Goal: Information Seeking & Learning: Check status

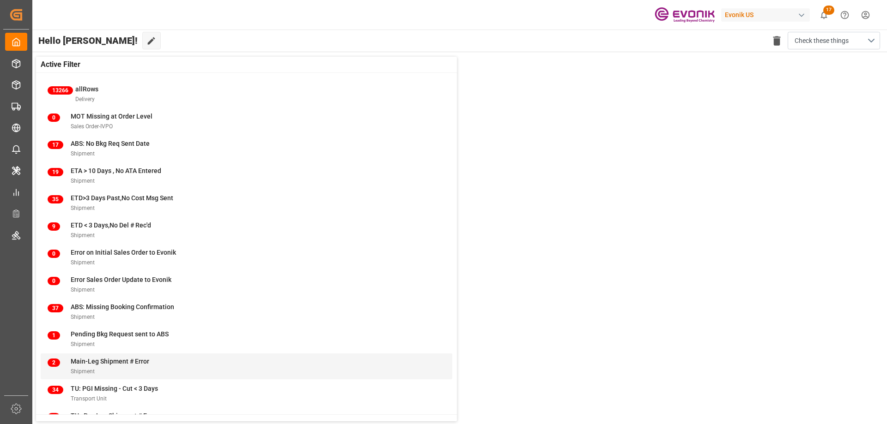
scroll to position [36, 0]
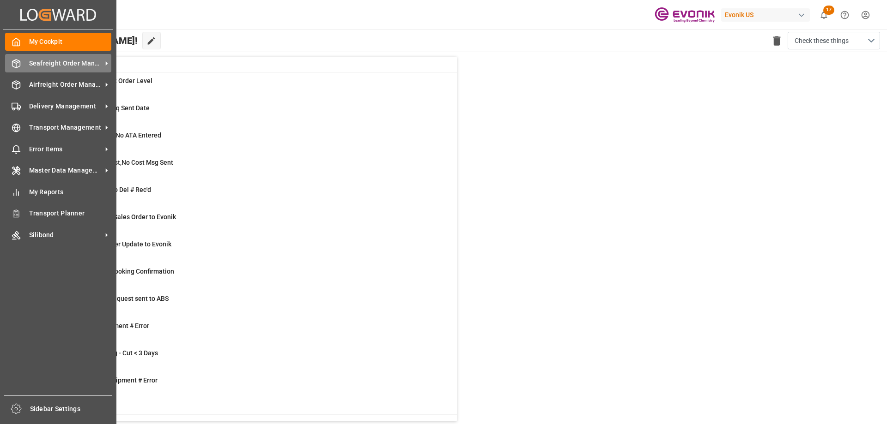
click at [16, 69] on div "Seafreight Order Management Seafreight Order Management" at bounding box center [58, 63] width 106 height 18
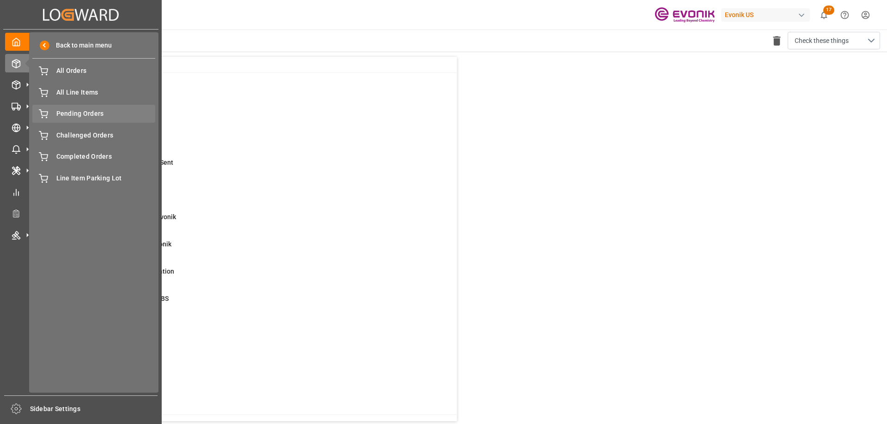
click at [79, 113] on span "Pending Orders" at bounding box center [105, 114] width 99 height 10
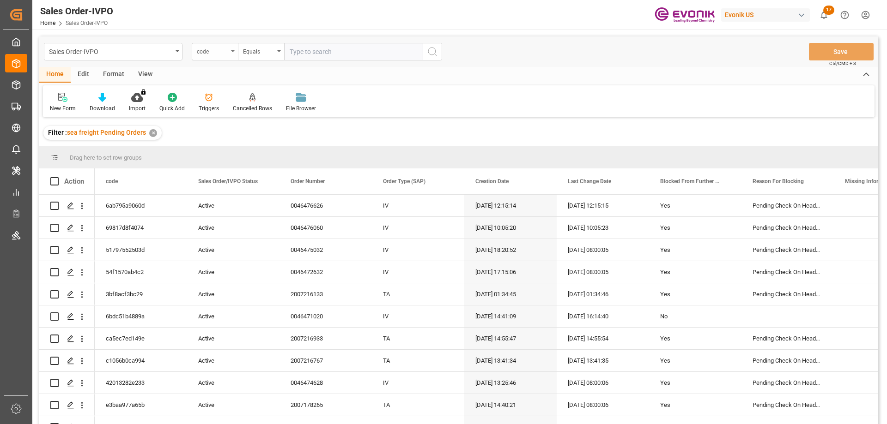
click at [217, 55] on div "code" at bounding box center [212, 50] width 31 height 11
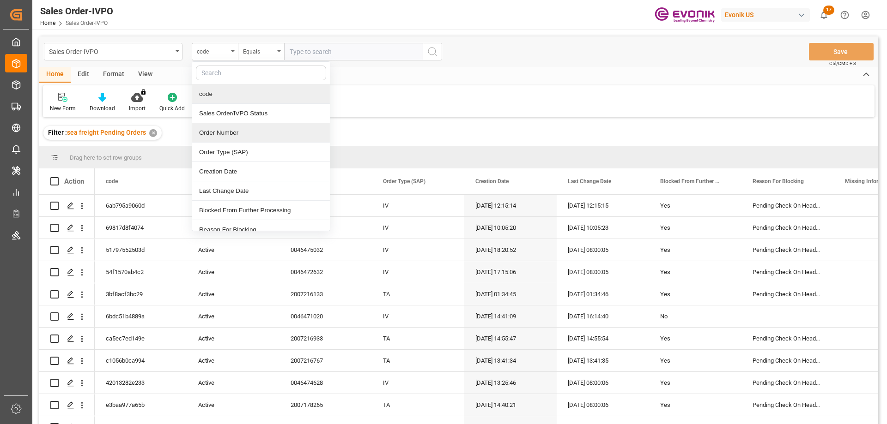
click at [229, 126] on div "Order Number" at bounding box center [261, 132] width 138 height 19
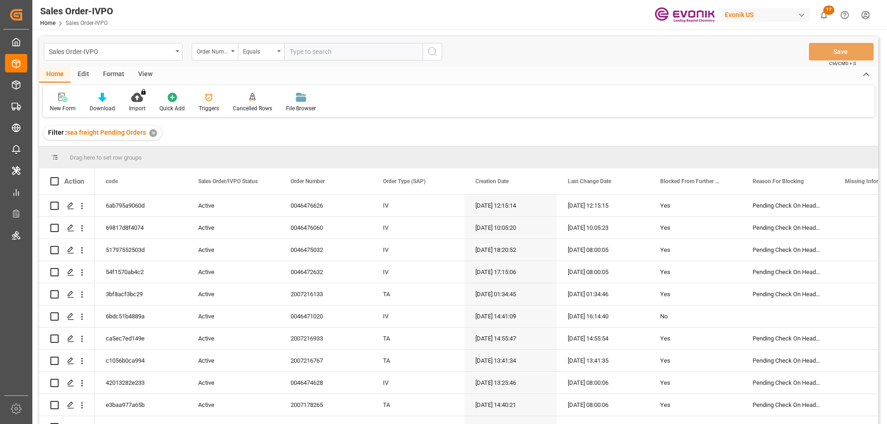
click at [146, 72] on div "View" at bounding box center [145, 75] width 28 height 16
click at [111, 101] on div at bounding box center [105, 97] width 46 height 10
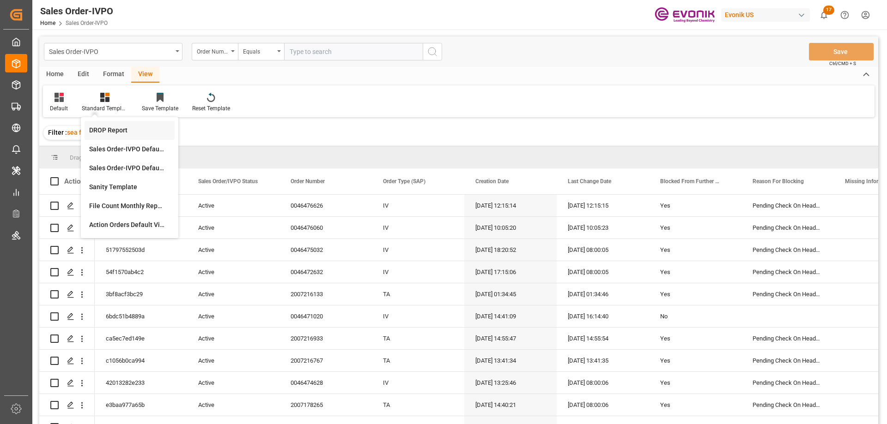
click at [116, 129] on div "DROP Report" at bounding box center [129, 131] width 81 height 10
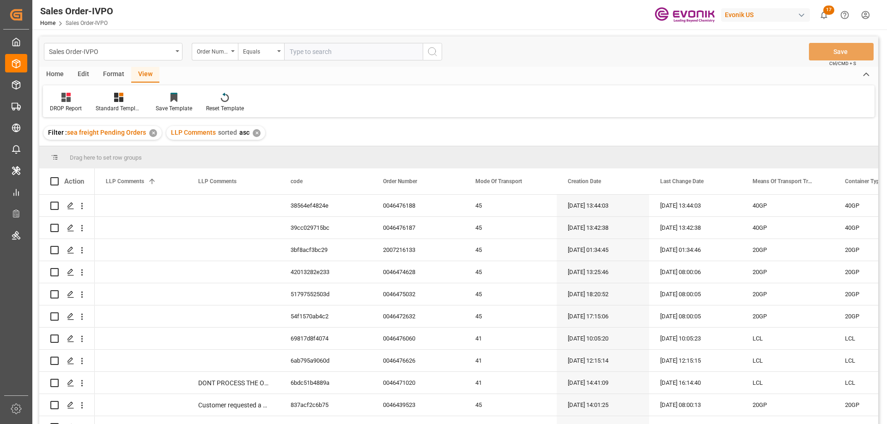
click at [62, 72] on div "Home" at bounding box center [54, 75] width 31 height 16
click at [97, 104] on div "Download" at bounding box center [102, 102] width 39 height 20
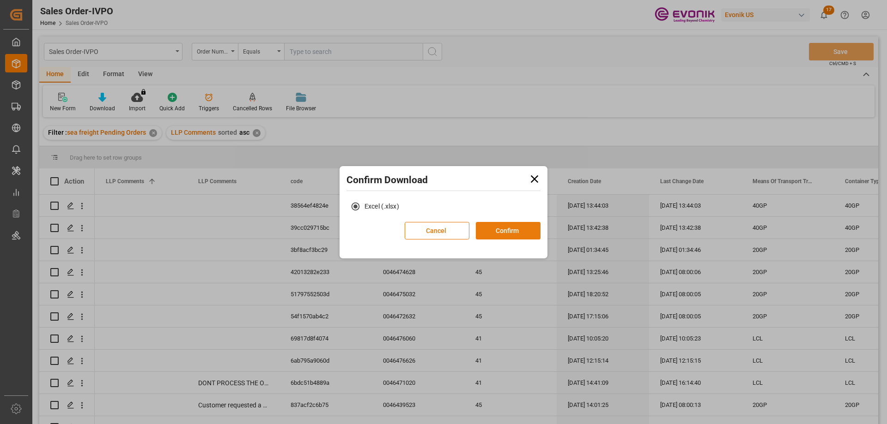
click at [502, 235] on button "Confirm" at bounding box center [508, 231] width 65 height 18
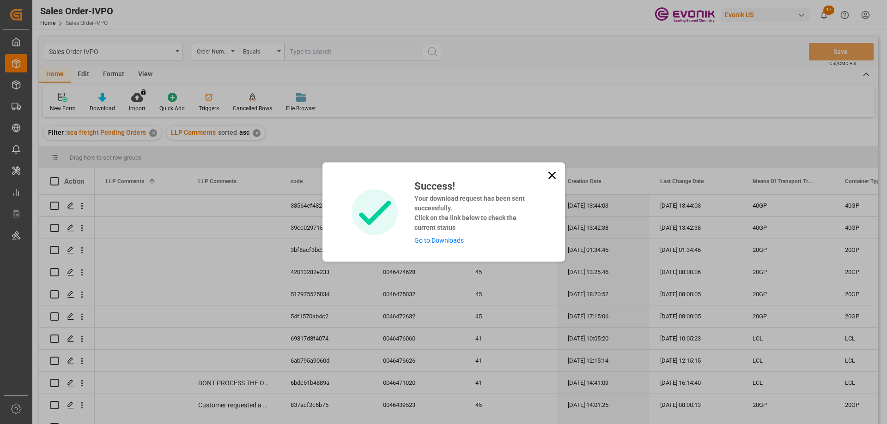
click at [442, 240] on link "Go to Downloads" at bounding box center [438, 240] width 49 height 7
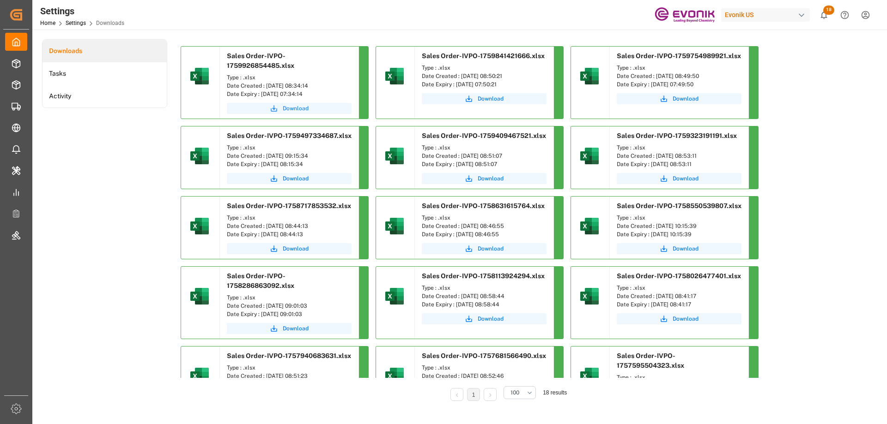
click at [294, 105] on span "Download" at bounding box center [296, 108] width 26 height 8
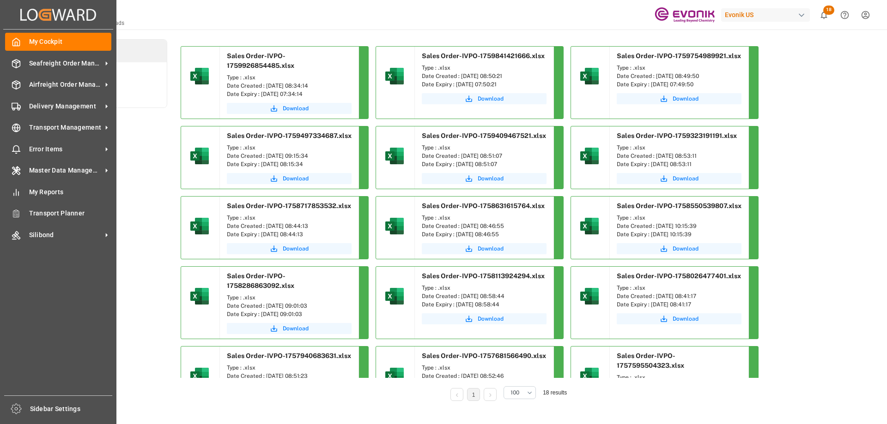
click at [56, 15] on icon "Created by potrace 1.15, written by [PERSON_NAME] [DATE]-[DATE]" at bounding box center [58, 14] width 76 height 15
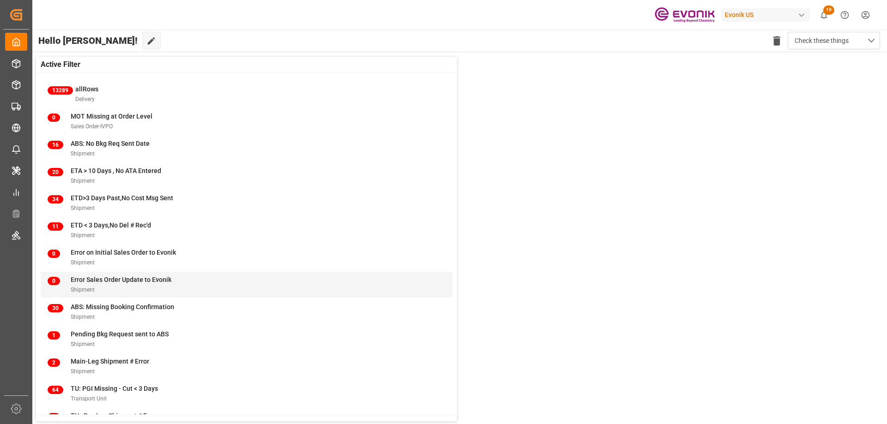
scroll to position [36, 0]
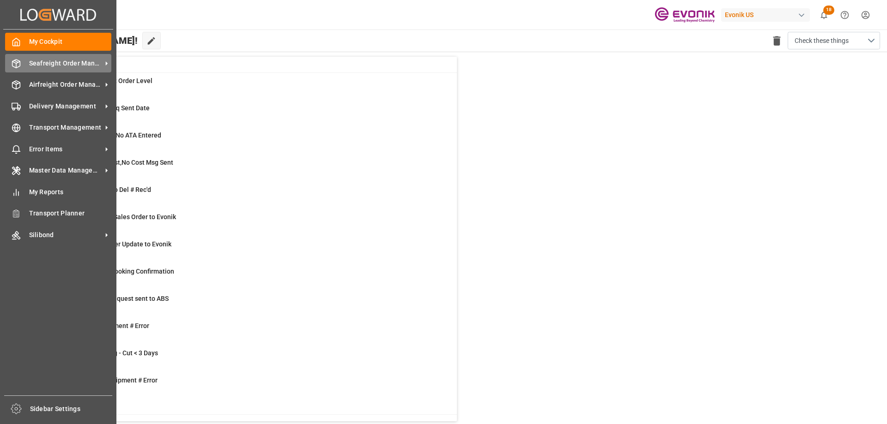
click at [42, 70] on div "Seafreight Order Management Seafreight Order Management" at bounding box center [58, 63] width 106 height 18
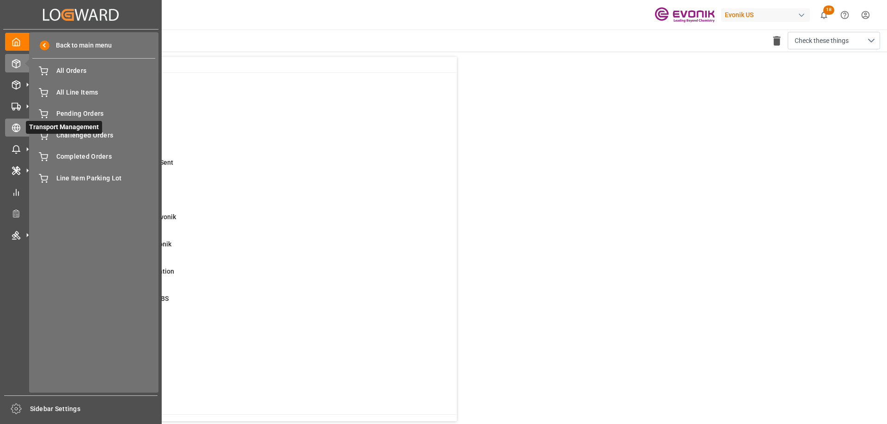
click at [23, 123] on icon at bounding box center [28, 128] width 10 height 10
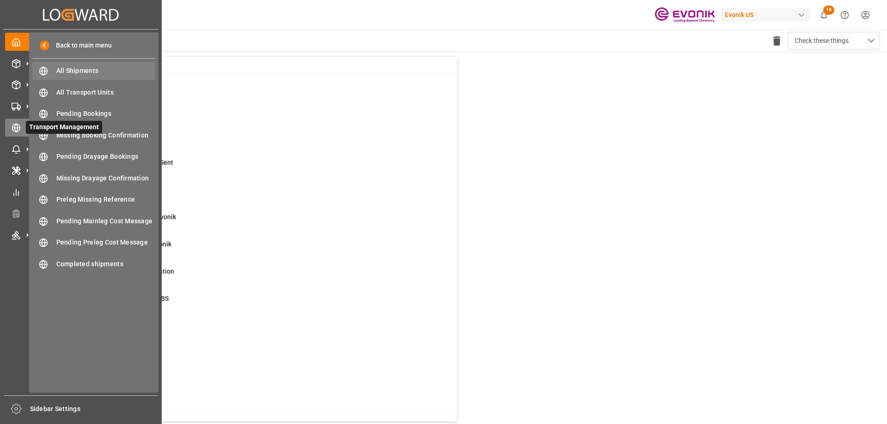
click at [74, 74] on span "All Shipments" at bounding box center [105, 71] width 99 height 10
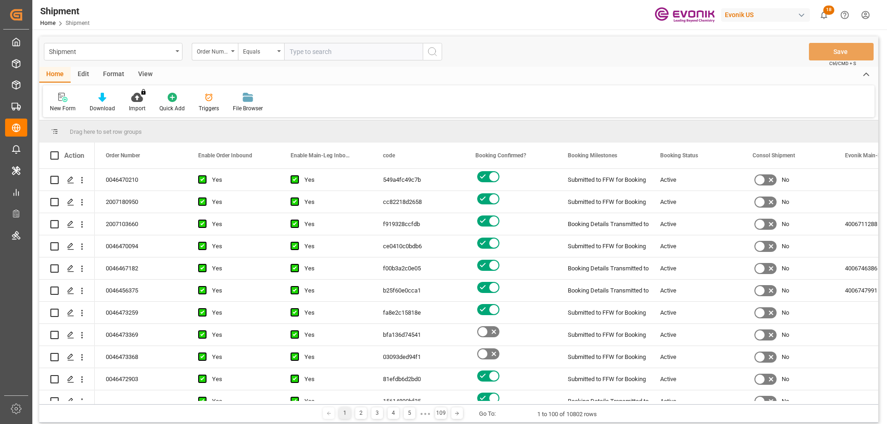
drag, startPoint x: 500, startPoint y: 137, endPoint x: 491, endPoint y: 137, distance: 9.2
click at [491, 137] on div "Drag here to set row groups" at bounding box center [458, 132] width 839 height 22
click at [55, 130] on span at bounding box center [54, 131] width 8 height 8
drag, startPoint x: 300, startPoint y: 128, endPoint x: 290, endPoint y: 129, distance: 10.7
click at [290, 129] on div "Drag here to set row groups" at bounding box center [458, 132] width 839 height 22
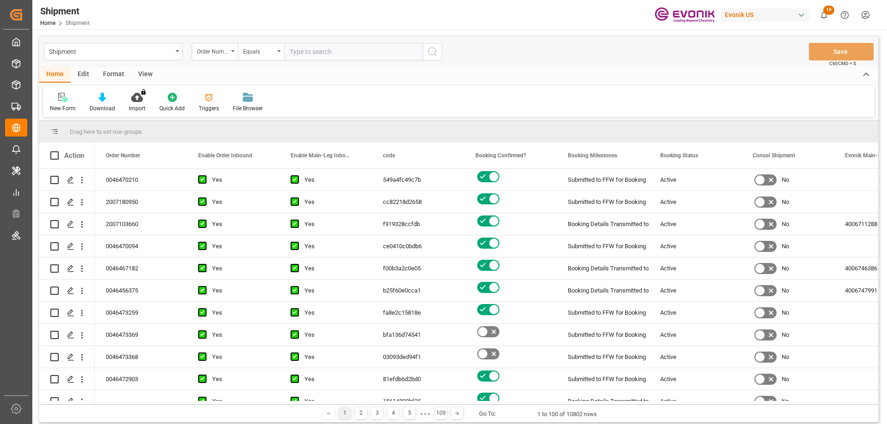
drag, startPoint x: 321, startPoint y: 129, endPoint x: 351, endPoint y: 129, distance: 30.5
click at [321, 129] on div "Drag here to set row groups" at bounding box center [458, 132] width 839 height 22
drag, startPoint x: 53, startPoint y: 127, endPoint x: 88, endPoint y: 130, distance: 35.7
click at [88, 130] on div "Drag here to set row groups" at bounding box center [458, 132] width 839 height 22
click at [866, 76] on icon at bounding box center [866, 74] width 10 height 11
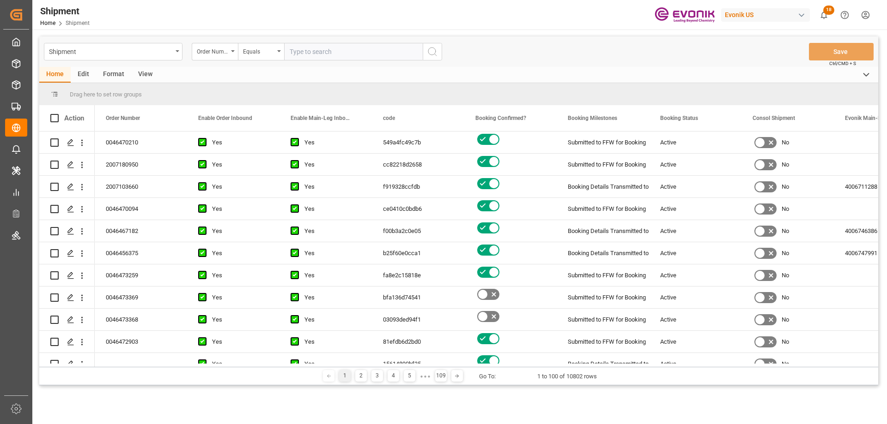
click at [866, 76] on polyline at bounding box center [866, 74] width 5 height 3
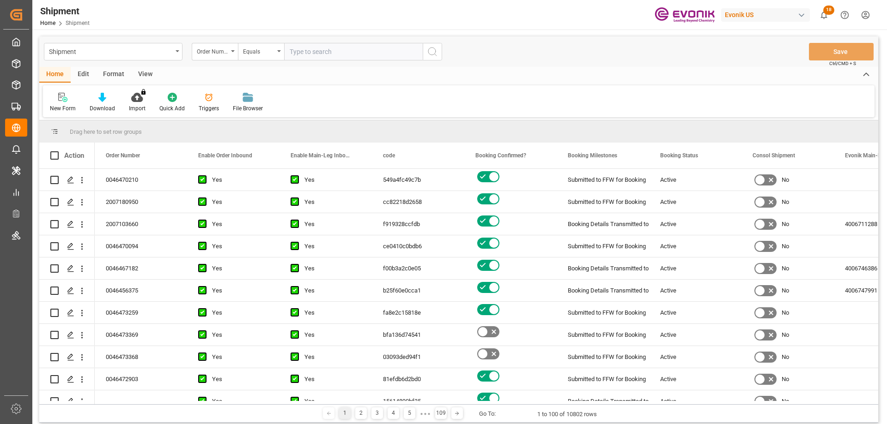
click at [91, 74] on div "Edit" at bounding box center [83, 75] width 25 height 16
click at [612, 128] on div "Drag here to set row groups" at bounding box center [458, 132] width 839 height 22
click at [638, 154] on div "Booking Milestones" at bounding box center [603, 156] width 92 height 26
click at [637, 154] on span at bounding box center [634, 156] width 8 height 8
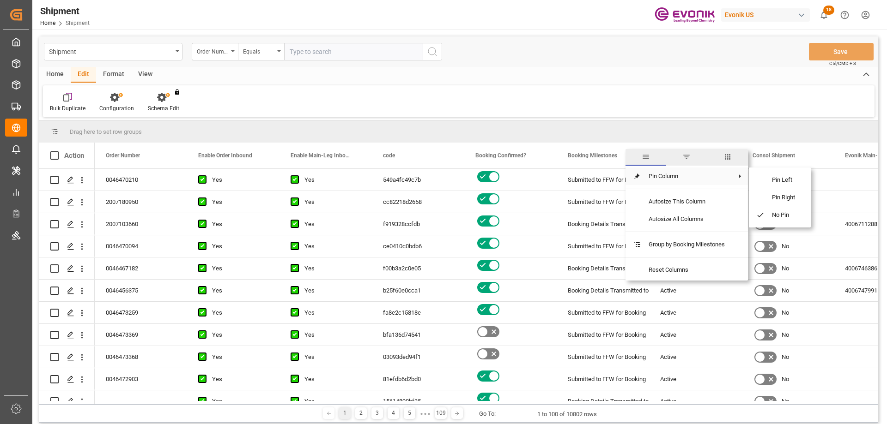
click at [739, 172] on span at bounding box center [742, 177] width 12 height 18
click at [731, 155] on span "columns" at bounding box center [727, 157] width 8 height 8
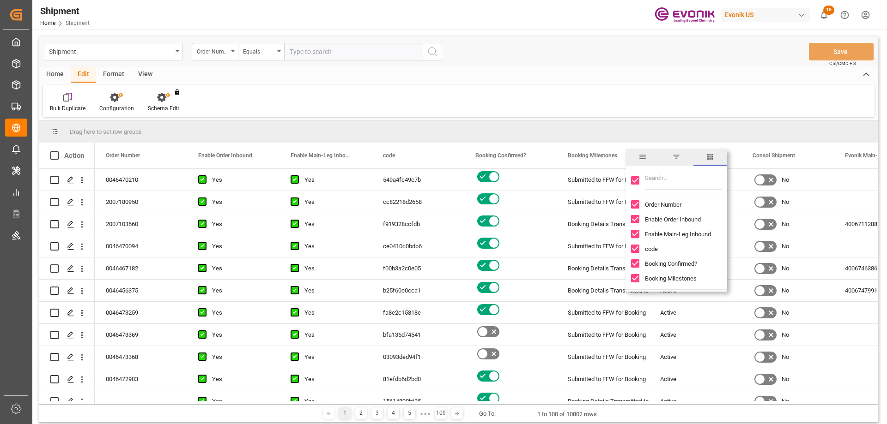
click at [637, 177] on input "Toggle Select All Columns" at bounding box center [635, 180] width 8 height 8
checkbox input "false"
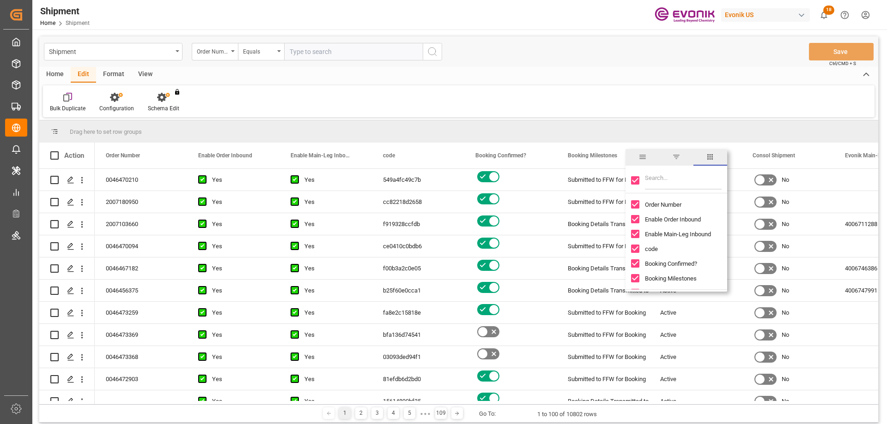
checkbox input "false"
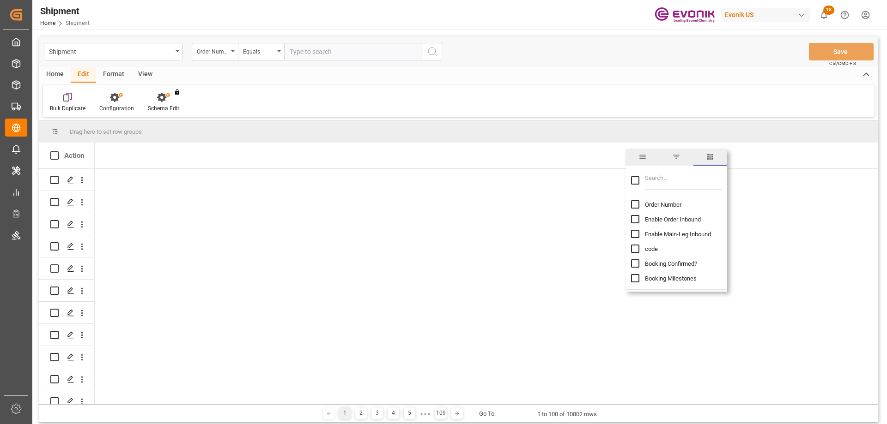
click at [636, 207] on input "Order Number column toggle visibility (hidden)" at bounding box center [635, 204] width 8 height 8
checkbox input "true"
checkbox input "false"
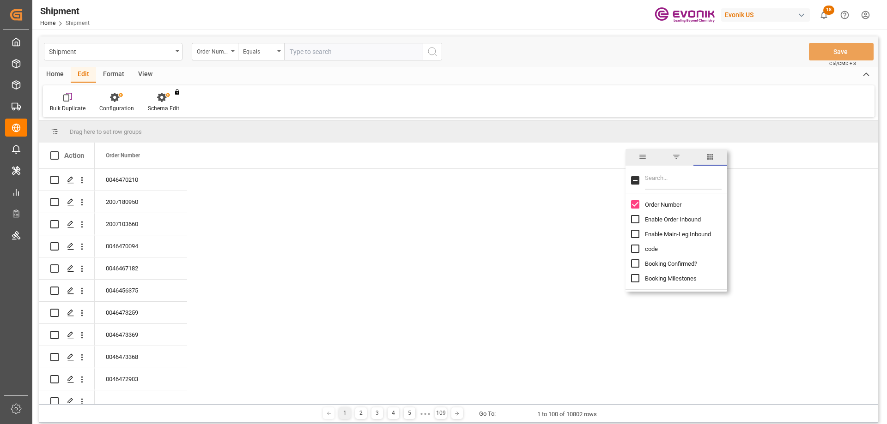
click at [657, 176] on input "Filter Columns Input" at bounding box center [683, 180] width 77 height 18
type input "b"
checkbox input "false"
type input "b"
checkbox input "false"
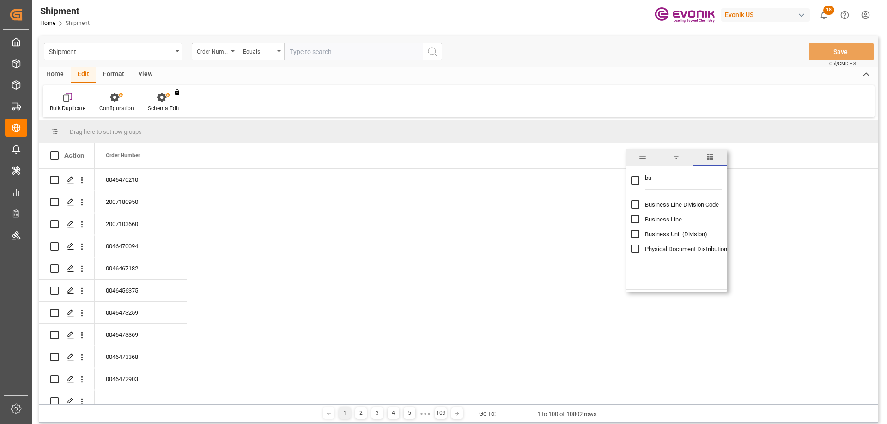
type input "bu"
click at [648, 218] on span "Business Line" at bounding box center [663, 219] width 37 height 7
checkbox input "false"
checkbox input "true"
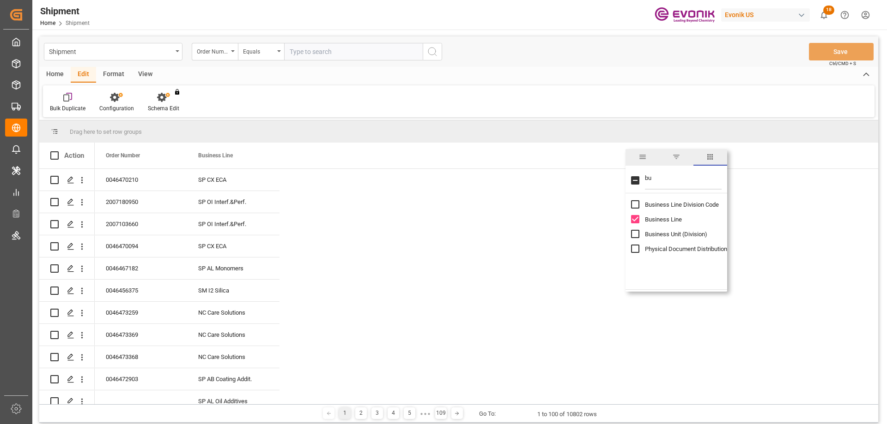
drag, startPoint x: 661, startPoint y: 180, endPoint x: 636, endPoint y: 180, distance: 24.9
click at [636, 180] on div "bu" at bounding box center [676, 181] width 102 height 26
type input "m"
checkbox input "false"
click at [652, 178] on input "por" at bounding box center [683, 180] width 77 height 18
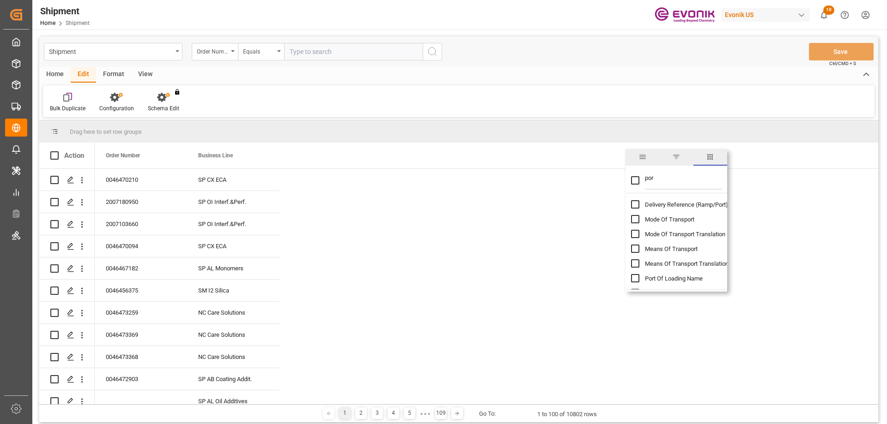
click at [652, 178] on input "por" at bounding box center [683, 180] width 77 height 18
drag, startPoint x: 655, startPoint y: 180, endPoint x: 645, endPoint y: 180, distance: 9.2
click at [645, 180] on input "ori" at bounding box center [683, 180] width 77 height 18
type input "port"
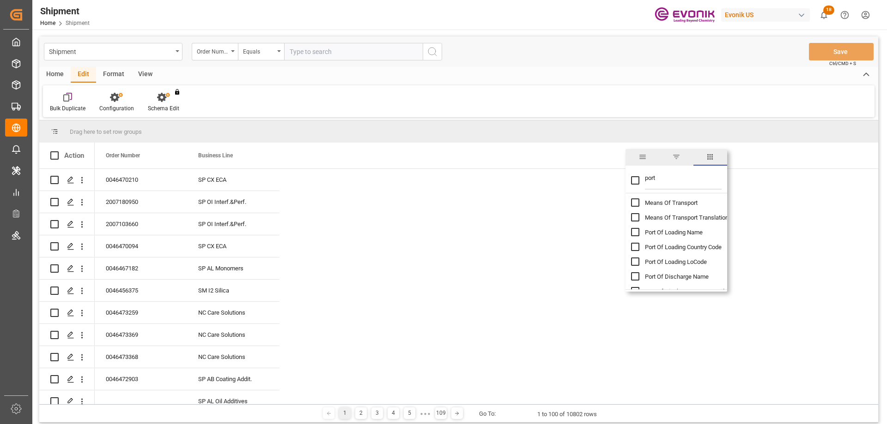
click at [640, 231] on div "Port Of Loading Name" at bounding box center [682, 232] width 102 height 15
click at [638, 232] on input "Port Of Loading Name column toggle visibility (hidden)" at bounding box center [635, 232] width 8 height 8
checkbox input "true"
checkbox input "false"
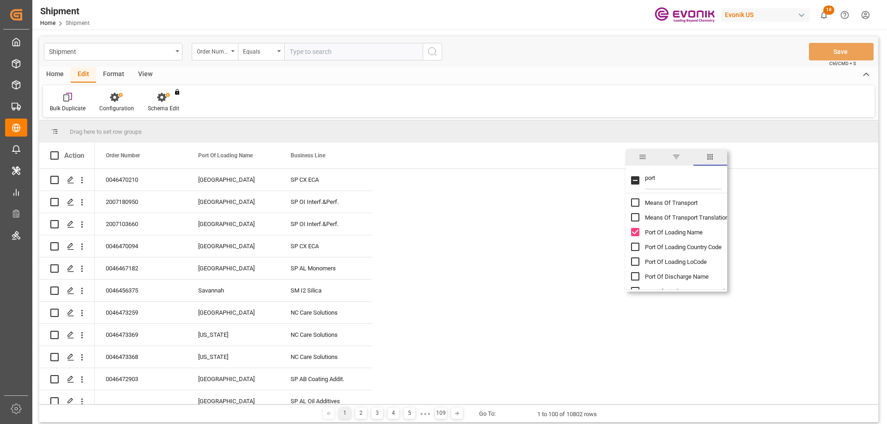
drag, startPoint x: 668, startPoint y: 180, endPoint x: 642, endPoint y: 179, distance: 26.3
click at [642, 179] on div "port" at bounding box center [676, 181] width 102 height 26
type input "ci"
click at [637, 231] on input "Ship From City column toggle visibility (hidden)" at bounding box center [635, 232] width 8 height 8
checkbox input "true"
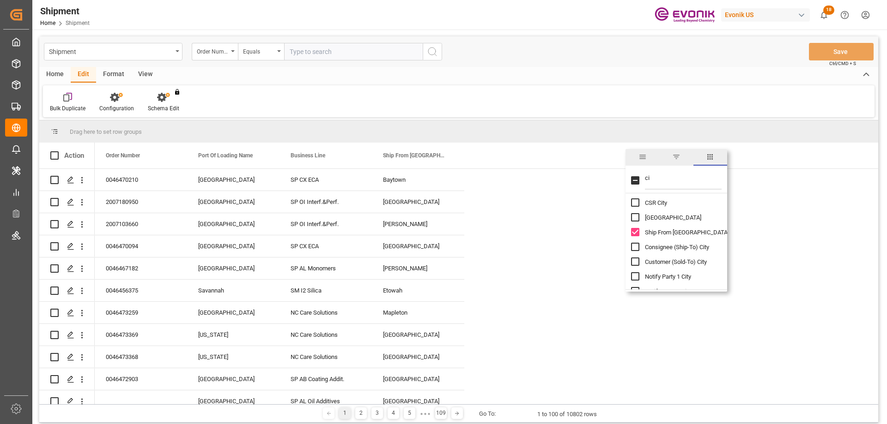
checkbox input "false"
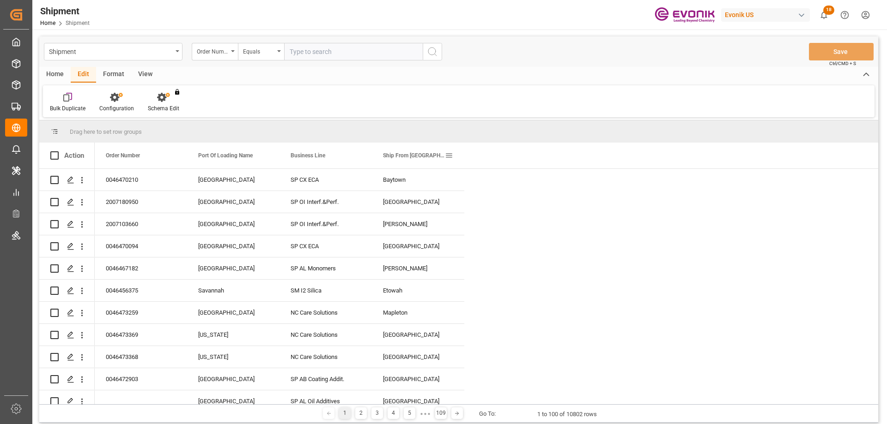
click at [448, 155] on span at bounding box center [449, 156] width 8 height 8
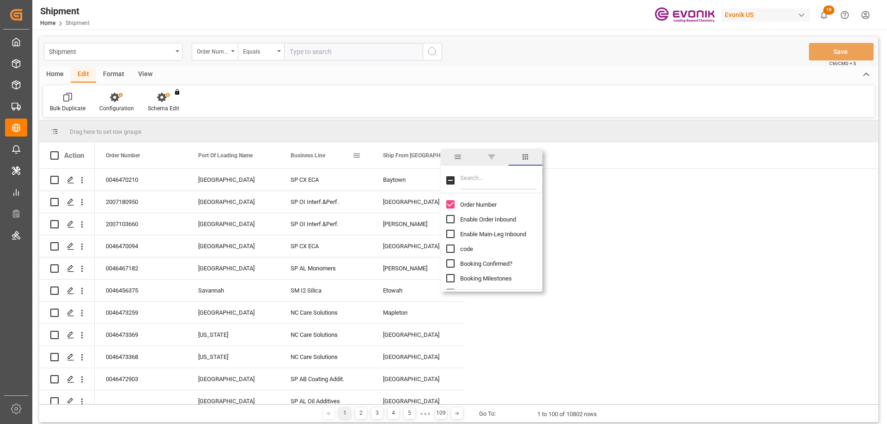
click at [312, 153] on span "Business Line" at bounding box center [308, 155] width 35 height 6
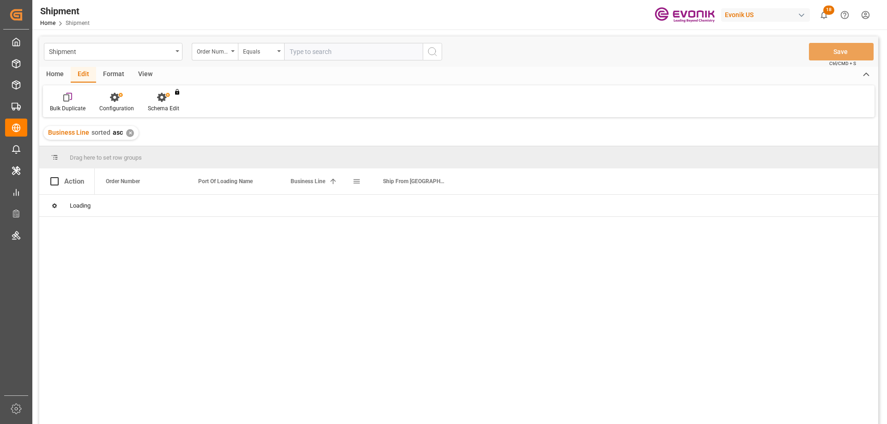
click at [329, 177] on span at bounding box center [333, 181] width 8 height 8
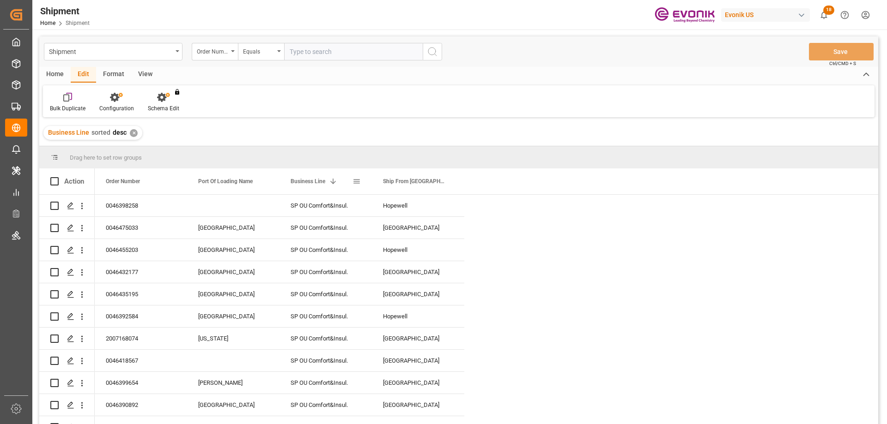
click at [355, 180] on span at bounding box center [356, 181] width 8 height 8
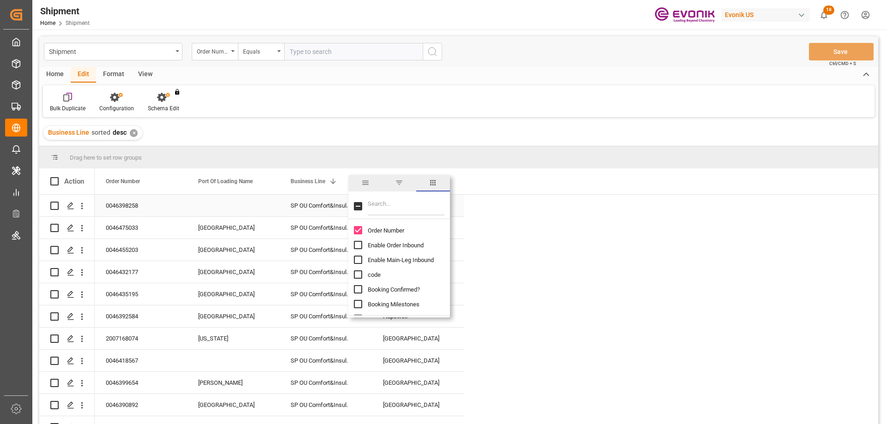
click at [314, 209] on div "SP OU Comfort&Insul." at bounding box center [325, 206] width 92 height 22
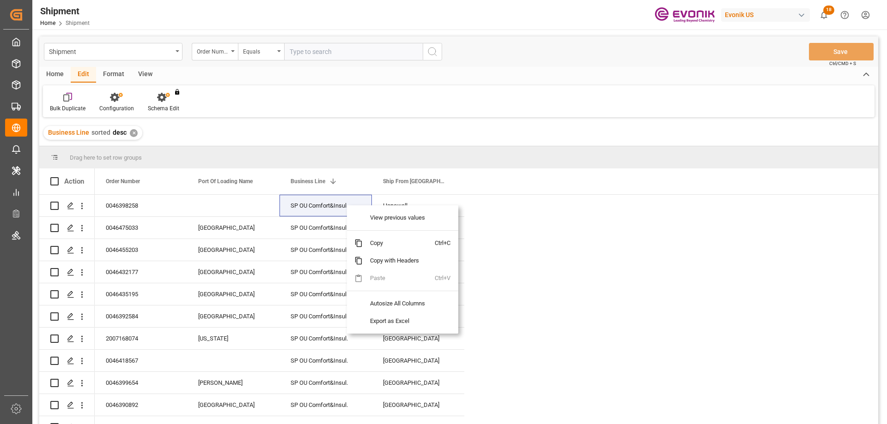
click at [335, 149] on div "Drag here to set row groups" at bounding box center [458, 157] width 839 height 22
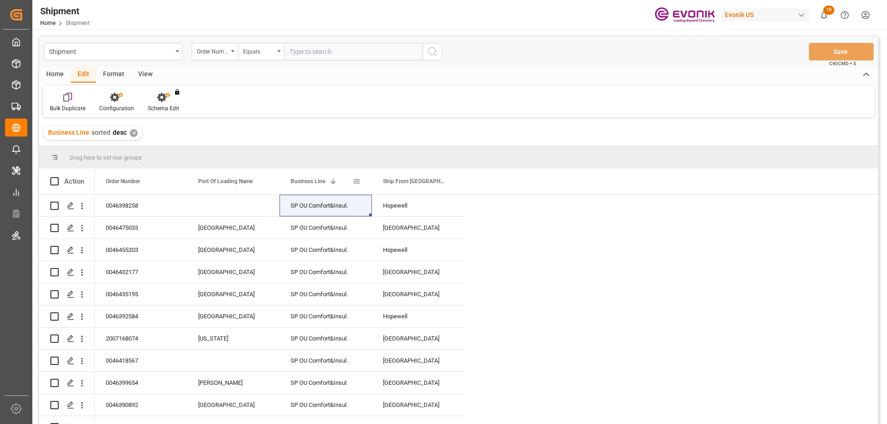
click at [358, 180] on span at bounding box center [356, 181] width 8 height 8
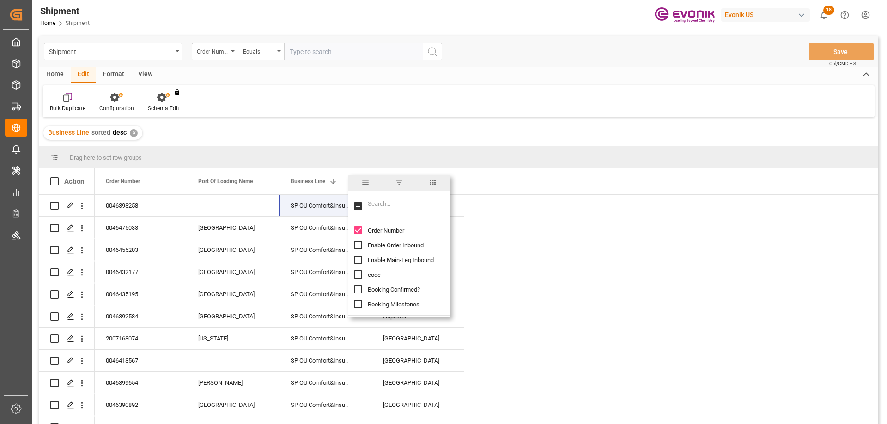
click at [364, 180] on span "general" at bounding box center [365, 183] width 8 height 8
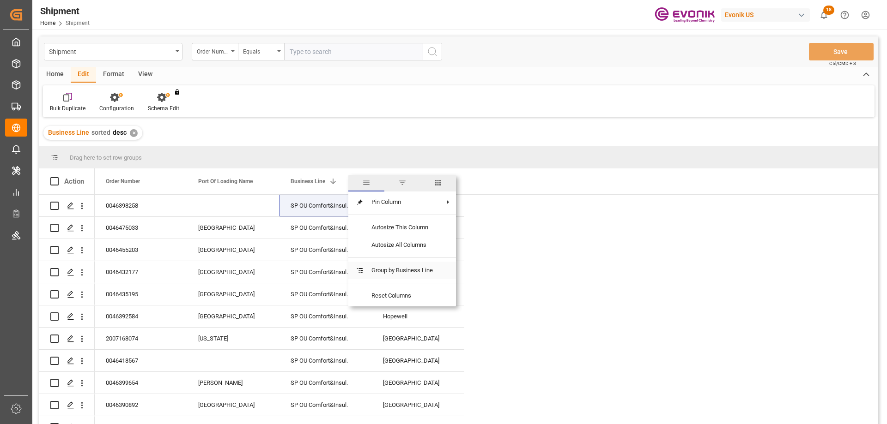
click at [402, 270] on span "Group by Business Line" at bounding box center [402, 271] width 76 height 18
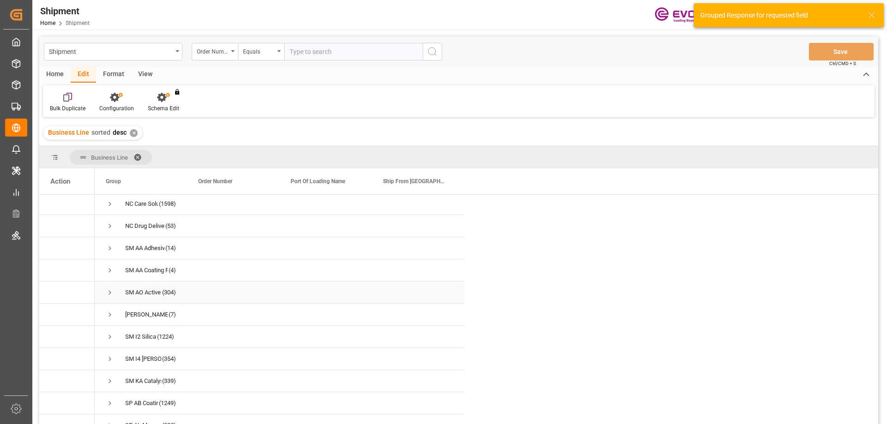
scroll to position [92, 0]
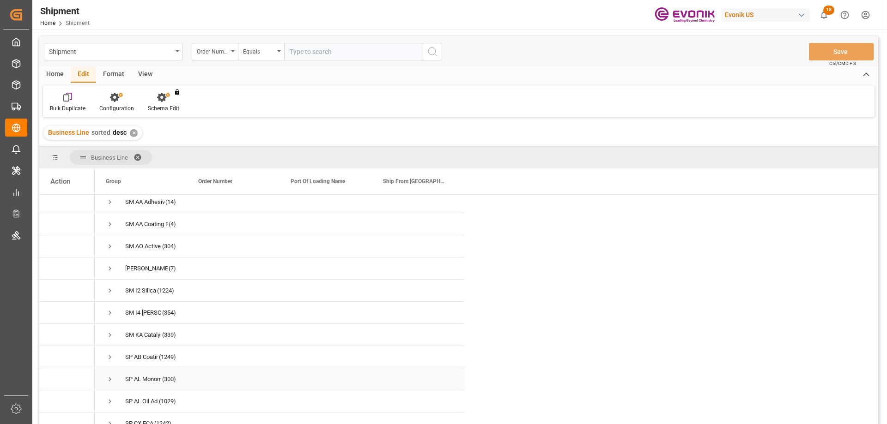
click at [110, 376] on span "Press SPACE to select this row." at bounding box center [110, 380] width 8 height 8
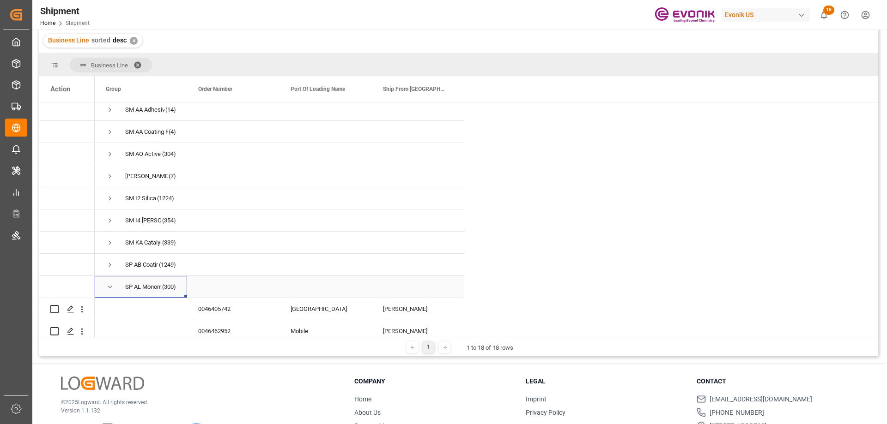
click at [113, 283] on span "Press SPACE to select this row." at bounding box center [110, 287] width 8 height 8
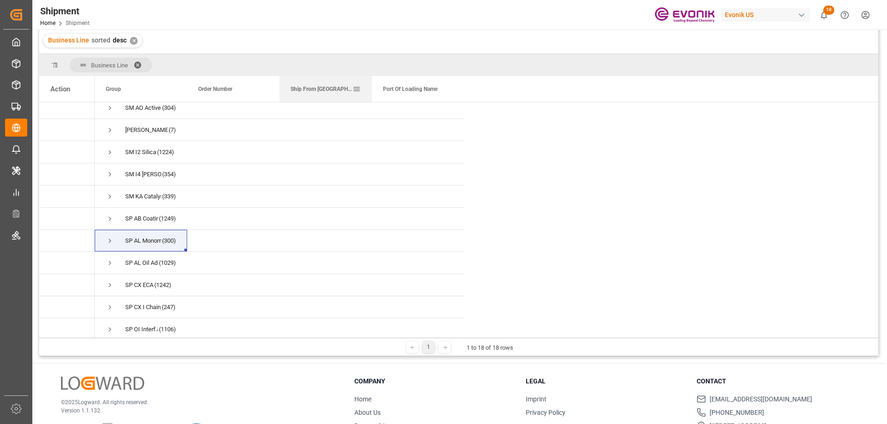
drag, startPoint x: 413, startPoint y: 89, endPoint x: 317, endPoint y: 94, distance: 96.7
click at [317, 94] on div "Ship From City" at bounding box center [322, 89] width 62 height 26
click at [358, 87] on span at bounding box center [356, 89] width 8 height 8
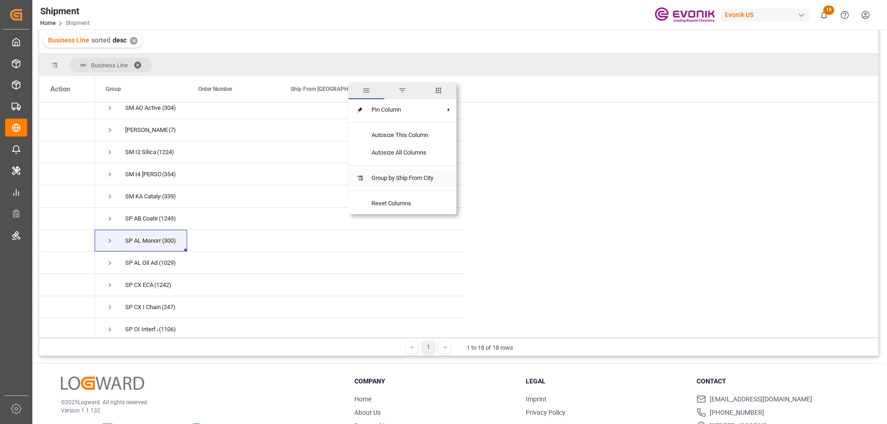
click at [363, 177] on span at bounding box center [360, 178] width 8 height 8
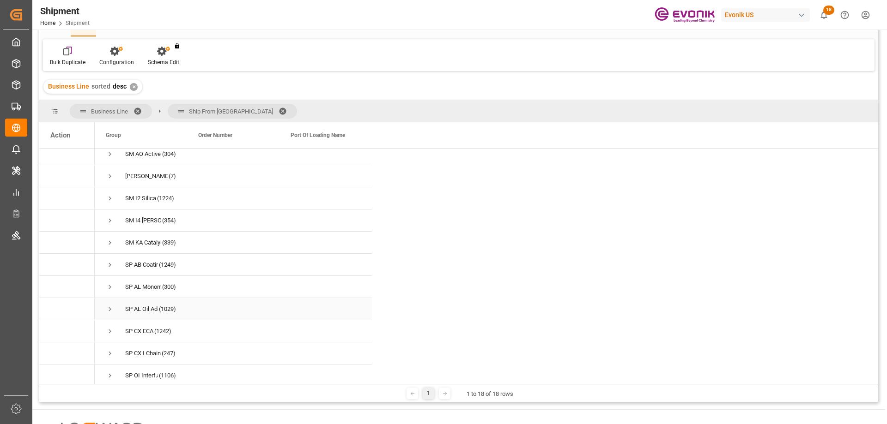
click at [109, 306] on span "Press SPACE to select this row." at bounding box center [110, 309] width 8 height 8
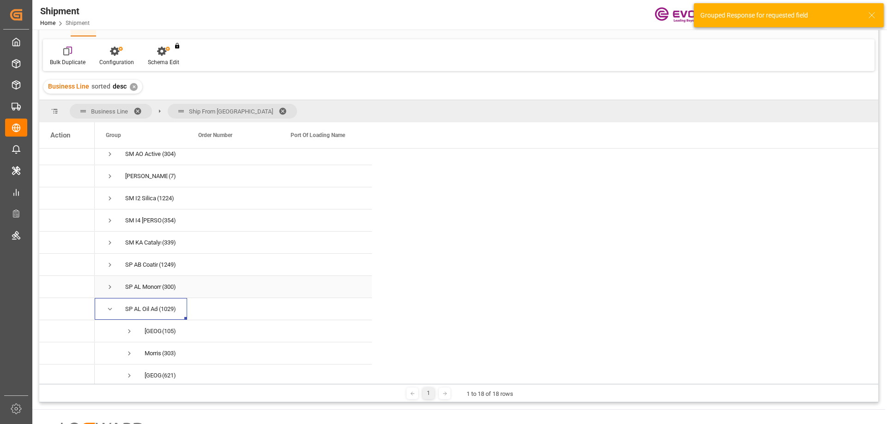
click at [111, 286] on span "Press SPACE to select this row." at bounding box center [110, 287] width 8 height 8
click at [217, 111] on span "Ship From City" at bounding box center [231, 111] width 84 height 7
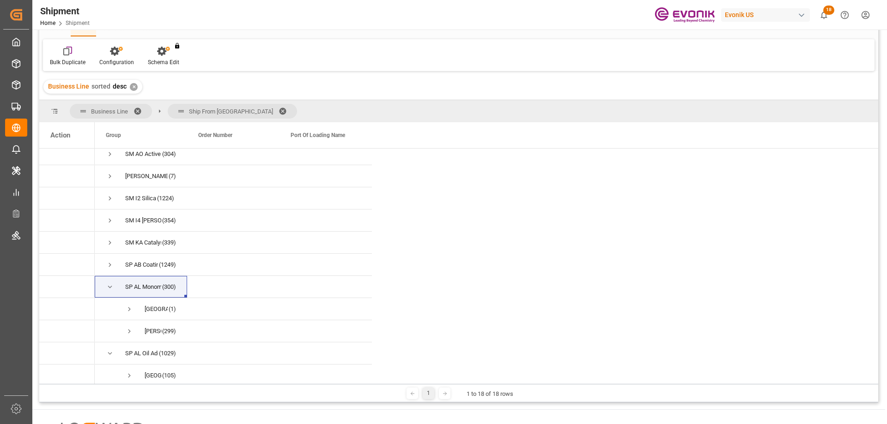
click at [279, 109] on span at bounding box center [286, 111] width 15 height 8
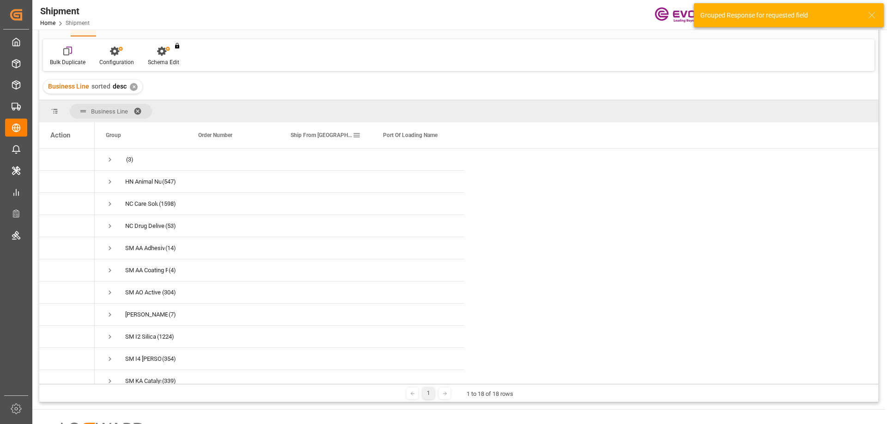
click at [358, 133] on span at bounding box center [356, 135] width 8 height 8
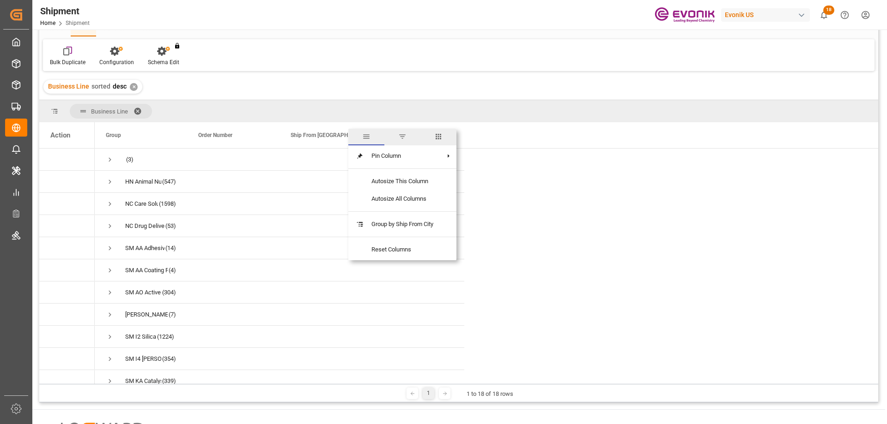
click at [398, 135] on span "filter" at bounding box center [402, 137] width 36 height 17
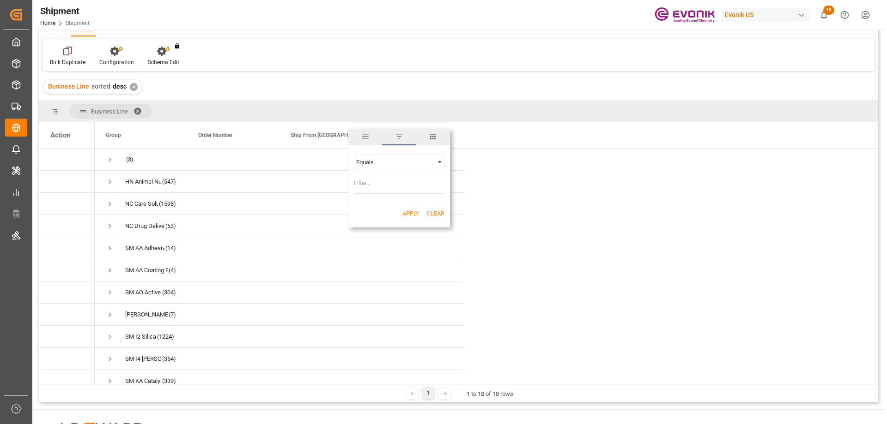
click at [411, 160] on div "Equals" at bounding box center [395, 162] width 78 height 7
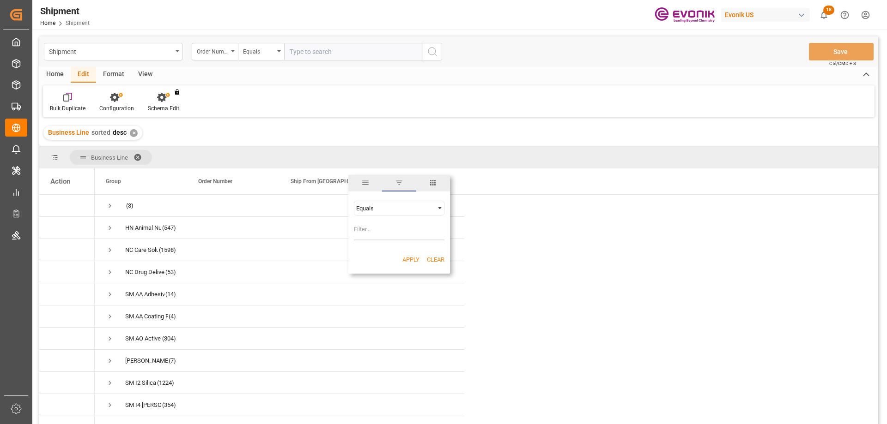
click at [391, 235] on input "Filter Value" at bounding box center [399, 231] width 91 height 18
type input "mobile"
click at [412, 260] on button "Apply" at bounding box center [410, 259] width 17 height 9
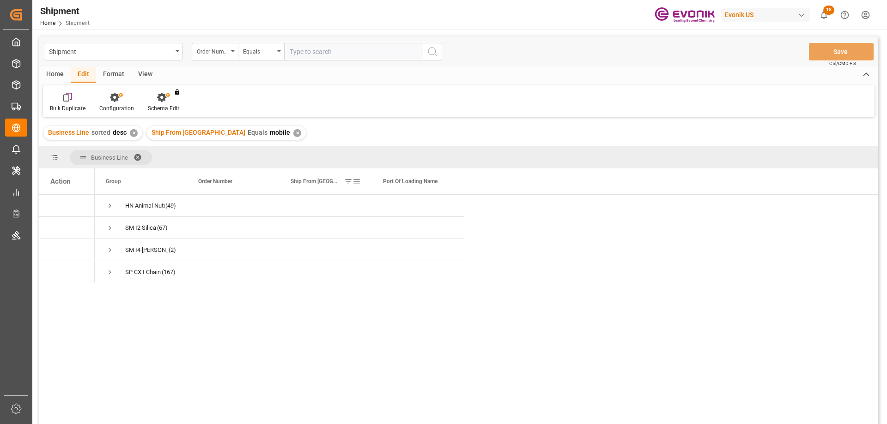
click at [344, 181] on span at bounding box center [348, 181] width 8 height 8
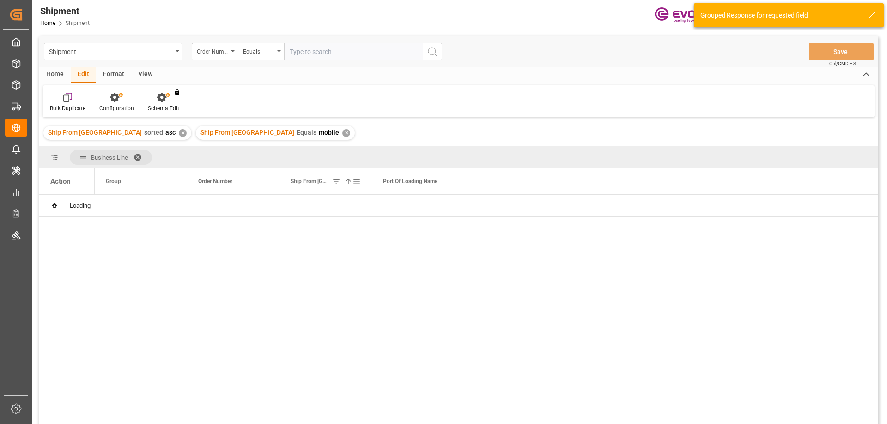
click at [346, 182] on span at bounding box center [348, 181] width 8 height 8
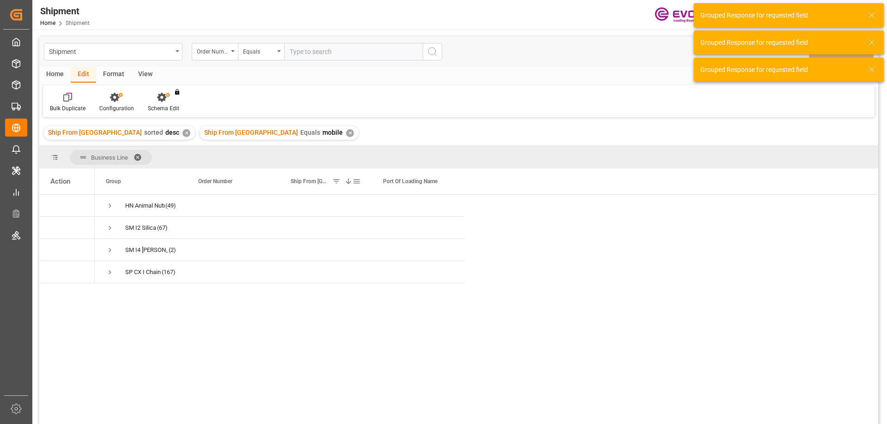
click at [354, 181] on span at bounding box center [356, 181] width 8 height 8
drag, startPoint x: 380, startPoint y: 232, endPoint x: 333, endPoint y: 234, distance: 46.2
click at [333, 234] on div "Business Line Drag here to set column labels Action Group Order Number 1" at bounding box center [458, 288] width 839 height 284
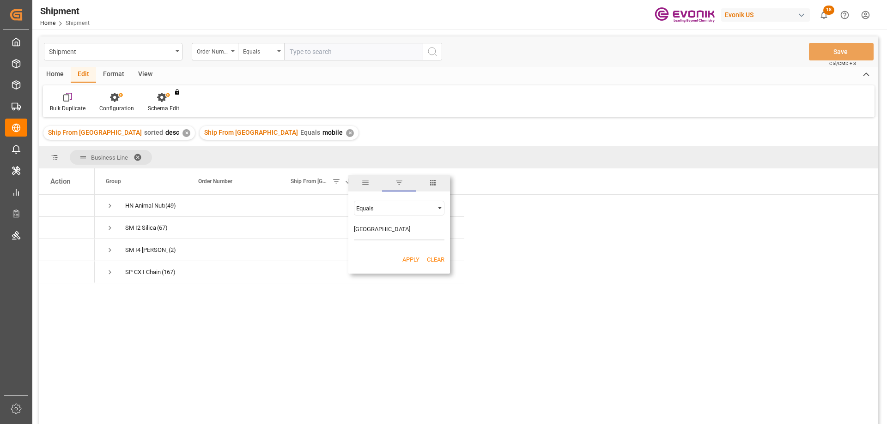
type input "new orleans"
click at [409, 260] on button "Apply" at bounding box center [410, 259] width 17 height 9
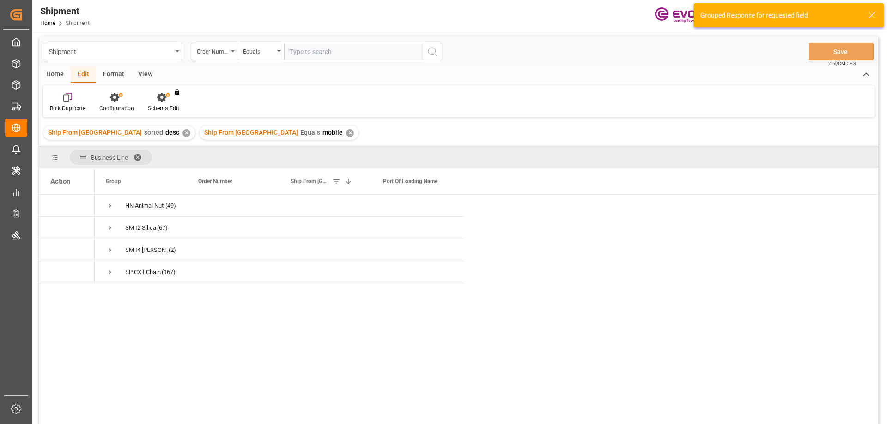
click at [346, 134] on div "✕" at bounding box center [350, 133] width 8 height 8
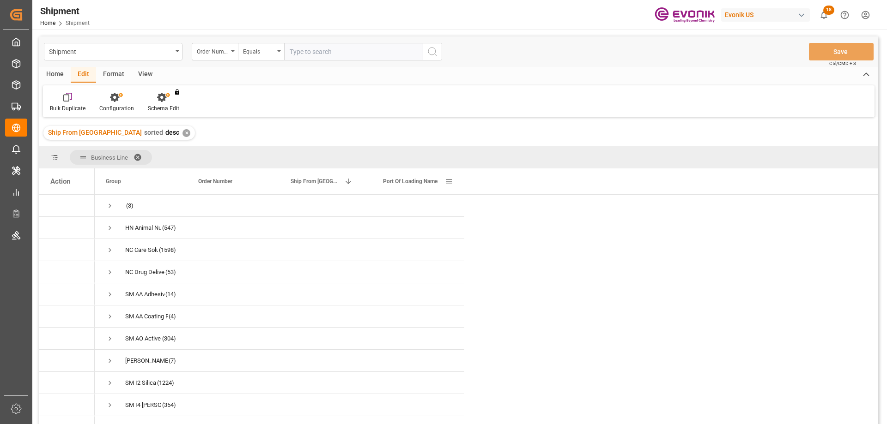
click at [448, 183] on span at bounding box center [449, 181] width 8 height 8
type input "savannah"
click at [495, 264] on button "Apply" at bounding box center [503, 259] width 17 height 9
click at [109, 363] on span "Press SPACE to select this row." at bounding box center [110, 361] width 8 height 8
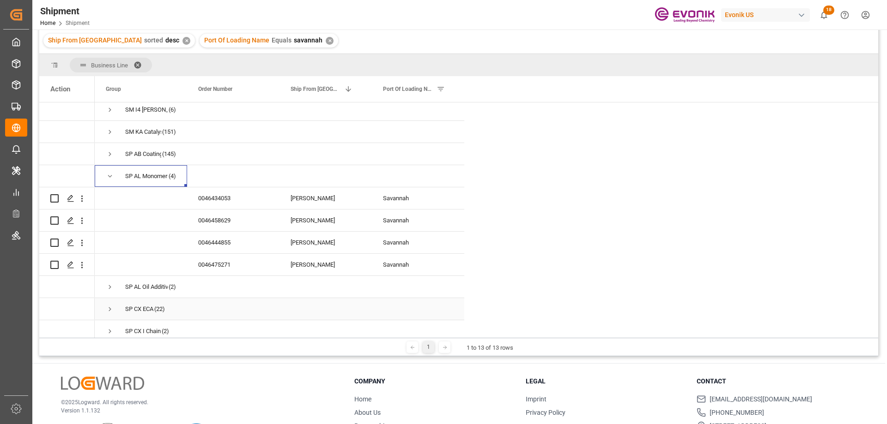
scroll to position [139, 0]
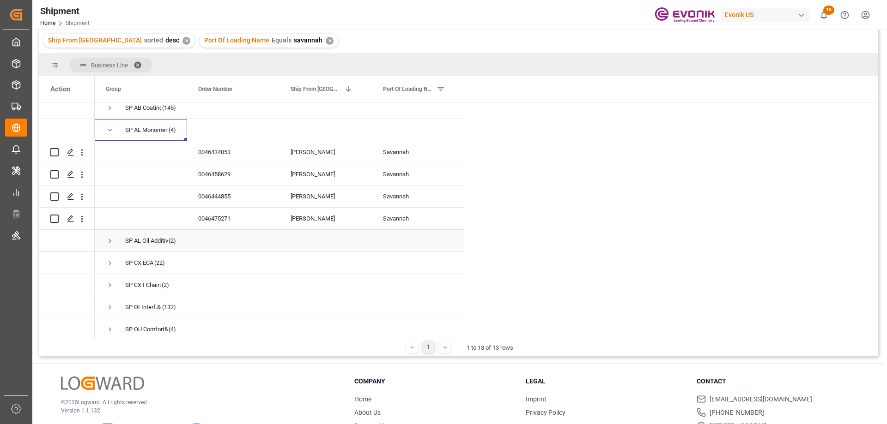
click at [110, 240] on span "Press SPACE to select this row." at bounding box center [110, 241] width 8 height 8
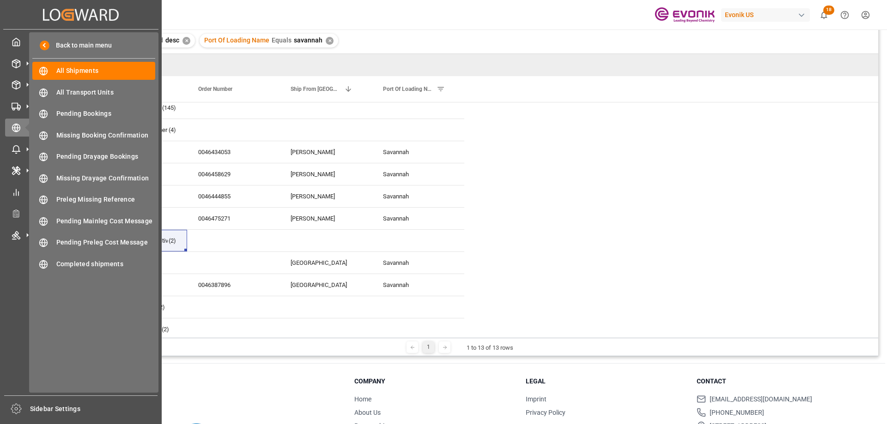
drag, startPoint x: 13, startPoint y: 66, endPoint x: 366, endPoint y: 15, distance: 356.5
click at [429, 15] on div "Shipment Home Shipment Evonik US 18 Notifications Only show unread All Mark all…" at bounding box center [456, 15] width 861 height 30
click at [18, 66] on icon at bounding box center [16, 63] width 9 height 9
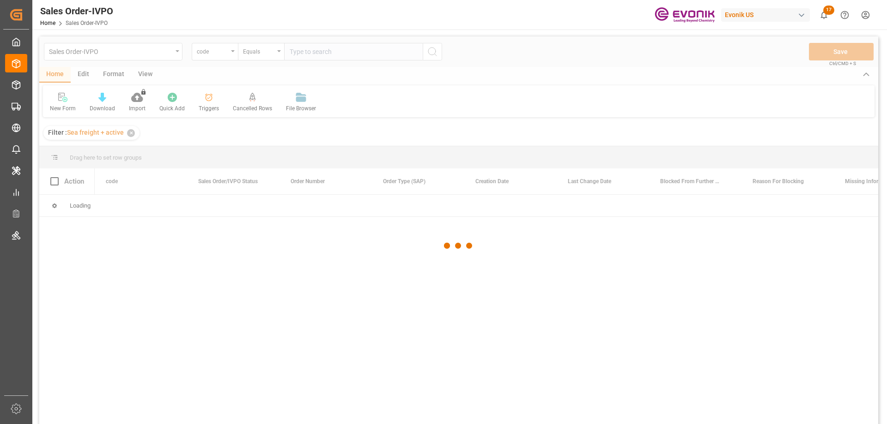
click at [228, 53] on div at bounding box center [458, 245] width 839 height 419
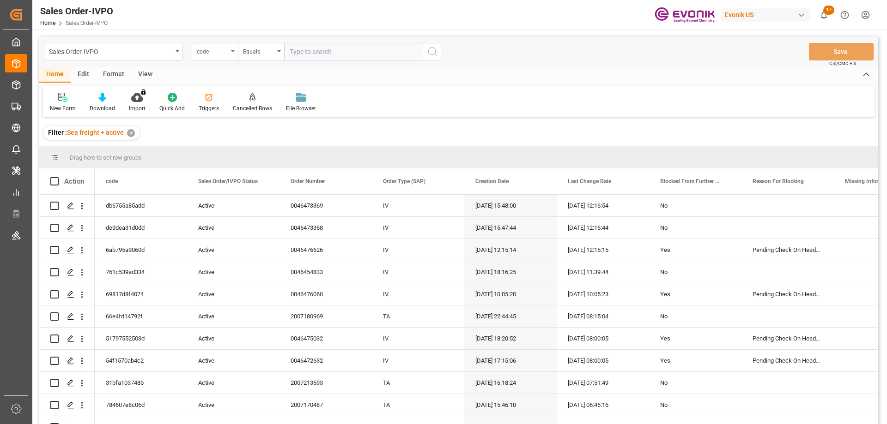
click at [223, 51] on div "code" at bounding box center [212, 50] width 31 height 11
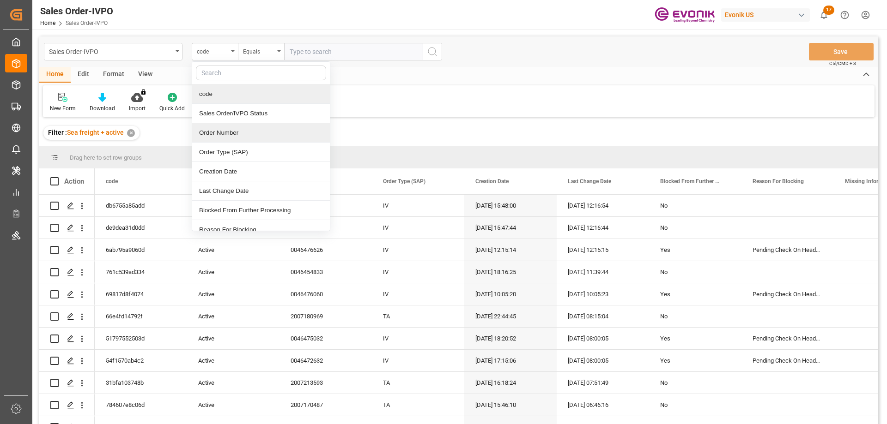
click at [239, 135] on div "Order Number" at bounding box center [261, 132] width 138 height 19
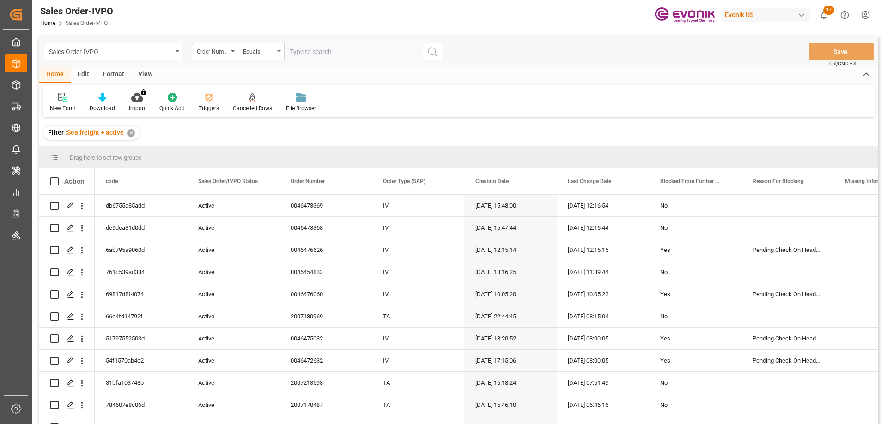
click at [315, 48] on input "text" at bounding box center [353, 52] width 139 height 18
paste input "2007206474"
type input "2007206474"
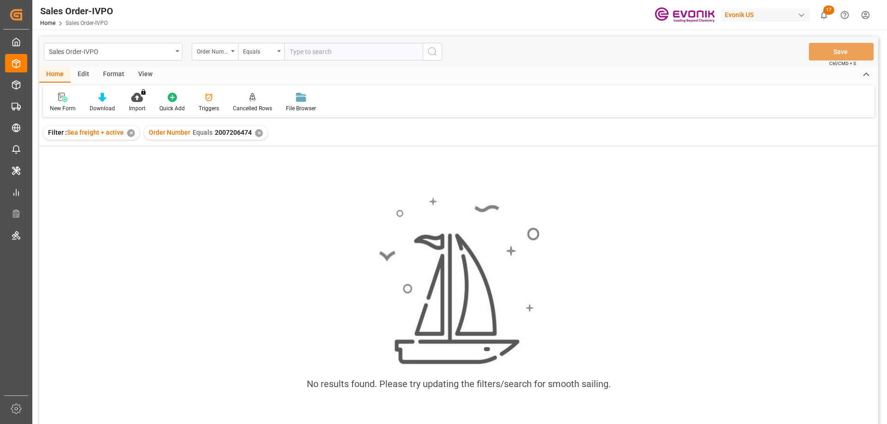
click at [317, 55] on input "text" at bounding box center [353, 52] width 139 height 18
paste input "0046467572"
type input "0046467572"
click at [255, 131] on div "✕" at bounding box center [259, 133] width 8 height 8
click at [312, 50] on input "text" at bounding box center [353, 52] width 139 height 18
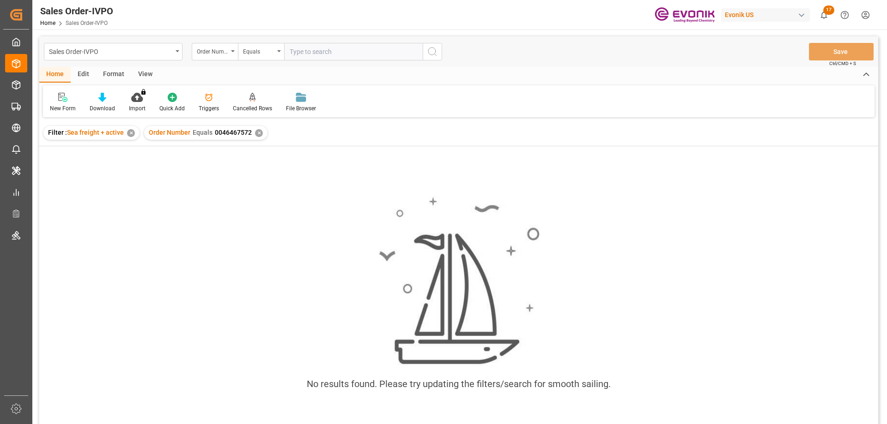
paste input "0046467572"
type input "0046467572"
click at [256, 134] on div "✕" at bounding box center [259, 133] width 8 height 8
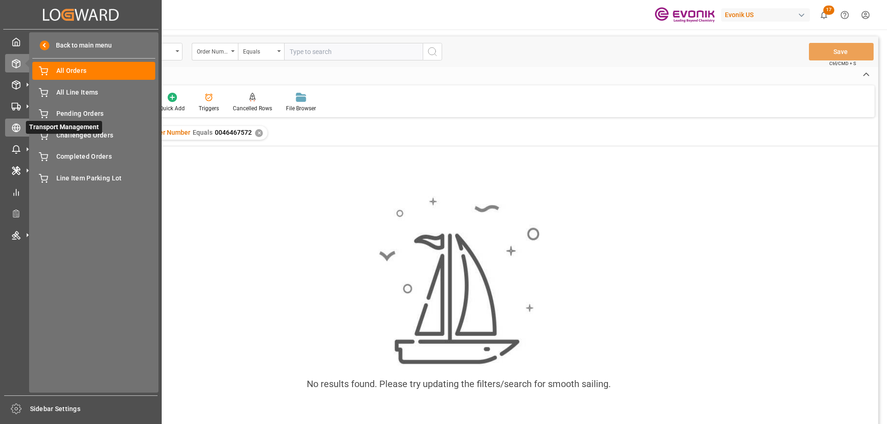
click at [18, 130] on icon at bounding box center [16, 128] width 3 height 8
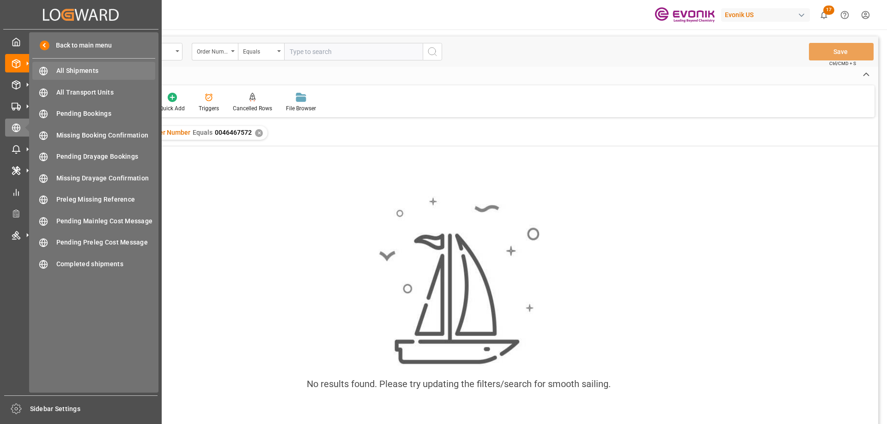
click at [77, 76] on span "All Shipments" at bounding box center [105, 71] width 99 height 10
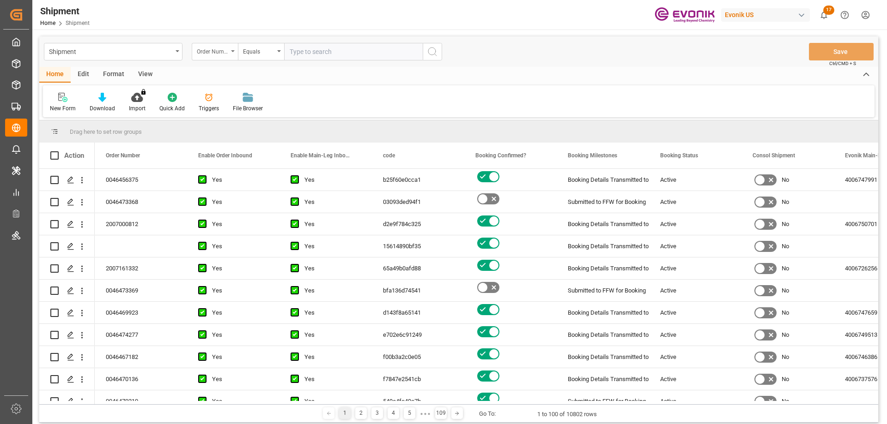
click at [221, 55] on div "Order Number" at bounding box center [212, 50] width 31 height 11
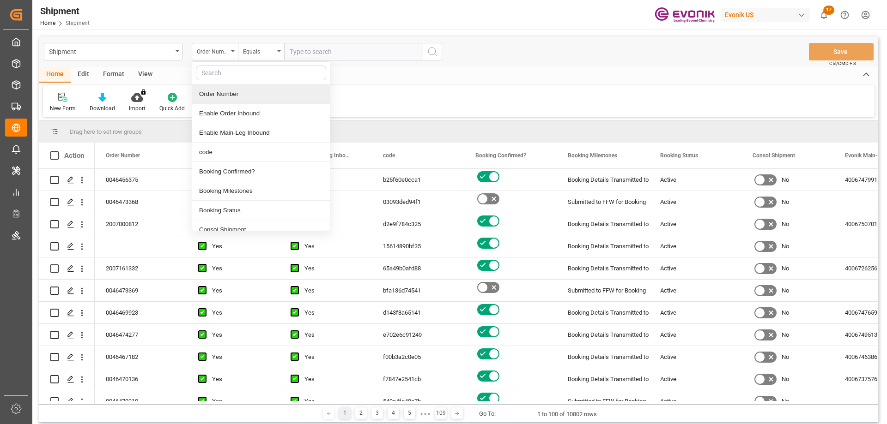
click at [271, 69] on input "text" at bounding box center [261, 73] width 130 height 15
type input "fre"
click at [240, 95] on div "Freight Forwarder Reference" at bounding box center [261, 94] width 138 height 19
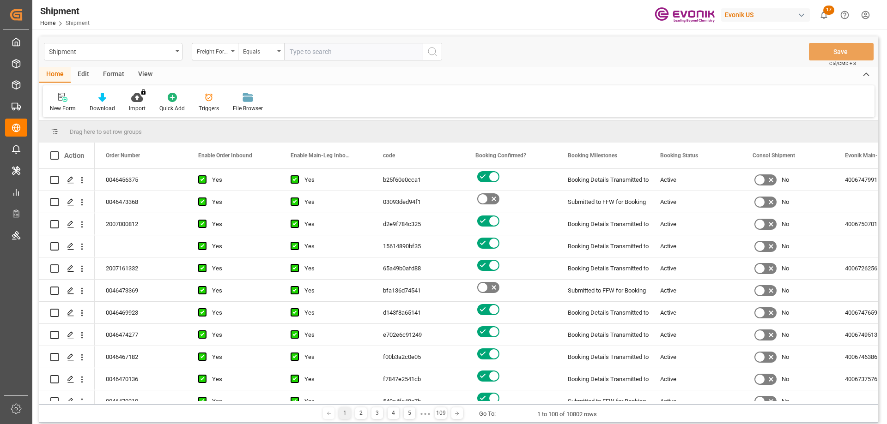
click at [308, 58] on input "text" at bounding box center [353, 52] width 139 height 18
paste input "251105000119"
type input "251105000119"
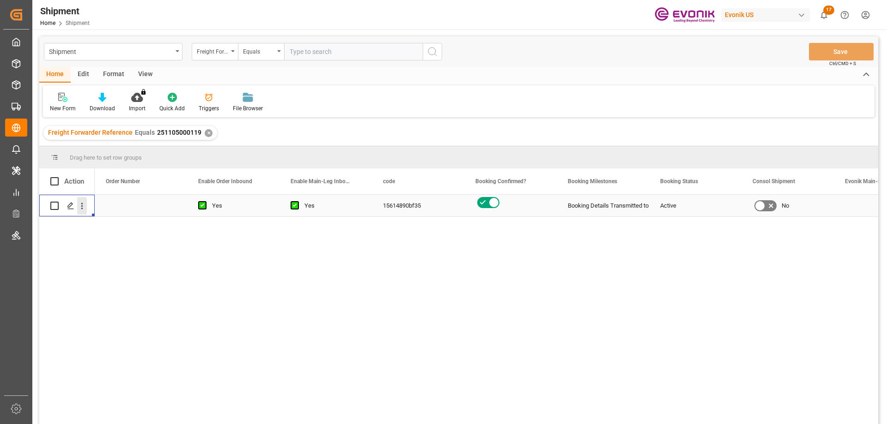
click at [81, 207] on icon "open menu" at bounding box center [82, 206] width 10 height 10
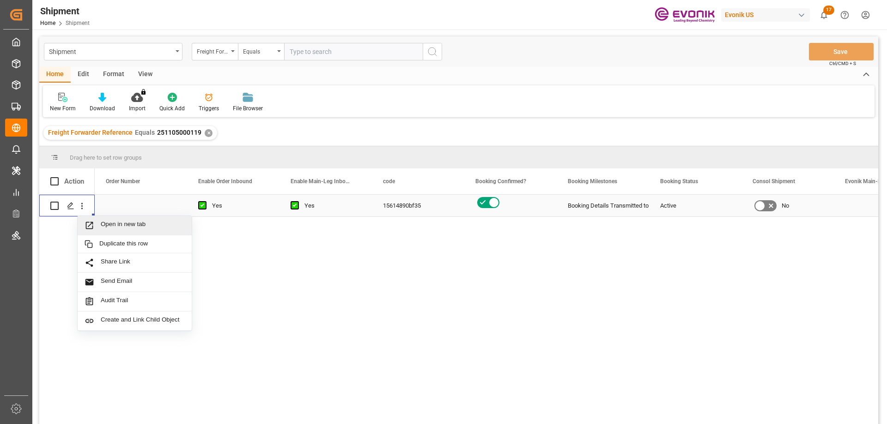
click at [115, 226] on span "Open in new tab" at bounding box center [143, 226] width 84 height 10
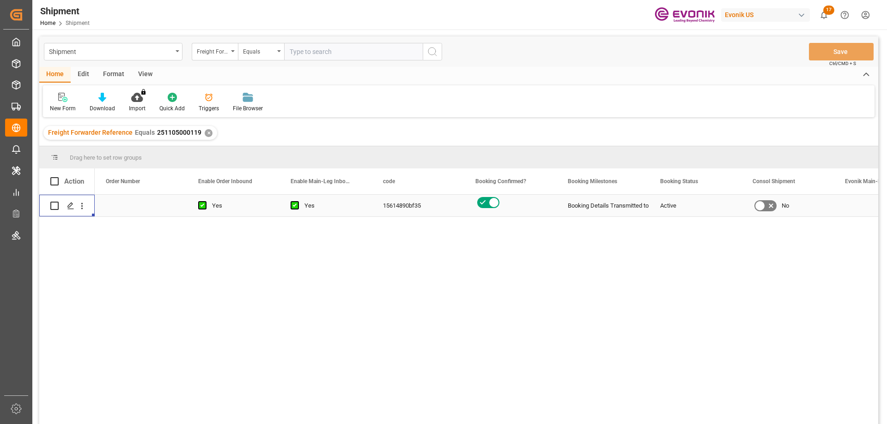
click at [340, 54] on input "text" at bounding box center [353, 52] width 139 height 18
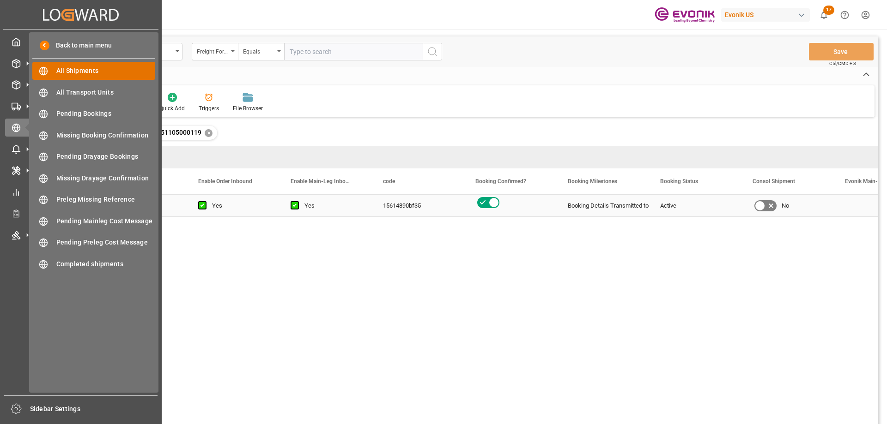
click at [94, 66] on span "All Shipments" at bounding box center [105, 71] width 99 height 10
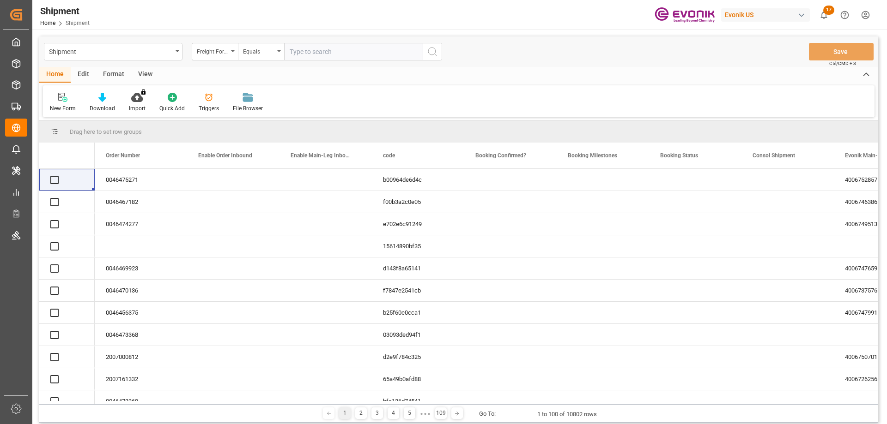
click at [232, 55] on div "Freight Forwarder Reference" at bounding box center [215, 52] width 46 height 18
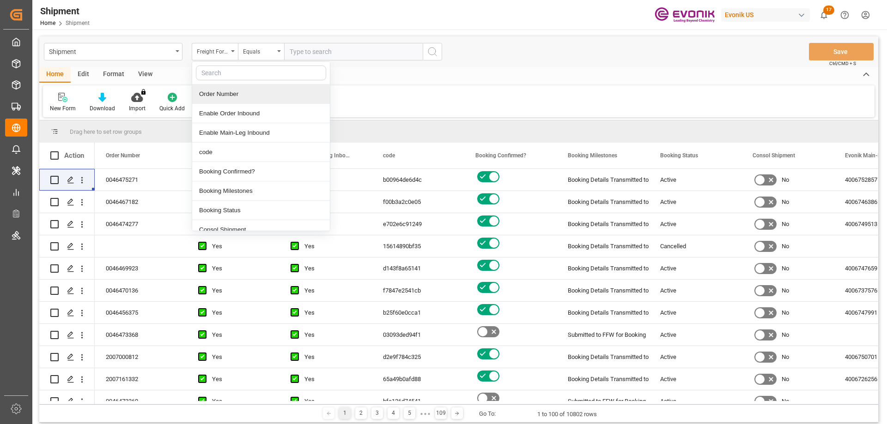
click at [216, 99] on div "Order Number" at bounding box center [261, 94] width 138 height 19
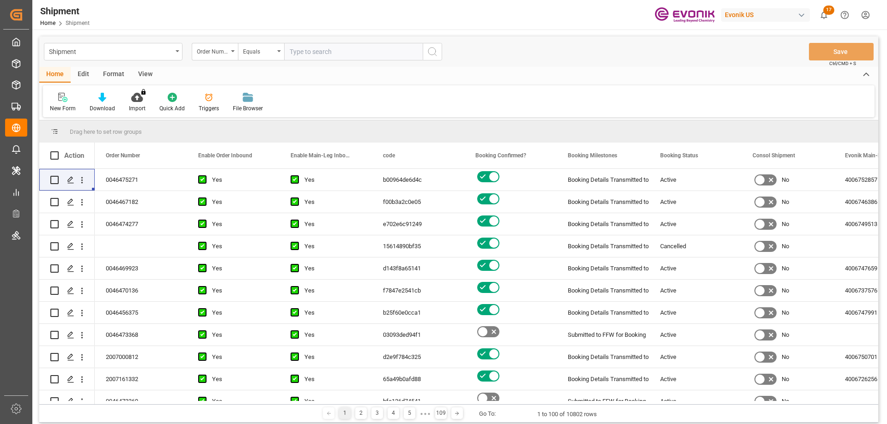
click at [303, 55] on input "text" at bounding box center [353, 52] width 139 height 18
paste input "0046474634"
type input "0046474634"
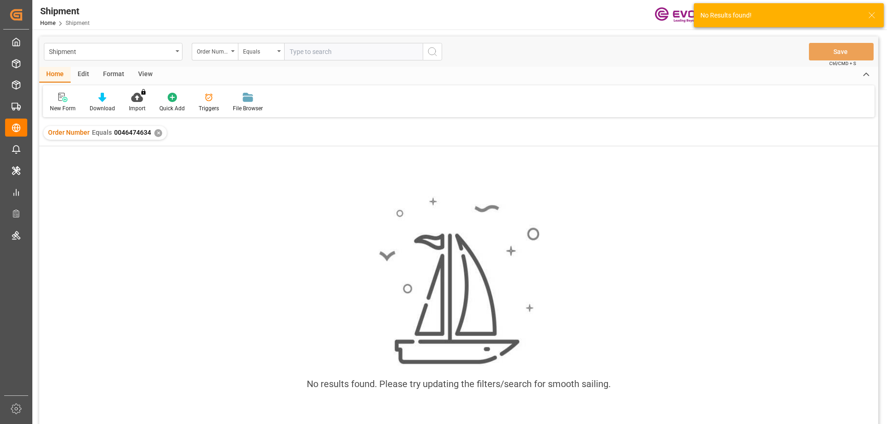
click at [313, 49] on input "text" at bounding box center [353, 52] width 139 height 18
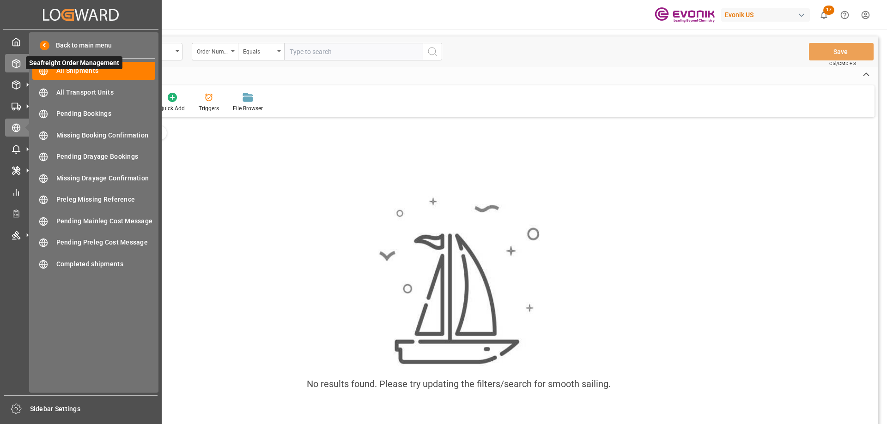
click at [17, 67] on icon at bounding box center [16, 63] width 9 height 9
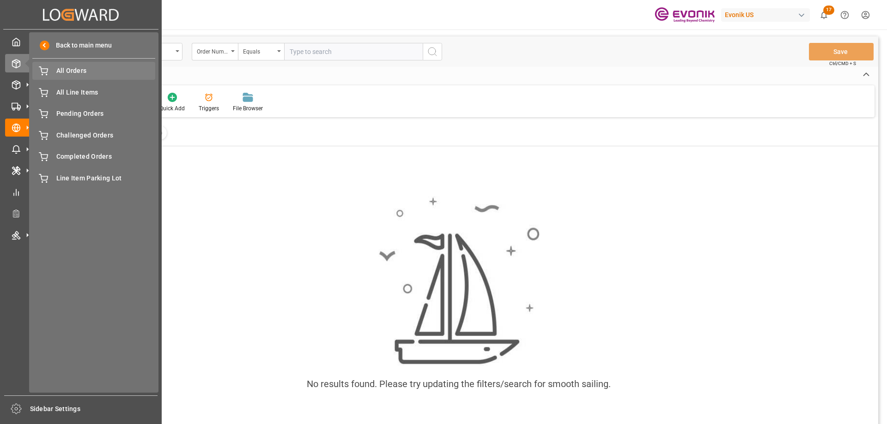
click at [60, 71] on span "All Orders" at bounding box center [105, 71] width 99 height 10
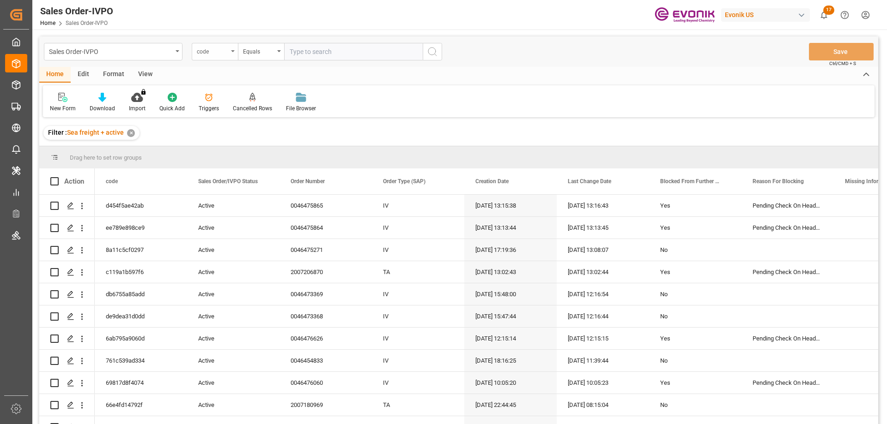
click at [226, 57] on div "code" at bounding box center [215, 52] width 46 height 18
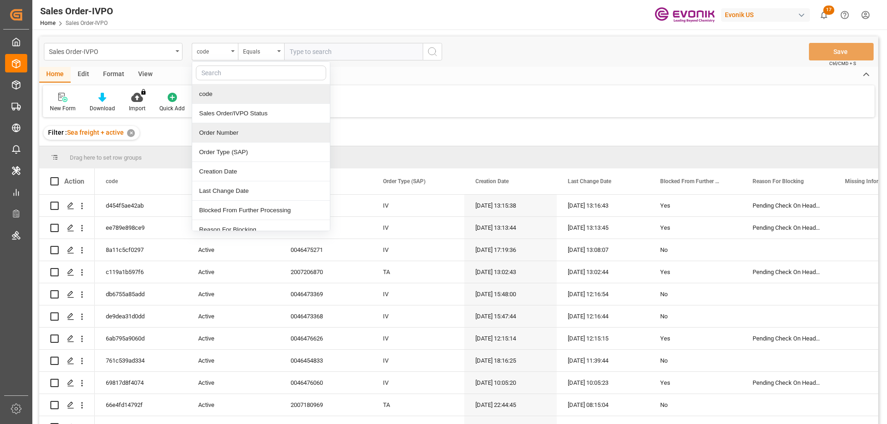
click at [233, 130] on div "Order Number" at bounding box center [261, 132] width 138 height 19
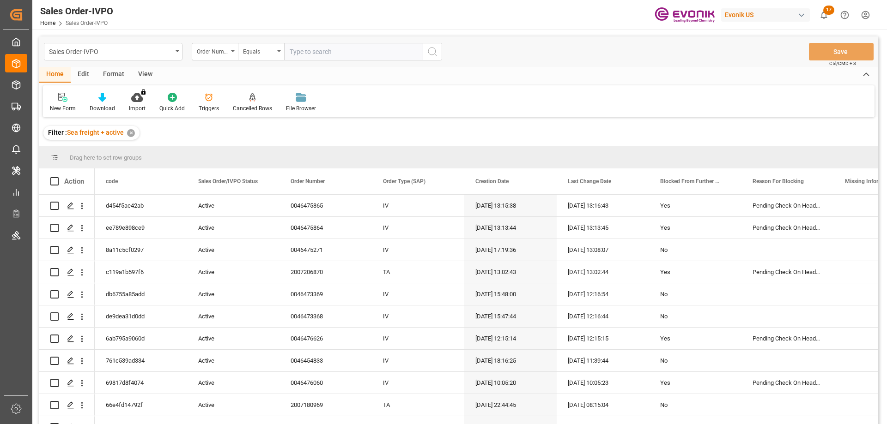
click at [312, 50] on input "text" at bounding box center [353, 52] width 139 height 18
paste input "0046474634"
type input "0046474634"
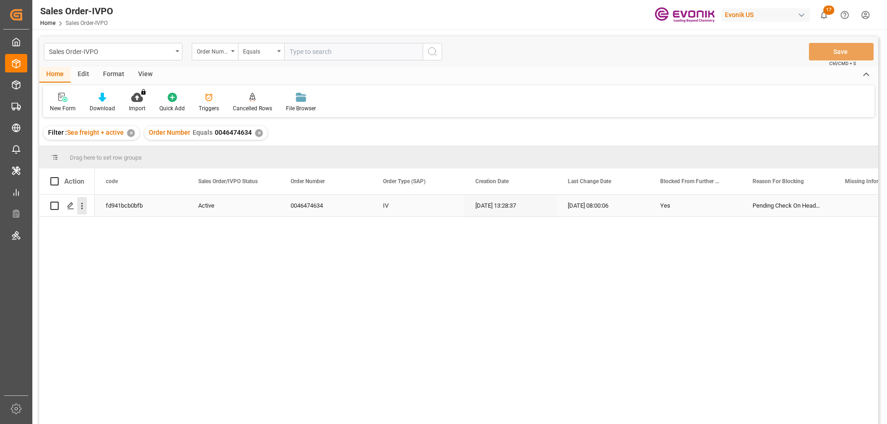
click at [83, 201] on icon "open menu" at bounding box center [82, 206] width 10 height 10
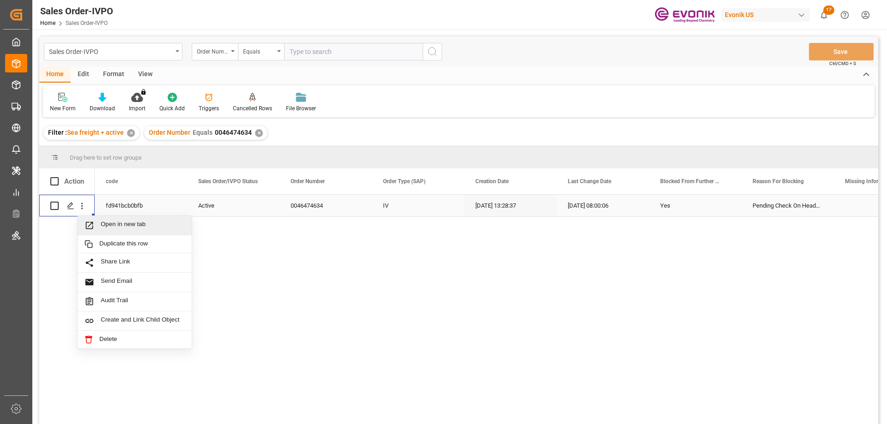
click at [109, 218] on div "Open in new tab" at bounding box center [135, 225] width 114 height 19
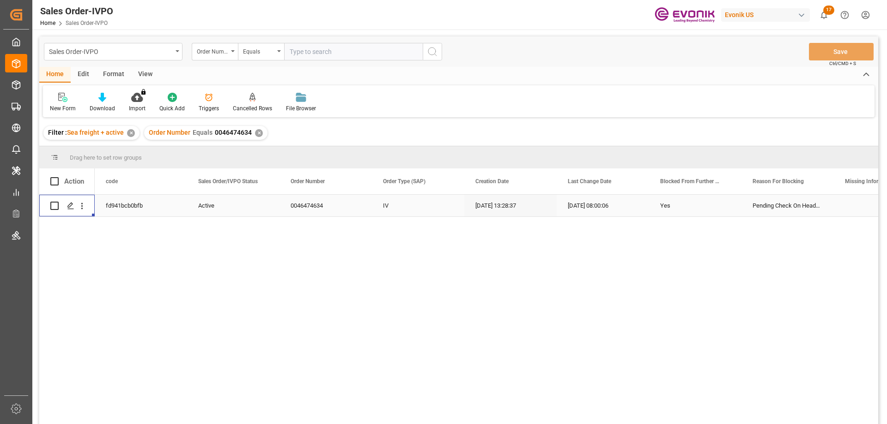
click at [380, 41] on div "Sales Order-IVPO Order Number Equals Save Ctrl/CMD + S" at bounding box center [458, 51] width 839 height 30
click at [380, 48] on input "text" at bounding box center [353, 52] width 139 height 18
paste input "258170926"
type input "258170926"
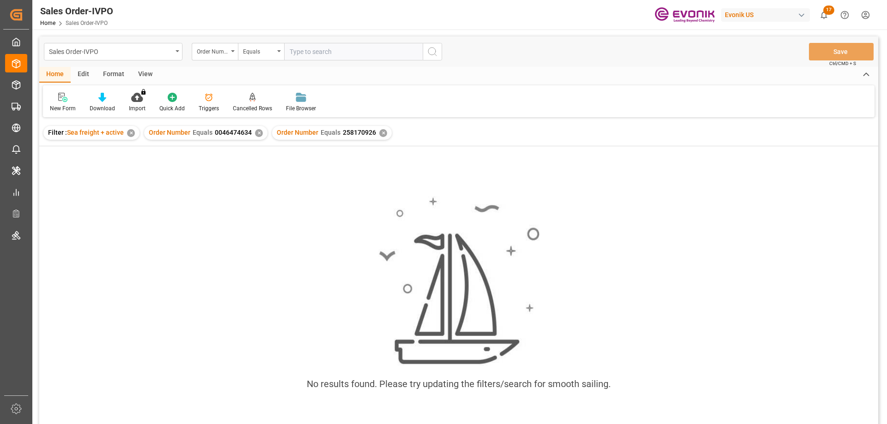
click at [258, 134] on div "✕" at bounding box center [259, 133] width 8 height 8
click at [326, 55] on input "text" at bounding box center [353, 52] width 139 height 18
paste input "258170926"
type input "258170926"
click at [317, 49] on input "text" at bounding box center [353, 52] width 139 height 18
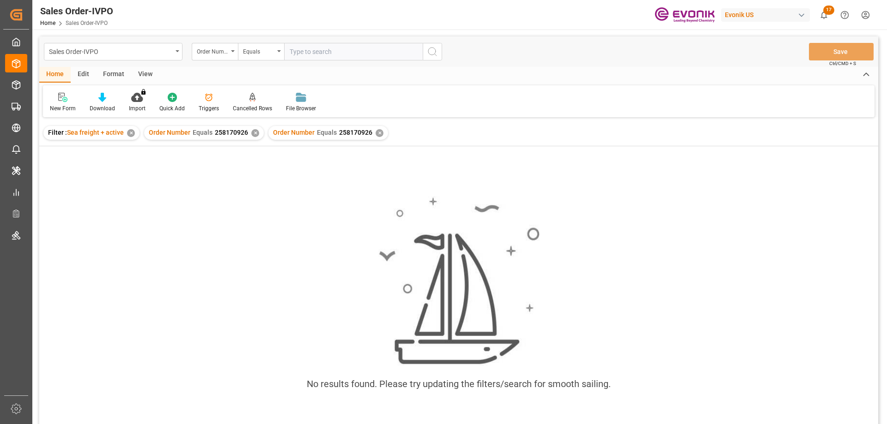
paste input "0046466243"
type input "0046466243"
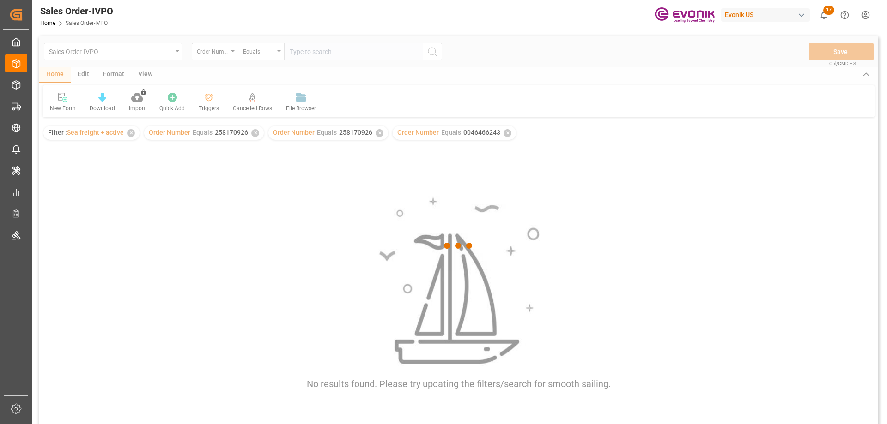
click at [253, 132] on div at bounding box center [458, 245] width 839 height 419
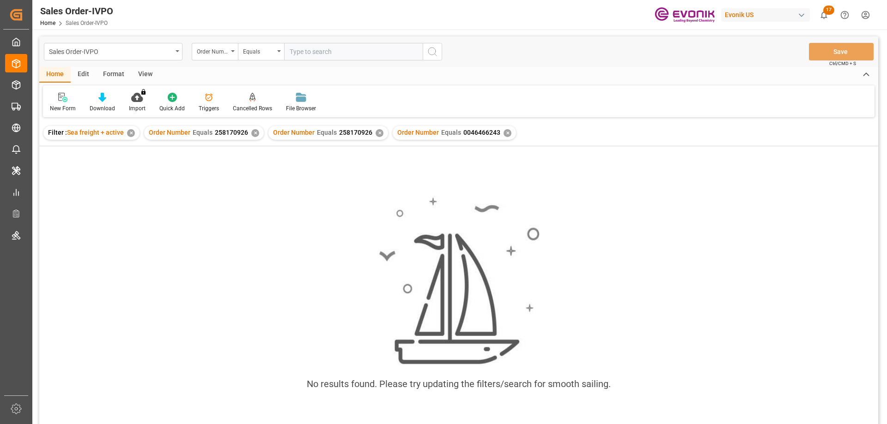
click at [253, 132] on div "✕" at bounding box center [255, 133] width 8 height 8
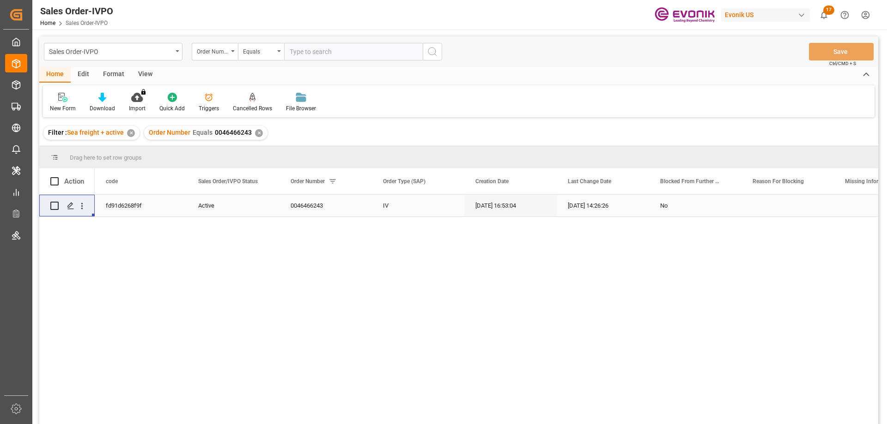
click at [87, 206] on div "Press SPACE to select this row." at bounding box center [82, 206] width 24 height 18
click at [83, 205] on icon "open menu" at bounding box center [82, 206] width 10 height 10
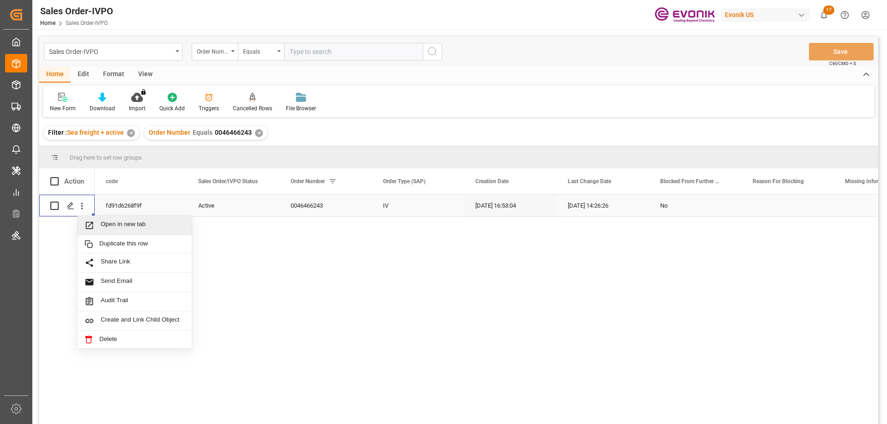
click at [122, 227] on span "Open in new tab" at bounding box center [143, 226] width 84 height 10
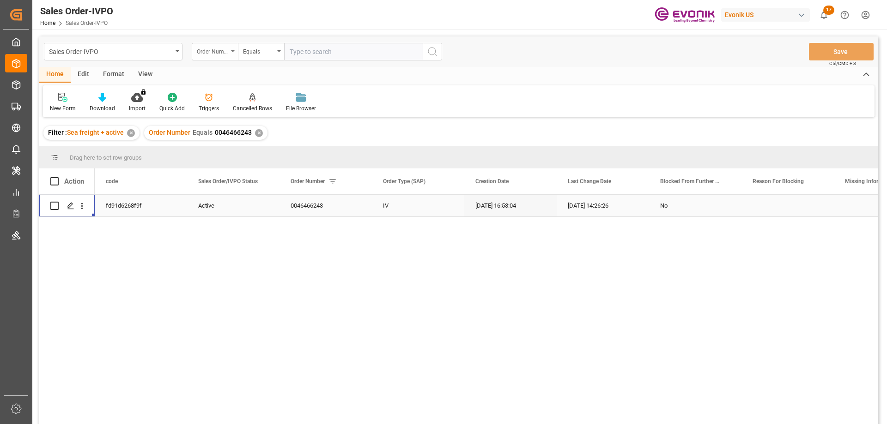
click at [234, 54] on div "Order Number" at bounding box center [215, 52] width 46 height 18
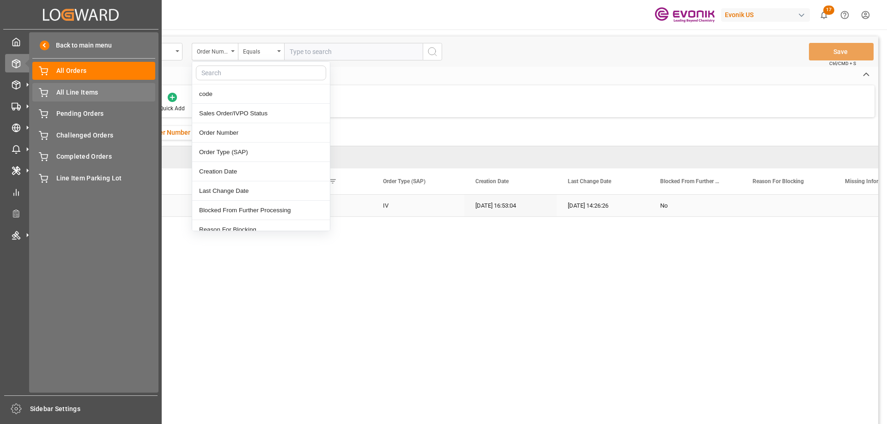
click at [83, 93] on span "All Line Items" at bounding box center [105, 93] width 99 height 10
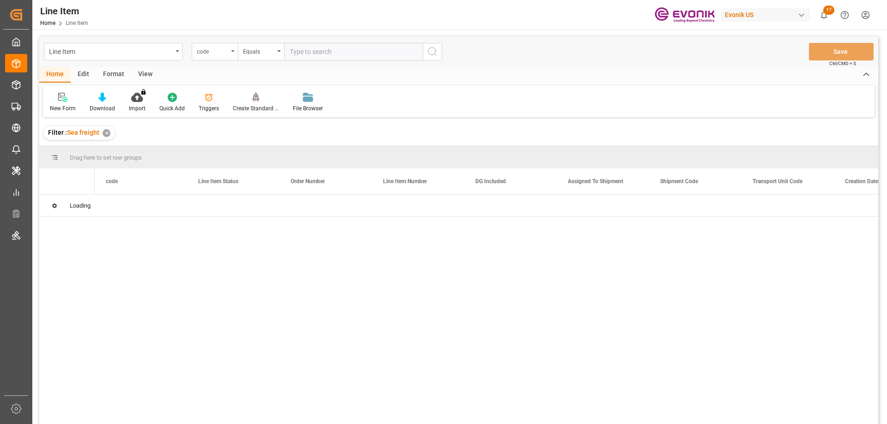
click at [228, 54] on div "code" at bounding box center [212, 50] width 31 height 11
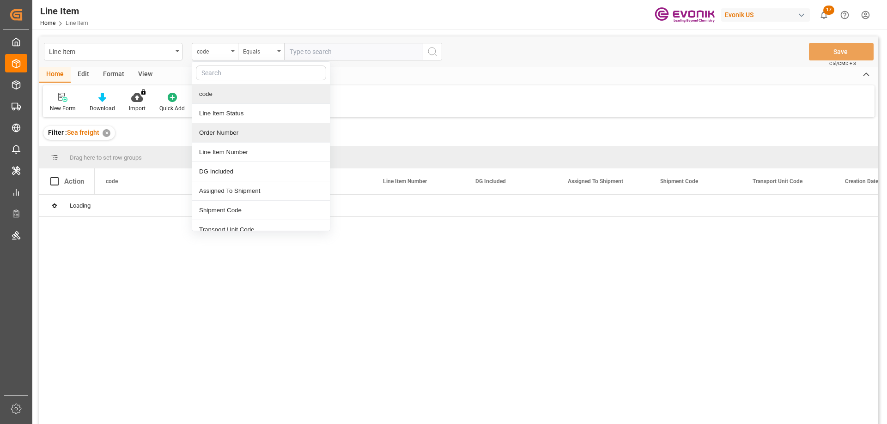
click at [224, 135] on div "Order Number" at bounding box center [261, 132] width 138 height 19
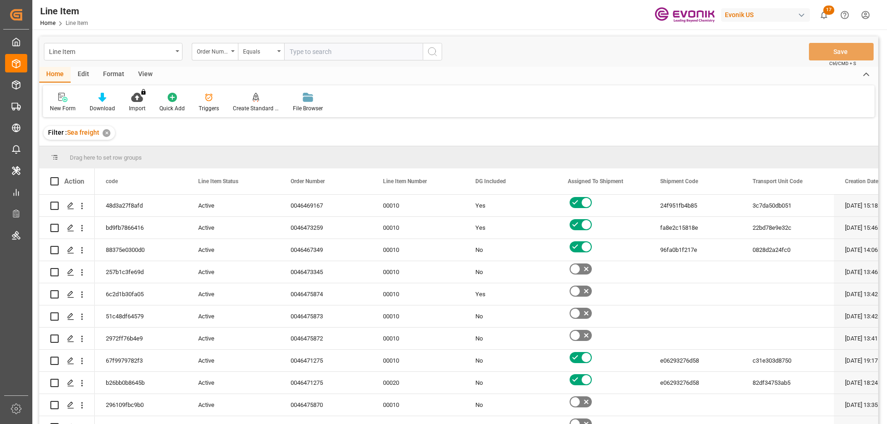
click at [148, 72] on div "View" at bounding box center [145, 75] width 28 height 16
click at [96, 103] on div "Standard Templates" at bounding box center [105, 102] width 60 height 20
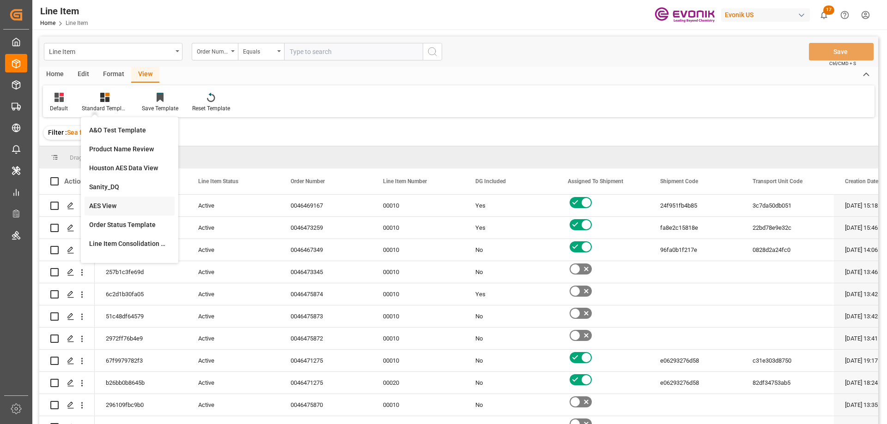
click at [113, 204] on div "AES View" at bounding box center [129, 206] width 81 height 10
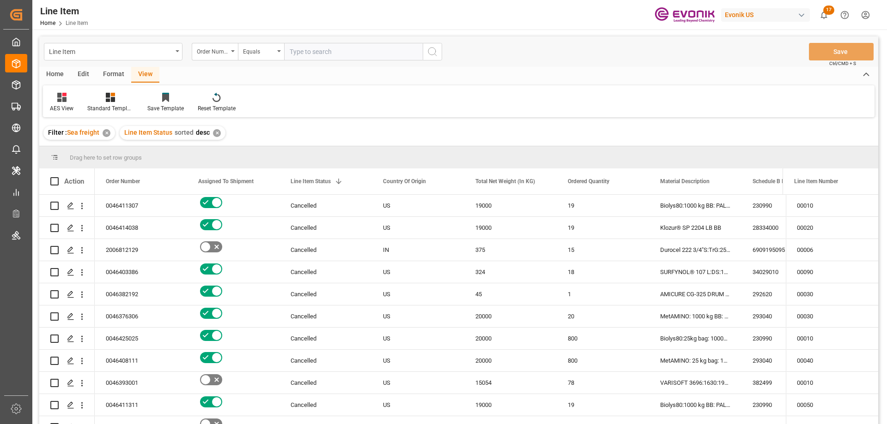
click at [329, 50] on input "text" at bounding box center [353, 52] width 139 height 18
paste input "0046469986"
type input "0046469986"
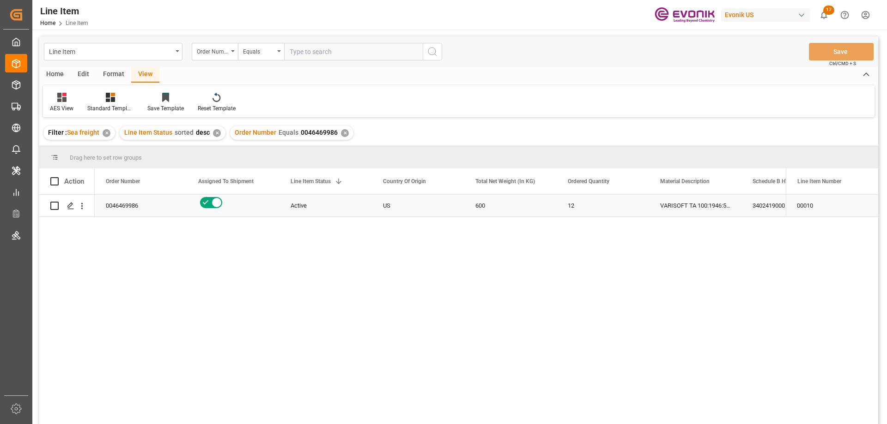
click at [136, 200] on div "0046469986" at bounding box center [141, 206] width 92 height 22
click at [765, 205] on div "3402419000" at bounding box center [787, 206] width 92 height 22
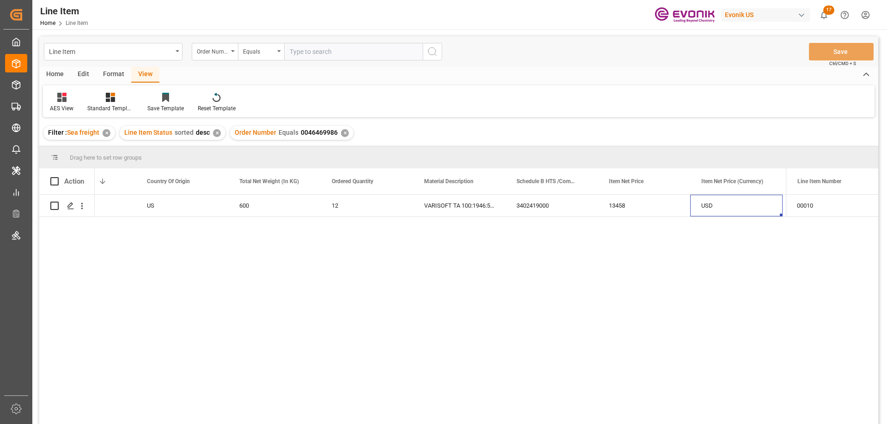
scroll to position [0, 236]
click at [78, 205] on icon "open menu" at bounding box center [82, 206] width 10 height 10
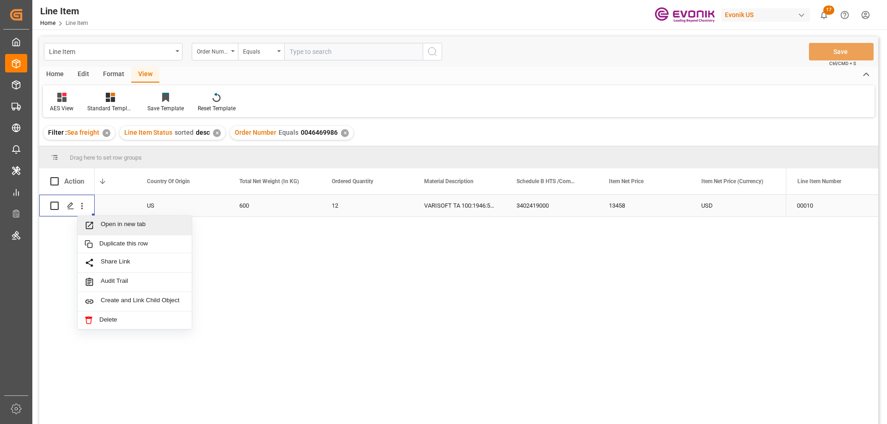
click at [107, 223] on span "Open in new tab" at bounding box center [143, 226] width 84 height 10
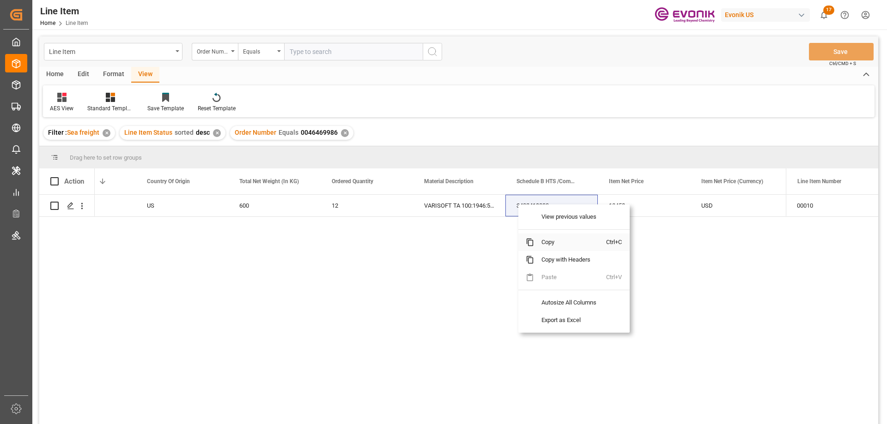
click at [541, 242] on span "Copy" at bounding box center [570, 243] width 72 height 18
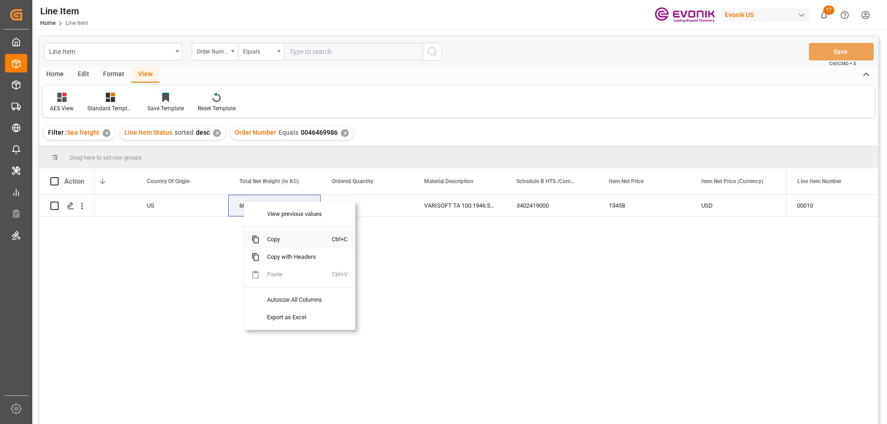
click at [266, 236] on span "Copy" at bounding box center [296, 240] width 72 height 18
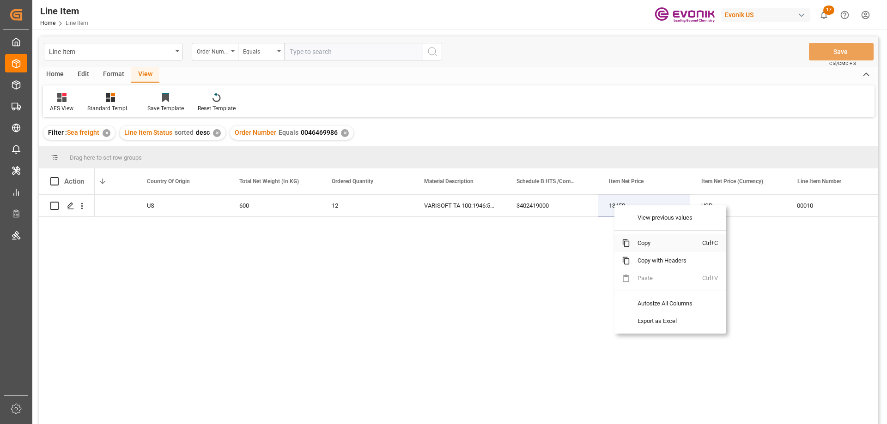
click at [636, 245] on span "Copy" at bounding box center [666, 244] width 72 height 18
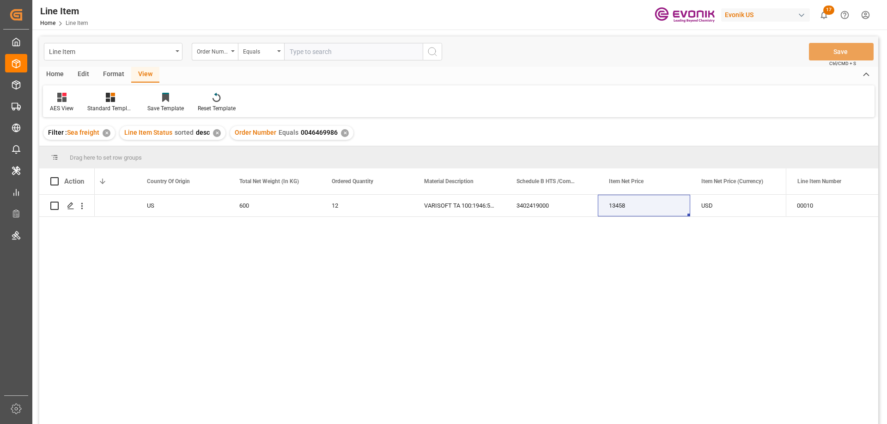
click at [318, 56] on input "text" at bounding box center [353, 52] width 139 height 18
click at [344, 57] on input "text" at bounding box center [353, 52] width 139 height 18
paste input "0046455443"
type input "0046455443"
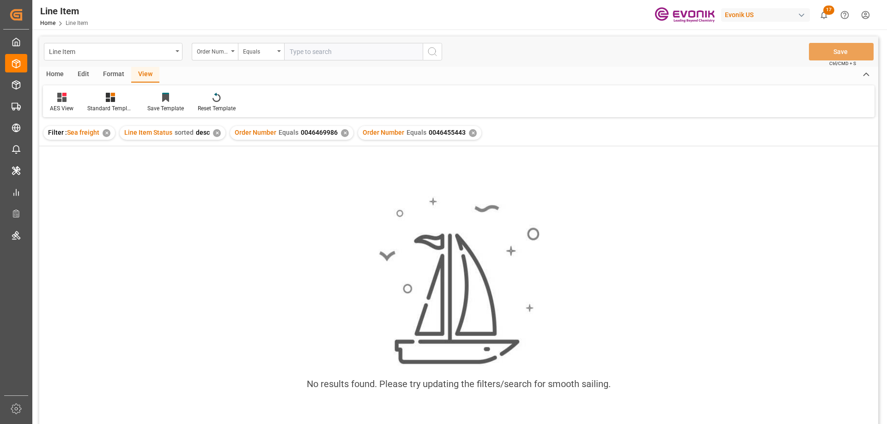
click at [343, 133] on div "✕" at bounding box center [345, 133] width 8 height 8
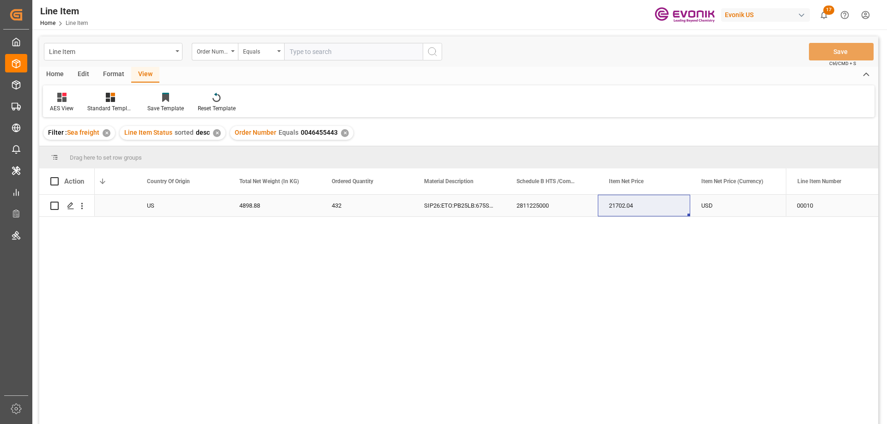
click at [152, 208] on div "US" at bounding box center [182, 206] width 92 height 22
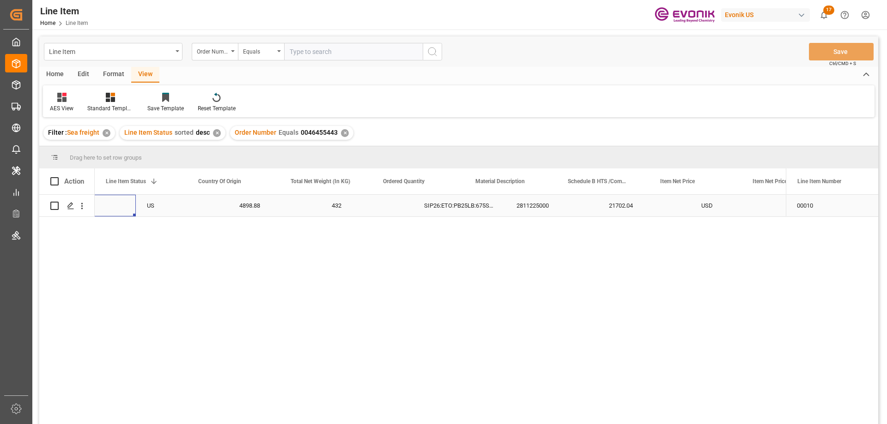
scroll to position [0, 185]
click at [755, 202] on div "USD" at bounding box center [787, 206] width 92 height 22
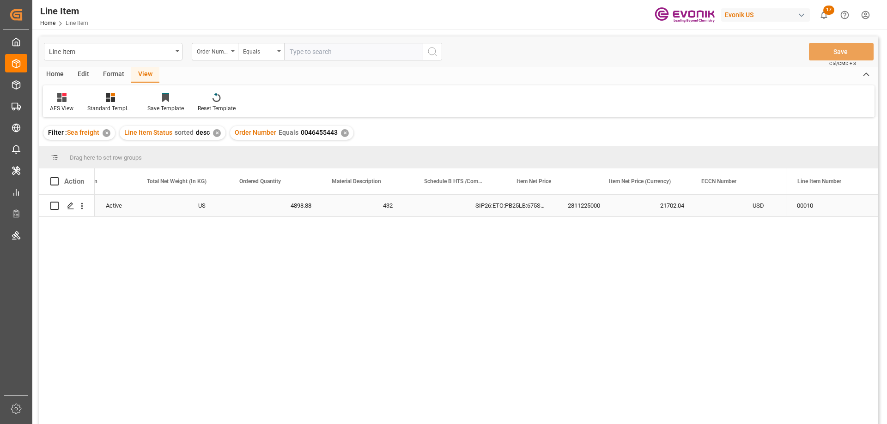
scroll to position [0, 328]
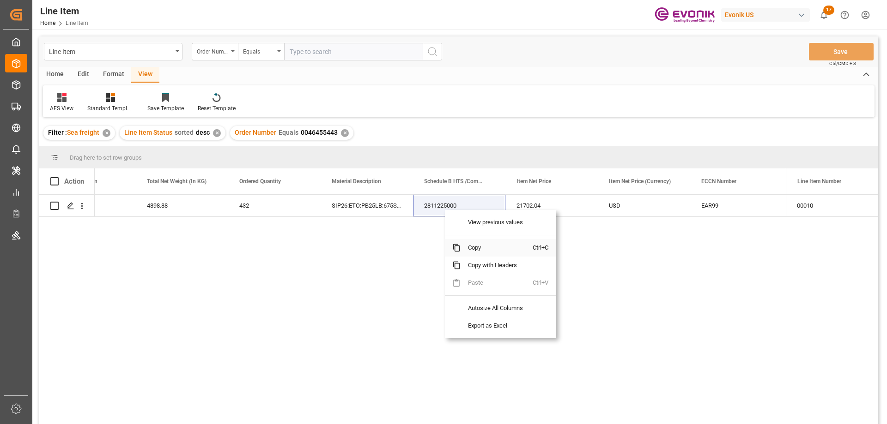
click at [485, 244] on span "Copy" at bounding box center [497, 248] width 72 height 18
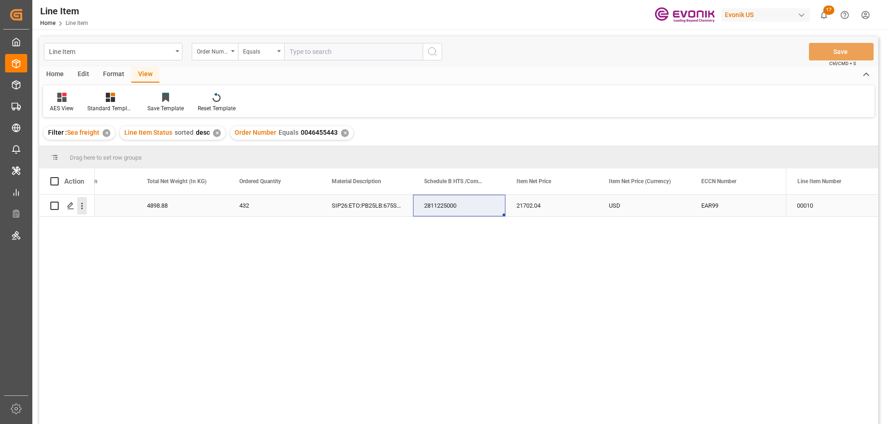
click at [81, 203] on icon "open menu" at bounding box center [82, 206] width 10 height 10
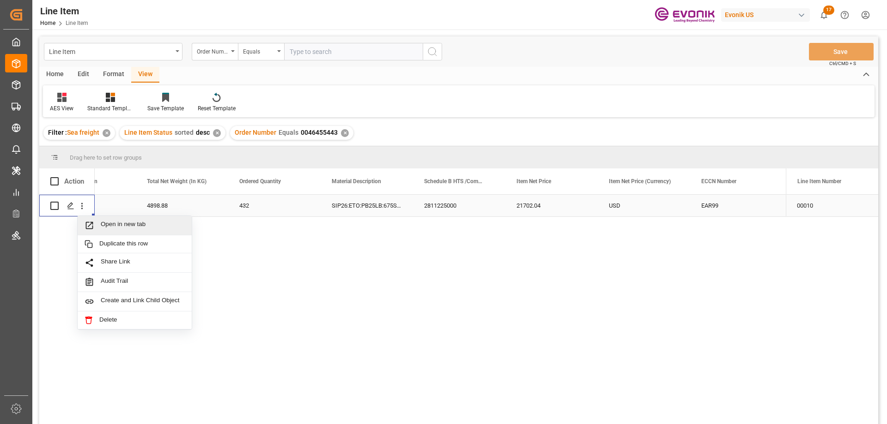
click at [121, 225] on span "Open in new tab" at bounding box center [143, 226] width 84 height 10
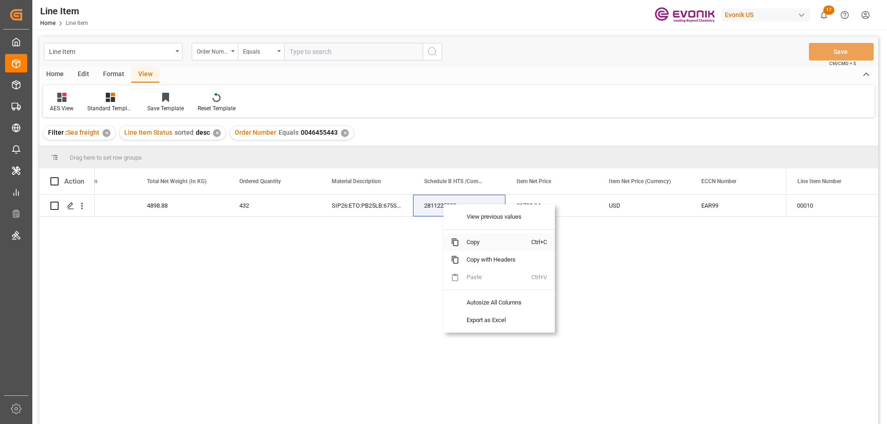
click at [470, 241] on span "Copy" at bounding box center [495, 243] width 72 height 18
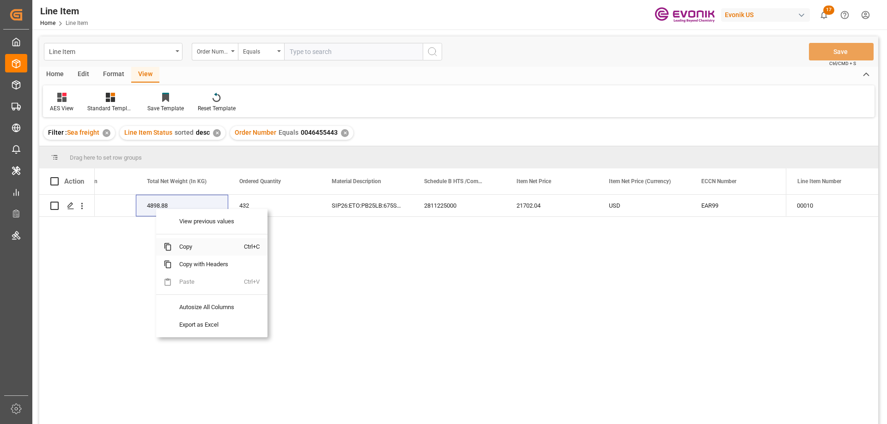
drag, startPoint x: 184, startPoint y: 247, endPoint x: 271, endPoint y: 228, distance: 88.8
click at [184, 247] on span "Copy" at bounding box center [208, 247] width 72 height 18
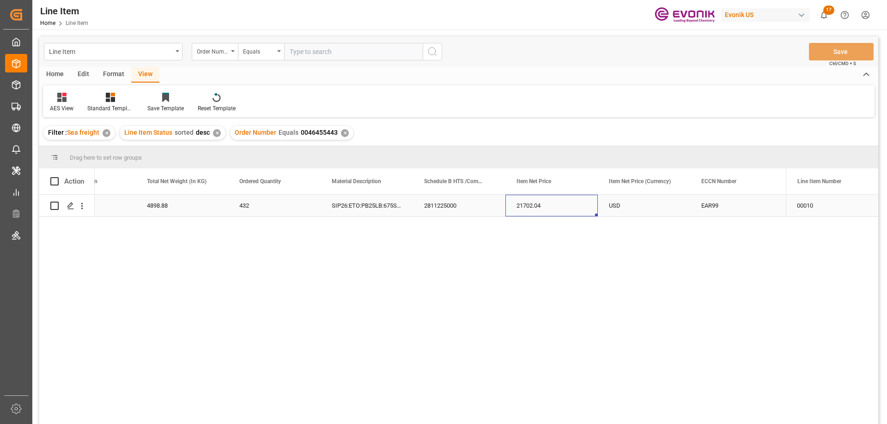
drag, startPoint x: 505, startPoint y: 210, endPoint x: 515, endPoint y: 207, distance: 10.1
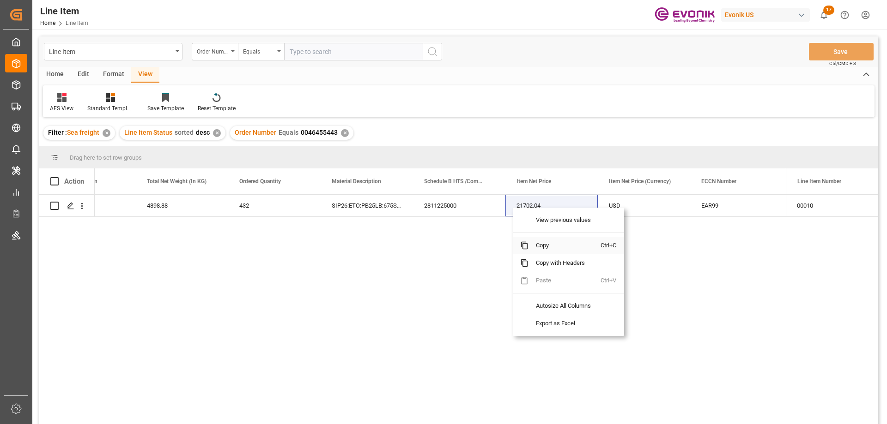
click at [546, 248] on span "Copy" at bounding box center [564, 246] width 72 height 18
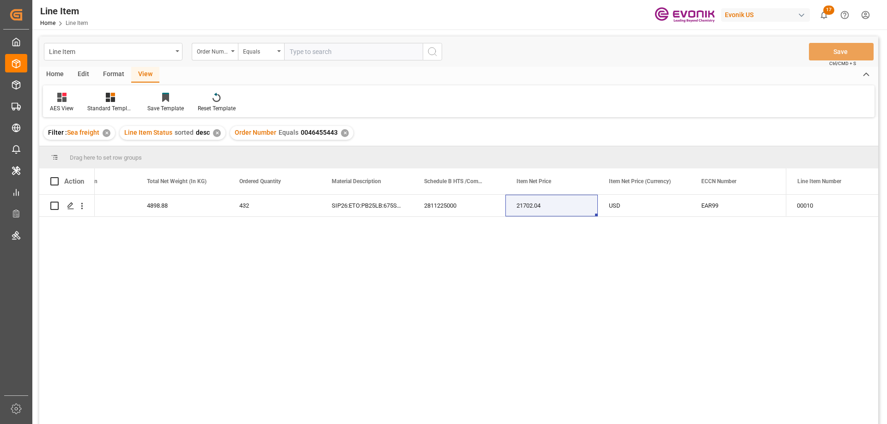
click at [316, 55] on input "text" at bounding box center [353, 52] width 139 height 18
paste input "2007148082"
type input "2007148082"
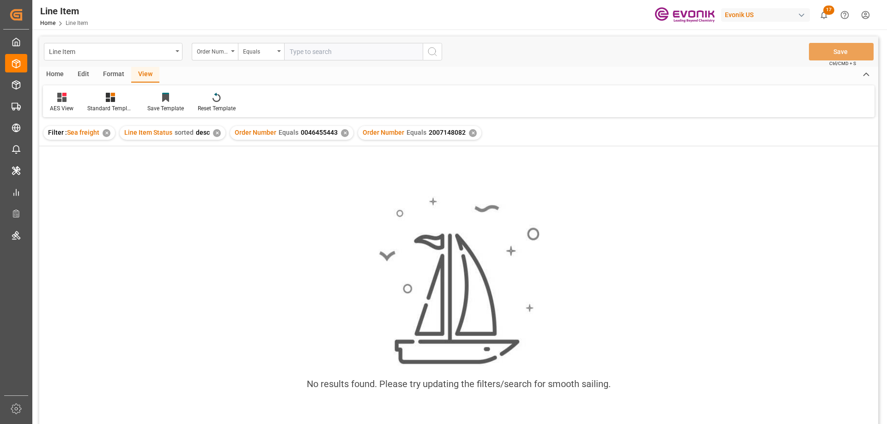
click at [342, 131] on div "✕" at bounding box center [345, 133] width 8 height 8
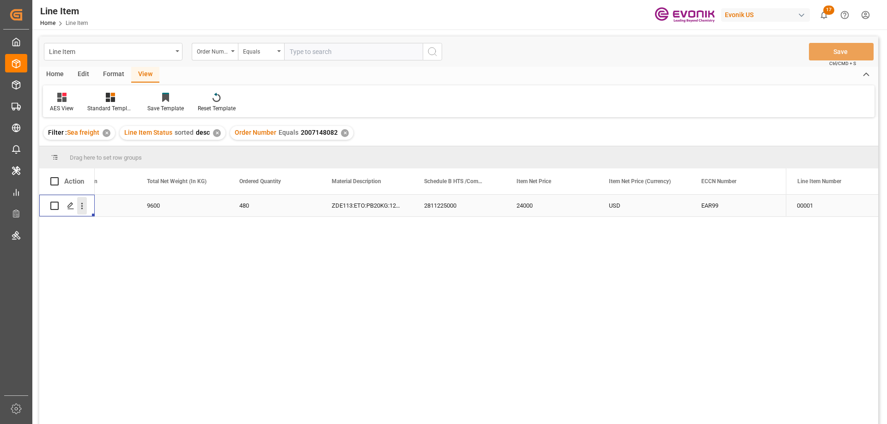
click at [85, 203] on icon "open menu" at bounding box center [82, 206] width 10 height 10
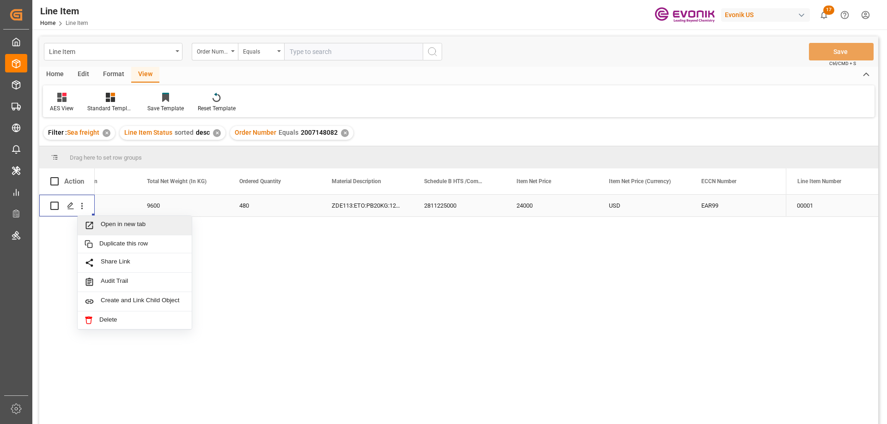
click at [114, 222] on span "Open in new tab" at bounding box center [143, 226] width 84 height 10
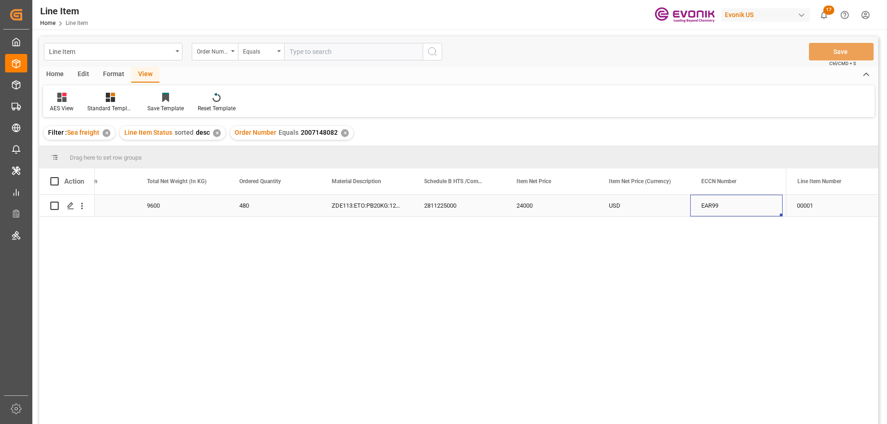
click at [734, 202] on div "EAR99" at bounding box center [736, 205] width 70 height 21
click at [134, 199] on div "9600" at bounding box center [89, 206] width 92 height 22
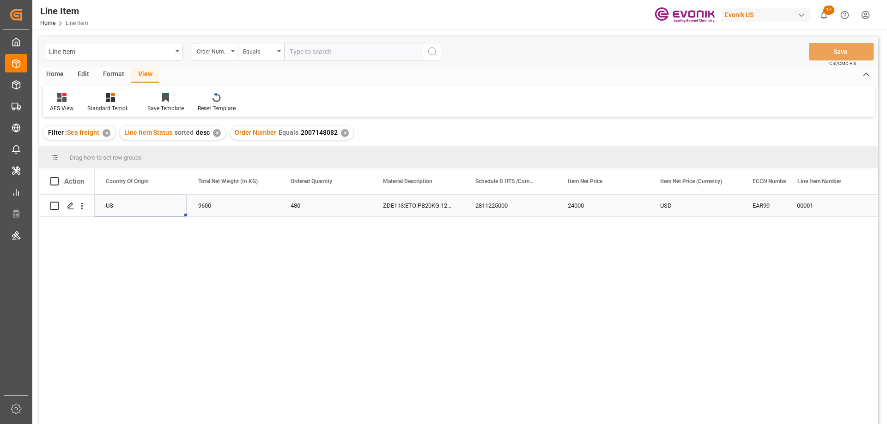
scroll to position [0, 185]
click at [751, 205] on div "USD" at bounding box center [787, 206] width 92 height 22
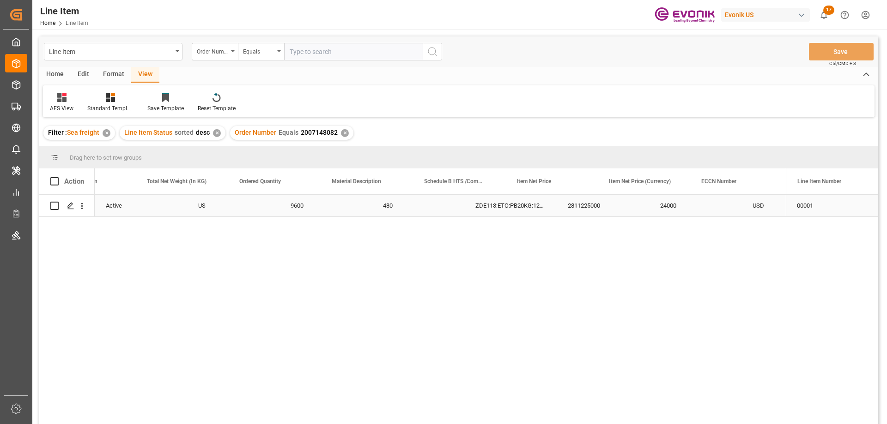
scroll to position [0, 328]
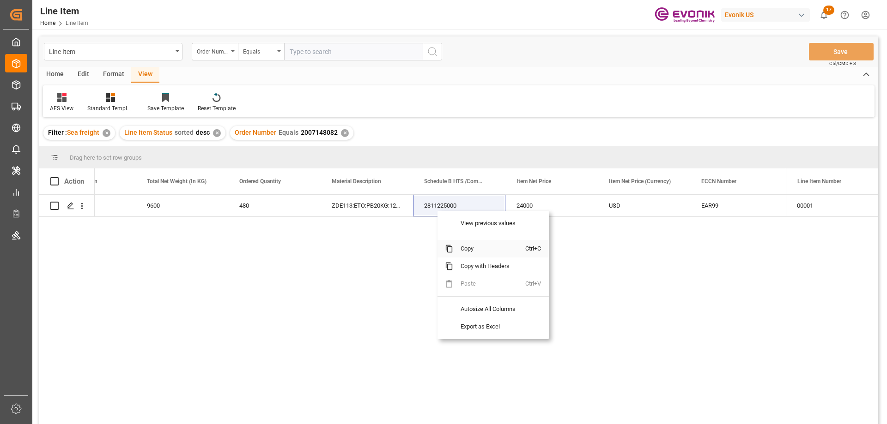
click at [467, 248] on span "Copy" at bounding box center [489, 249] width 72 height 18
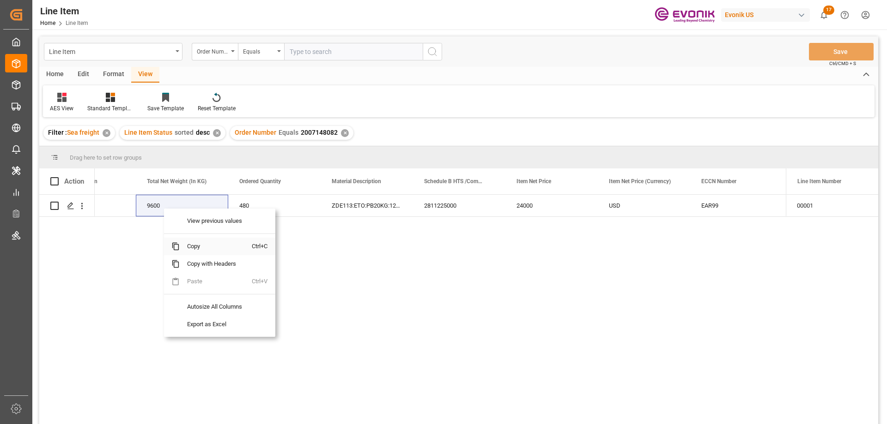
click at [195, 244] on span "Copy" at bounding box center [216, 247] width 72 height 18
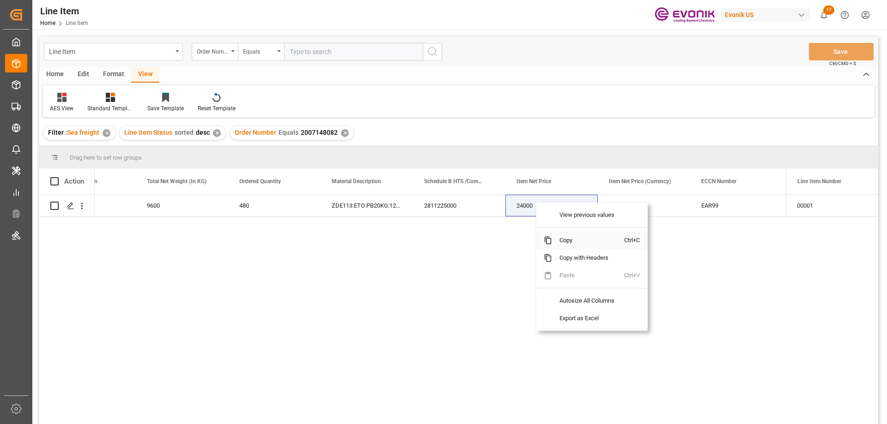
click at [566, 242] on span "Copy" at bounding box center [588, 241] width 72 height 18
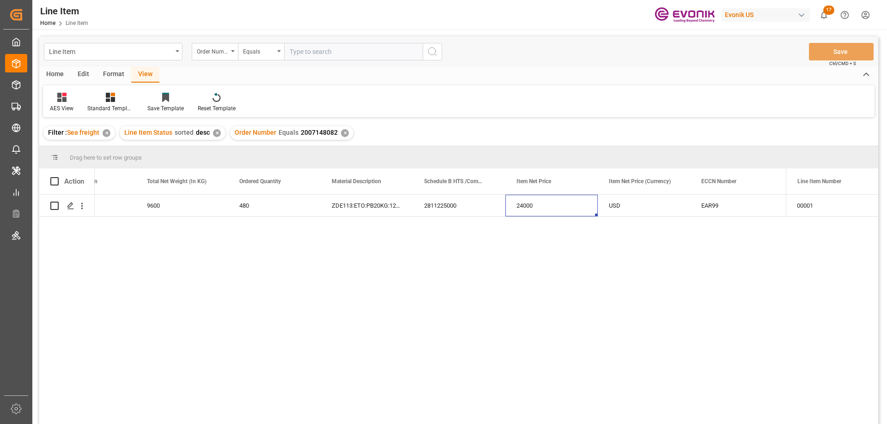
click at [312, 53] on input "text" at bounding box center [353, 52] width 139 height 18
paste input "0046471275"
type input "0046471275"
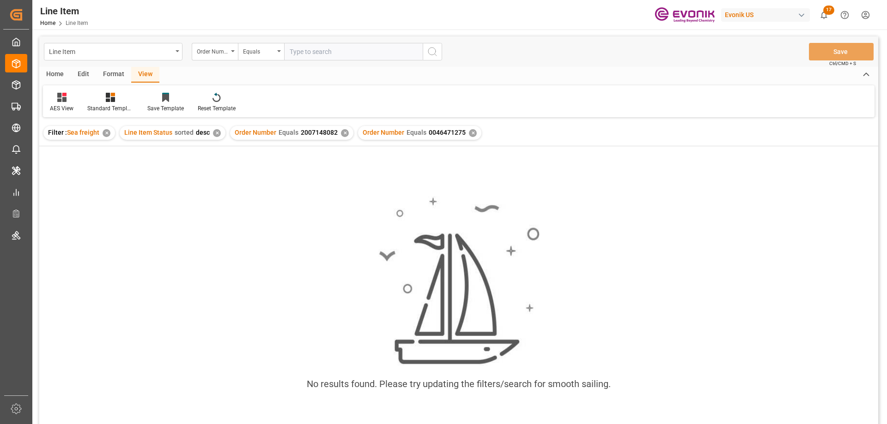
click at [345, 133] on div "✕" at bounding box center [345, 133] width 8 height 8
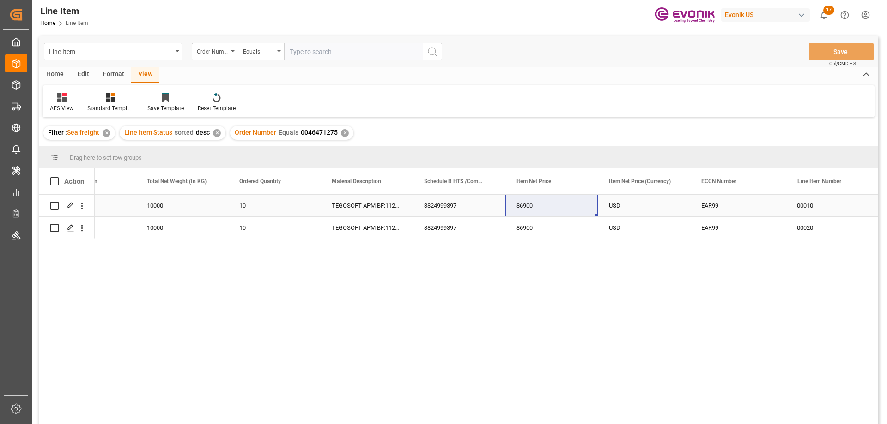
click at [136, 203] on div "10000" at bounding box center [182, 206] width 92 height 22
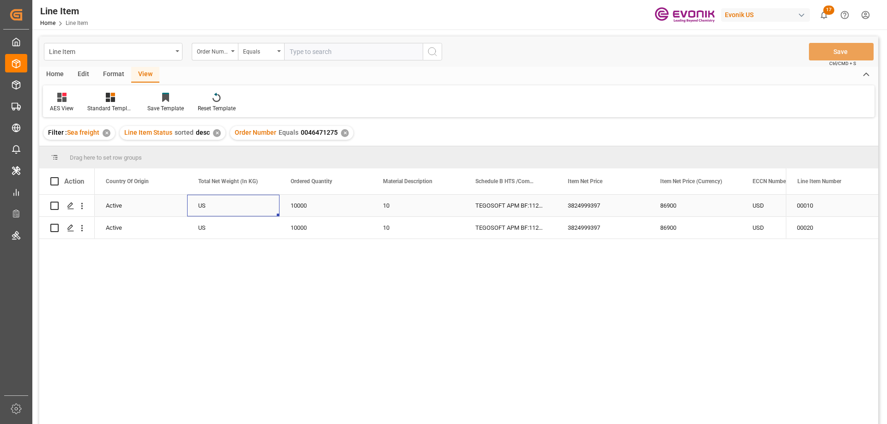
scroll to position [0, 185]
click at [769, 206] on div "USD" at bounding box center [787, 206] width 92 height 22
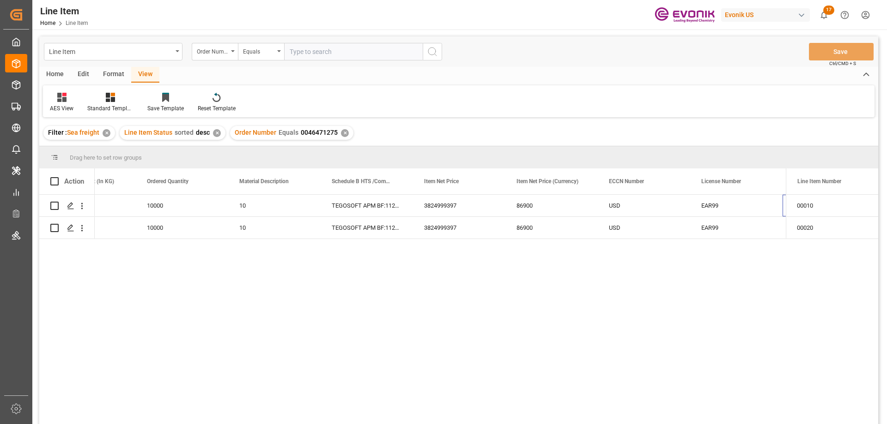
scroll to position [0, 421]
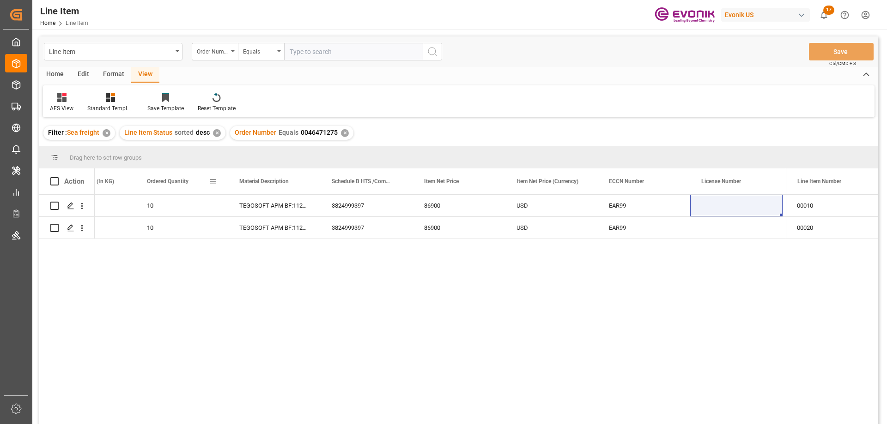
click at [158, 193] on div "Ordered Quantity" at bounding box center [178, 182] width 62 height 26
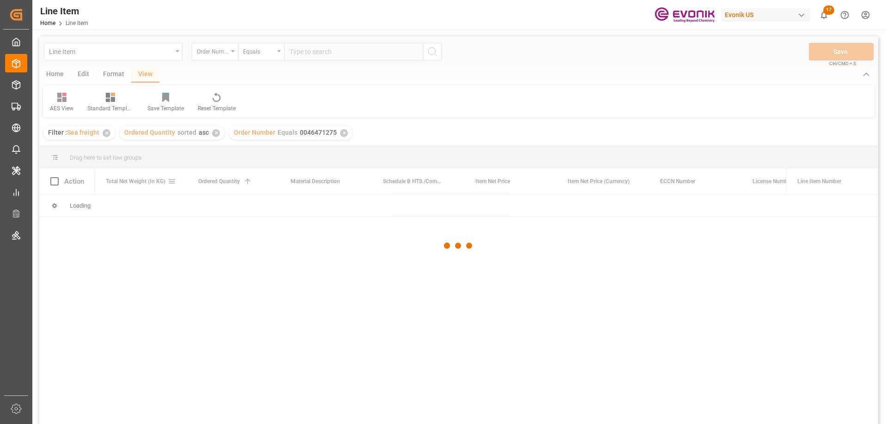
scroll to position [0, 370]
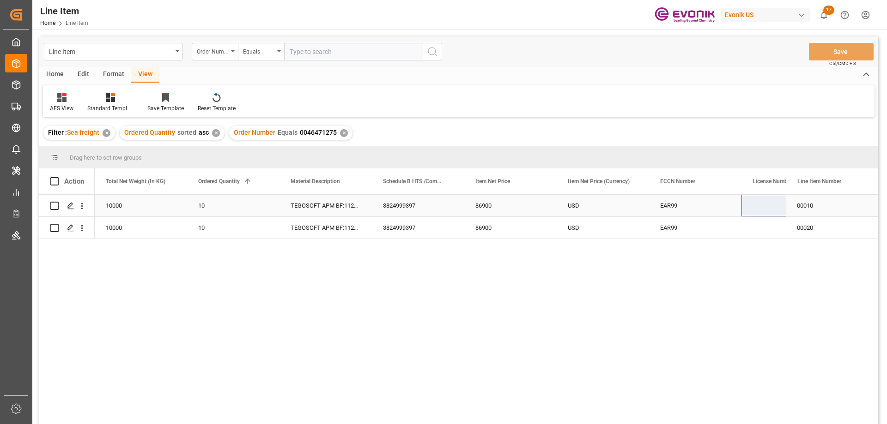
click at [143, 201] on div "10000" at bounding box center [141, 206] width 92 height 22
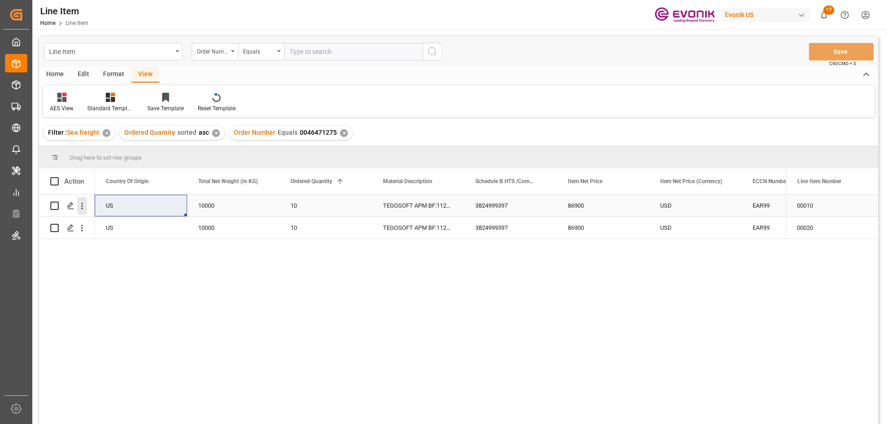
click at [81, 207] on icon "open menu" at bounding box center [82, 206] width 10 height 10
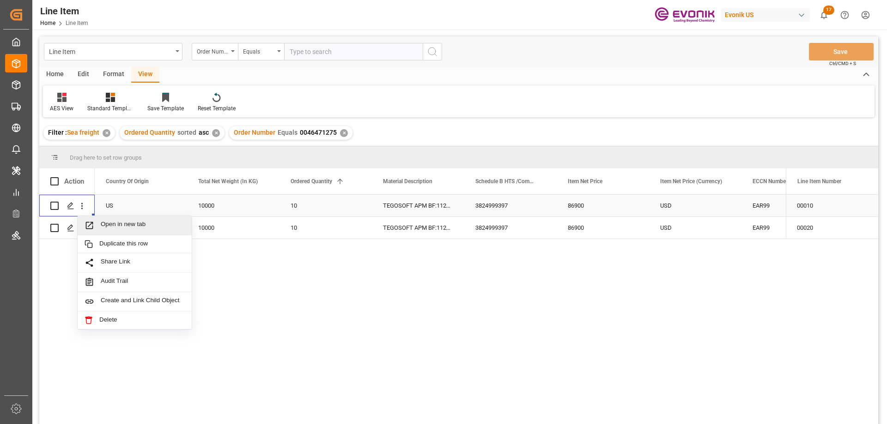
click at [110, 223] on span "Open in new tab" at bounding box center [143, 226] width 84 height 10
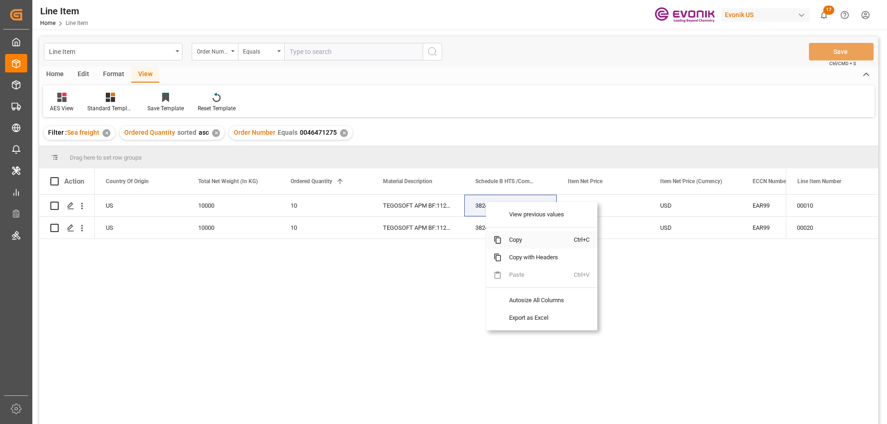
click at [513, 240] on span "Copy" at bounding box center [538, 240] width 72 height 18
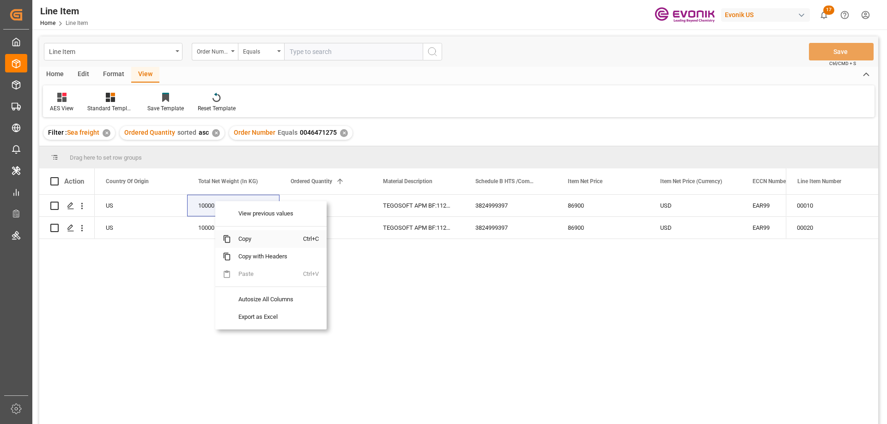
click at [249, 236] on span "Copy" at bounding box center [267, 239] width 72 height 18
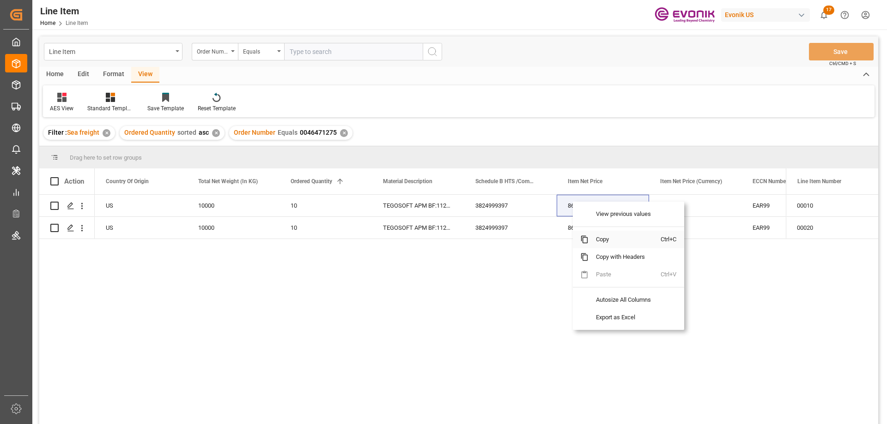
drag, startPoint x: 607, startPoint y: 238, endPoint x: 633, endPoint y: 232, distance: 26.1
click at [607, 238] on span "Copy" at bounding box center [624, 240] width 72 height 18
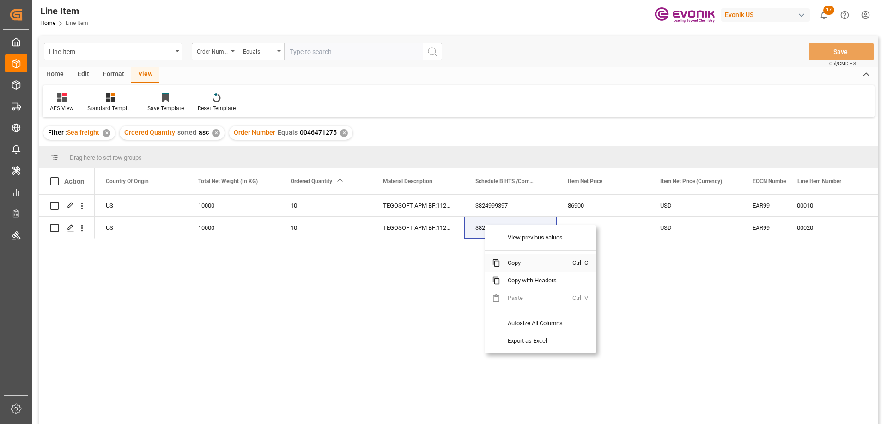
click at [508, 266] on span "Copy" at bounding box center [536, 264] width 72 height 18
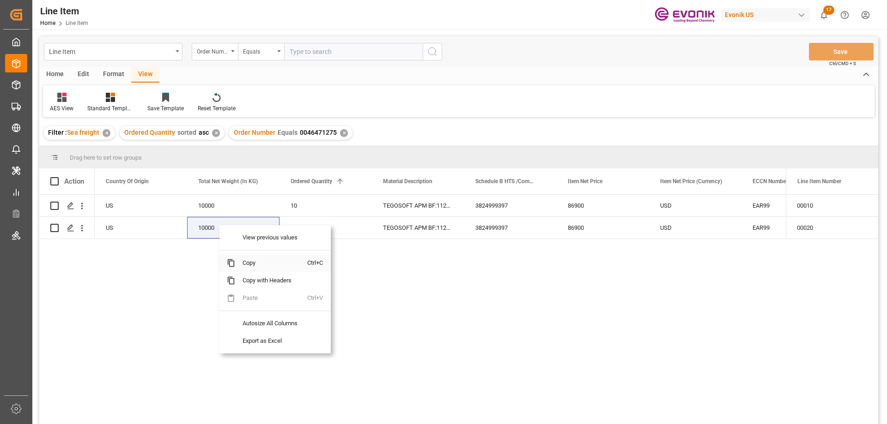
drag, startPoint x: 252, startPoint y: 267, endPoint x: 260, endPoint y: 266, distance: 8.4
click at [252, 267] on span "Copy" at bounding box center [271, 264] width 72 height 18
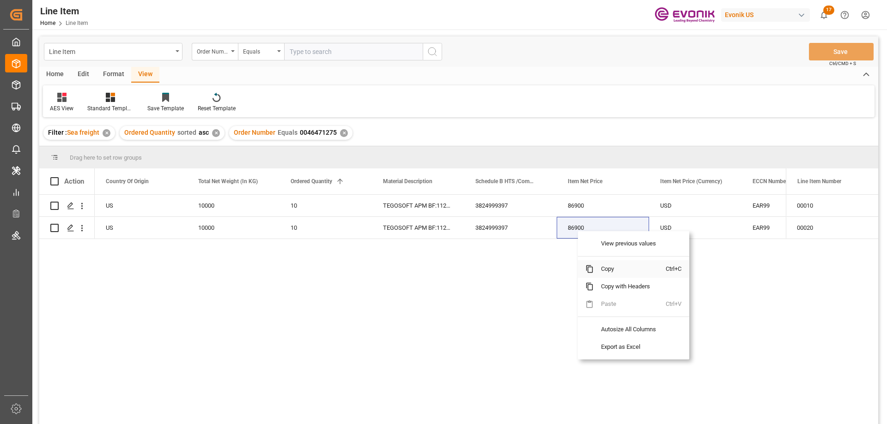
click at [605, 269] on span "Copy" at bounding box center [630, 270] width 72 height 18
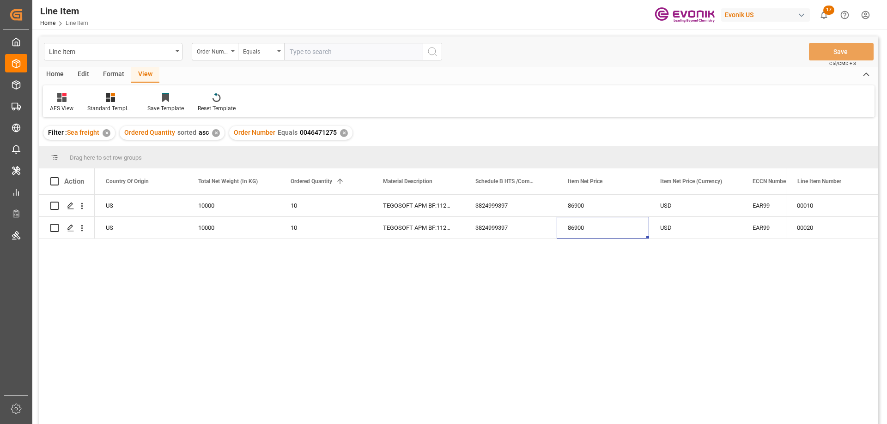
click at [342, 51] on input "text" at bounding box center [353, 52] width 139 height 18
paste input "0046473674"
type input "0046473674"
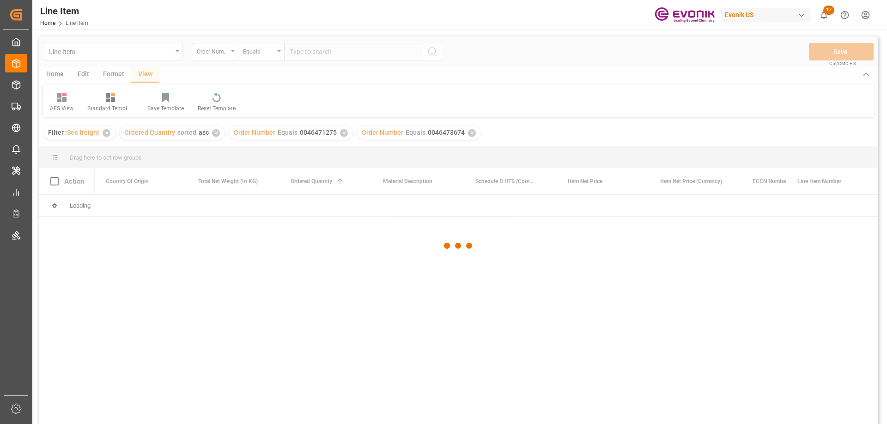
click at [341, 136] on div at bounding box center [458, 245] width 839 height 419
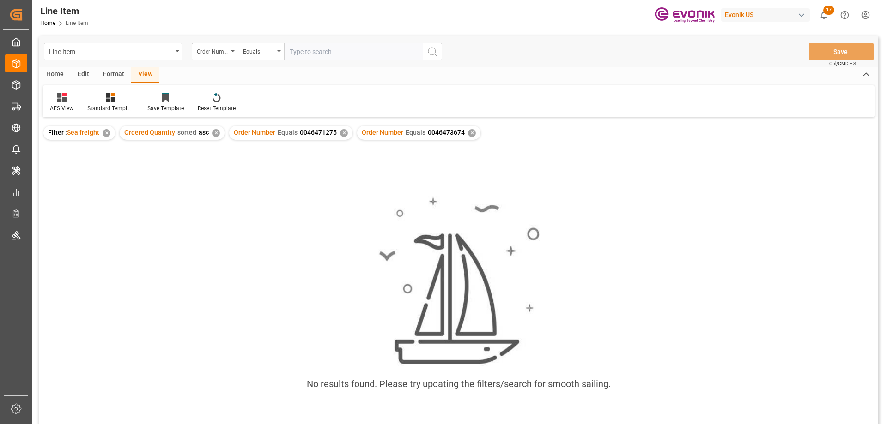
click at [342, 133] on div "✕" at bounding box center [344, 133] width 8 height 8
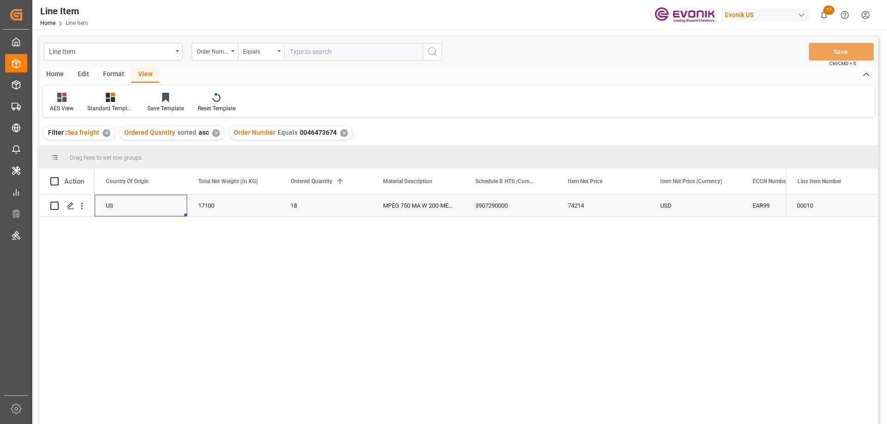
click at [162, 206] on div "US" at bounding box center [141, 206] width 92 height 22
click at [742, 206] on div "USD" at bounding box center [787, 206] width 92 height 22
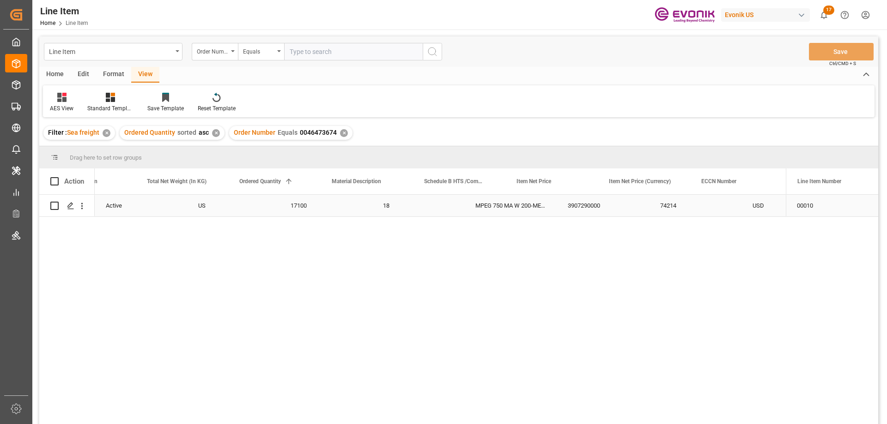
scroll to position [0, 328]
click at [79, 209] on icon "open menu" at bounding box center [82, 206] width 10 height 10
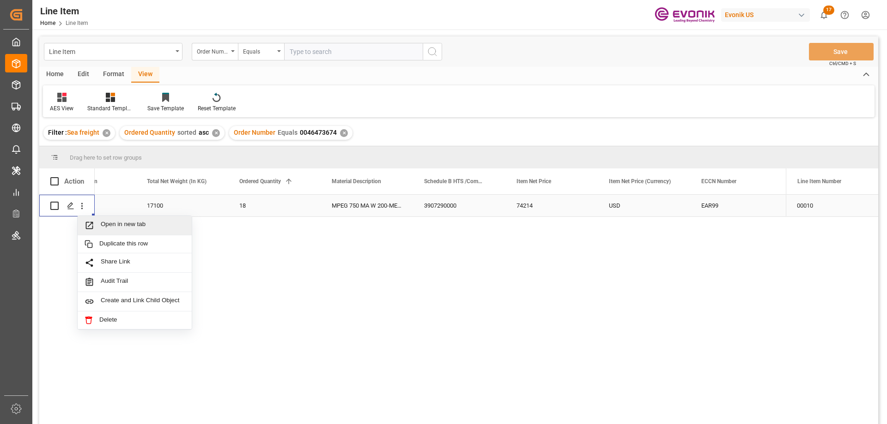
click at [115, 225] on span "Open in new tab" at bounding box center [143, 226] width 84 height 10
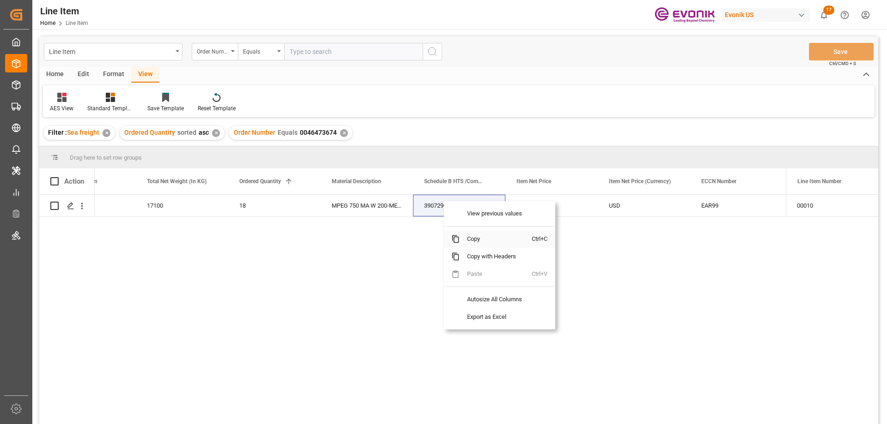
click at [474, 236] on span "Copy" at bounding box center [496, 239] width 72 height 18
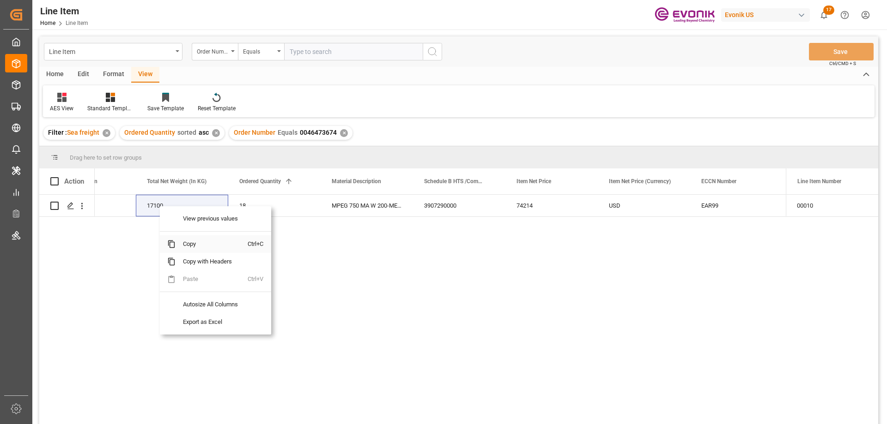
click at [192, 245] on span "Copy" at bounding box center [212, 245] width 72 height 18
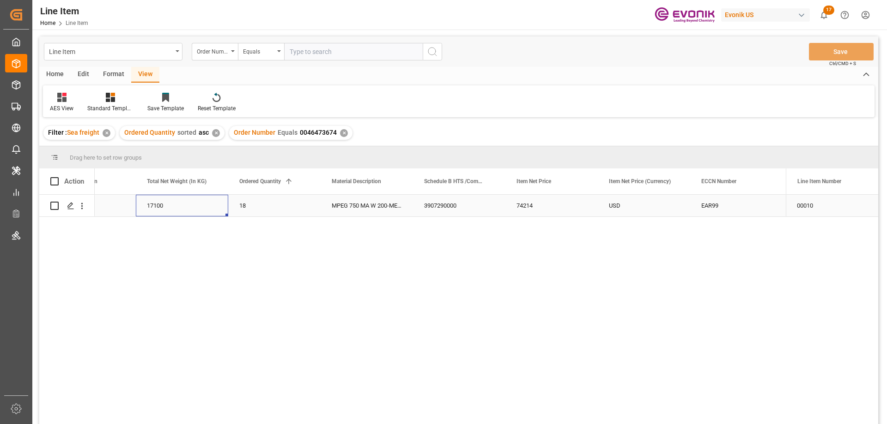
click at [115, 207] on div "US" at bounding box center [89, 206] width 92 height 22
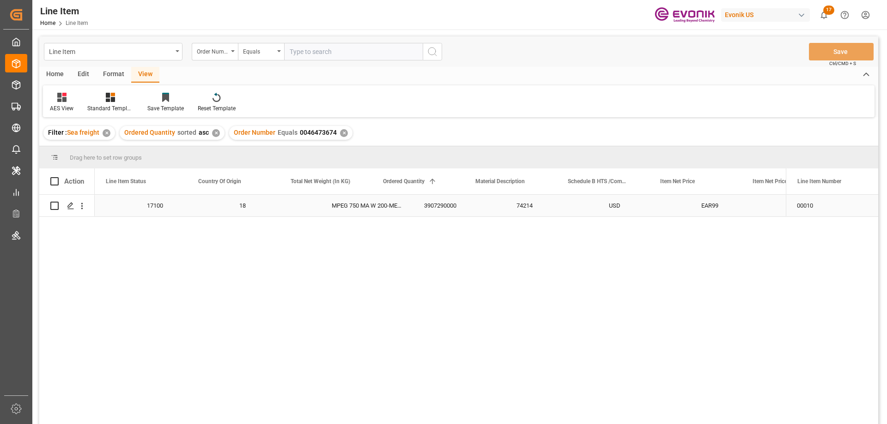
scroll to position [0, 185]
click at [750, 212] on div "USD" at bounding box center [787, 206] width 92 height 22
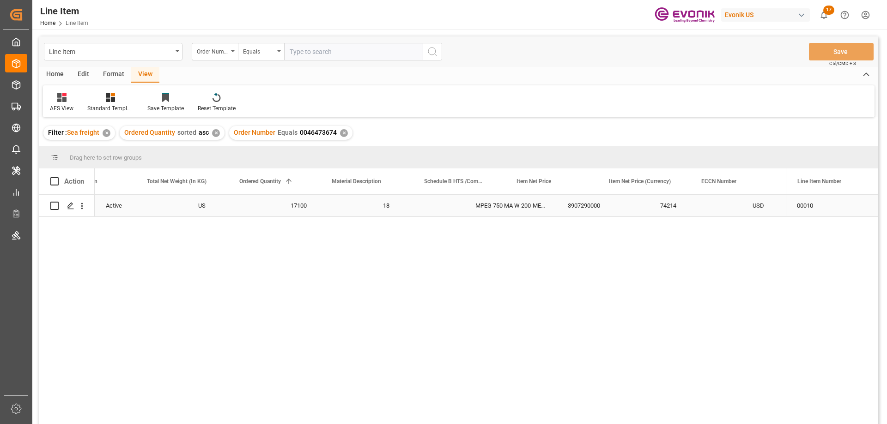
scroll to position [0, 328]
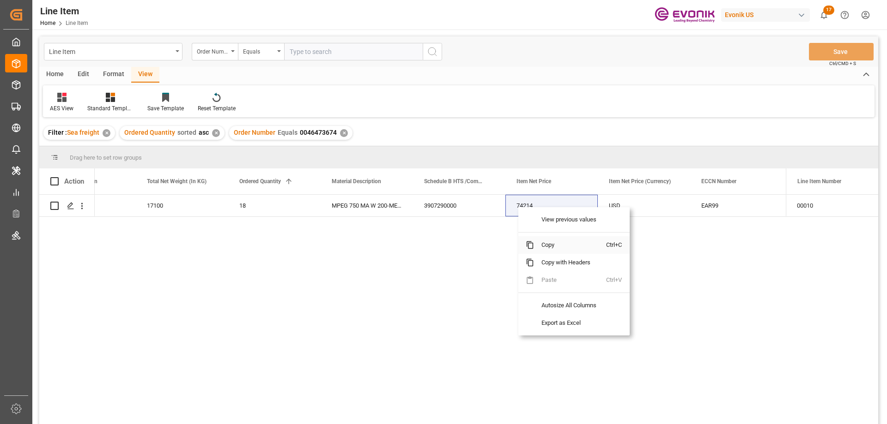
click at [543, 245] on span "Copy" at bounding box center [570, 245] width 72 height 18
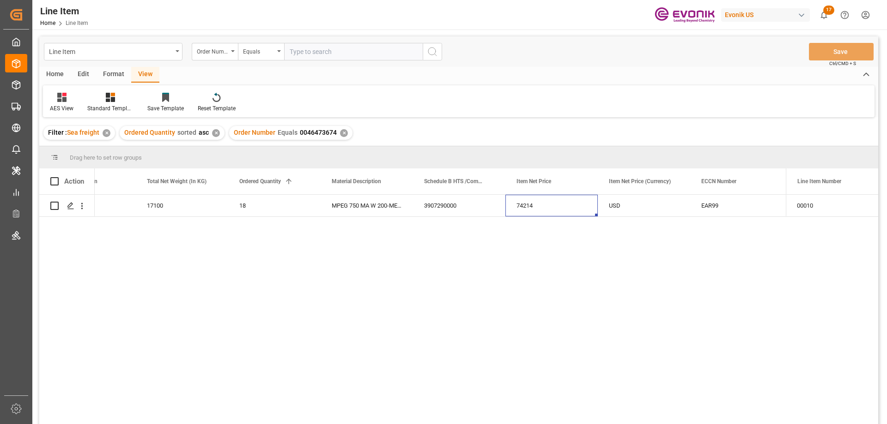
click at [324, 48] on input "text" at bounding box center [353, 52] width 139 height 18
paste input "46465077"
type input "0046465077"
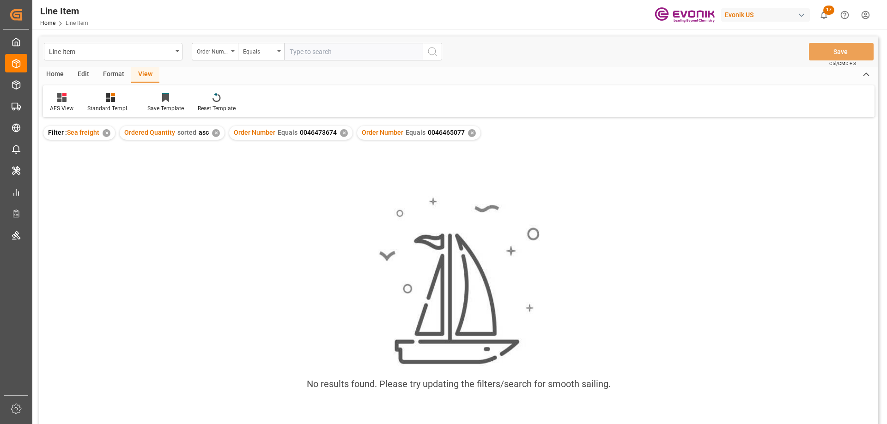
click at [341, 134] on div "✕" at bounding box center [344, 133] width 8 height 8
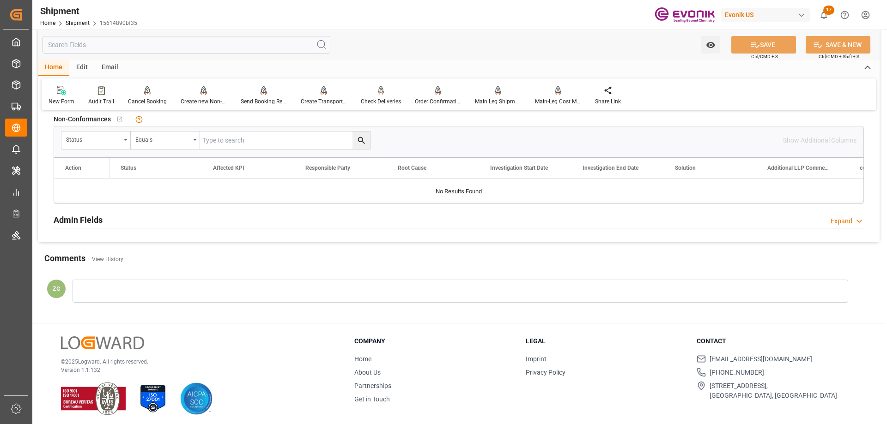
scroll to position [693, 0]
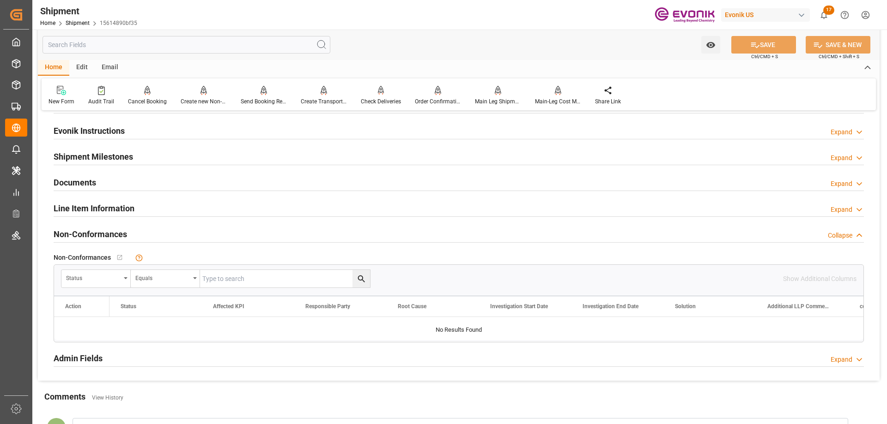
click at [94, 211] on h2 "Line Item Information" at bounding box center [94, 208] width 81 height 12
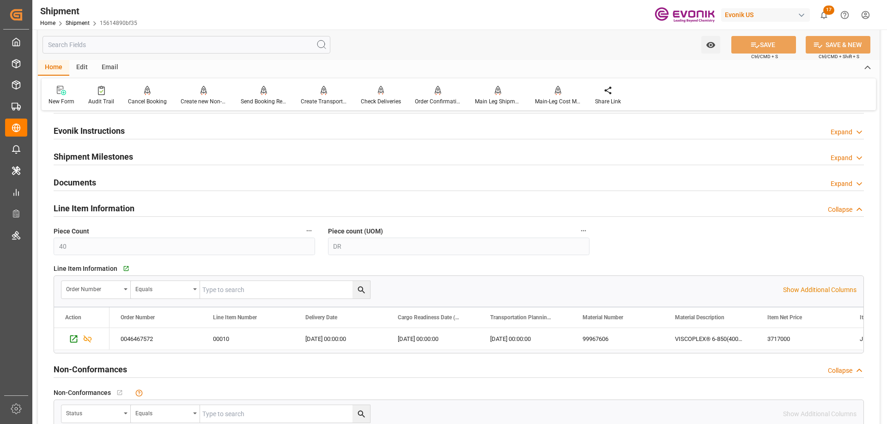
scroll to position [878, 0]
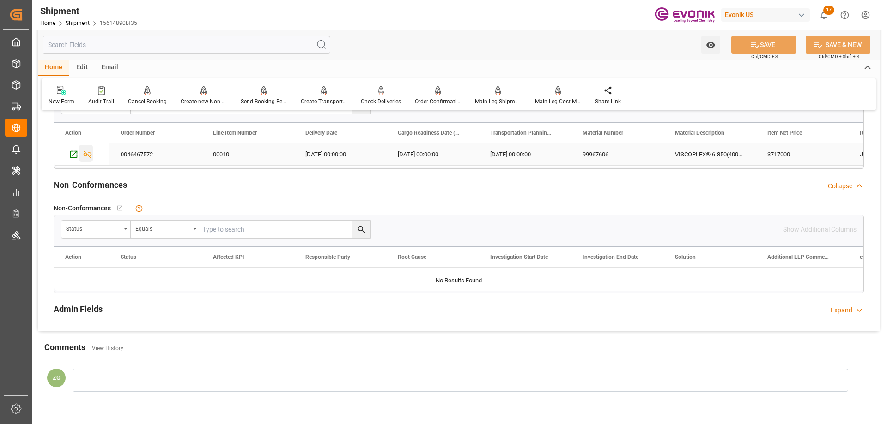
click at [87, 154] on icon "Press SPACE to select this row." at bounding box center [88, 154] width 8 height 7
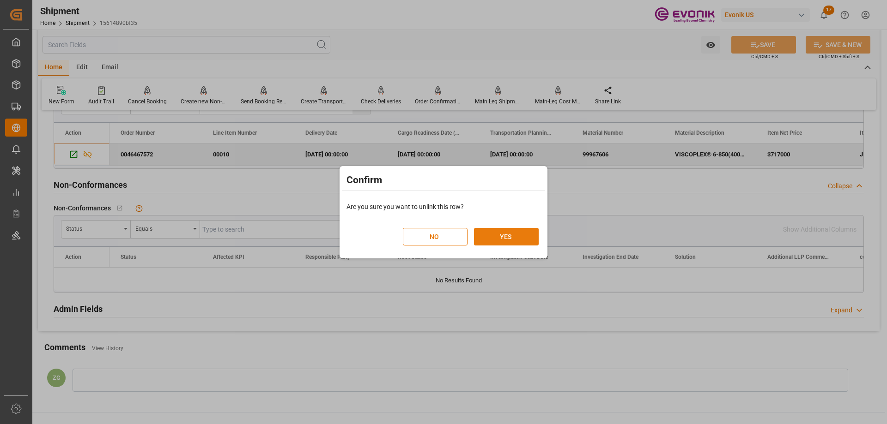
click at [493, 233] on button "YES" at bounding box center [506, 237] width 65 height 18
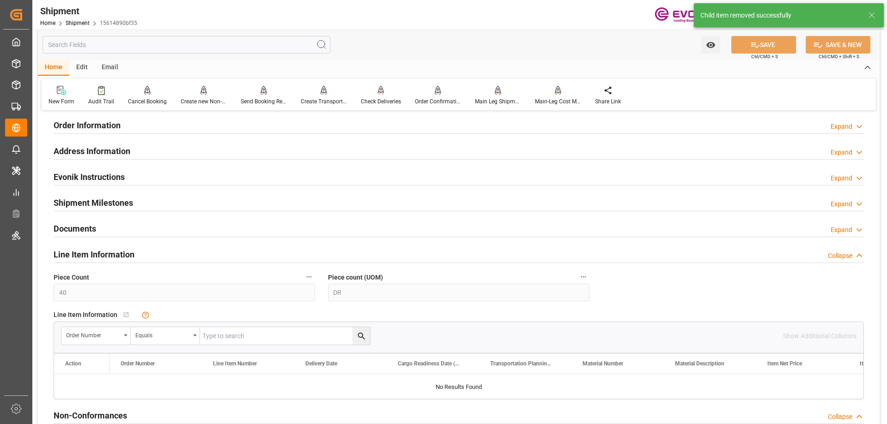
scroll to position [554, 0]
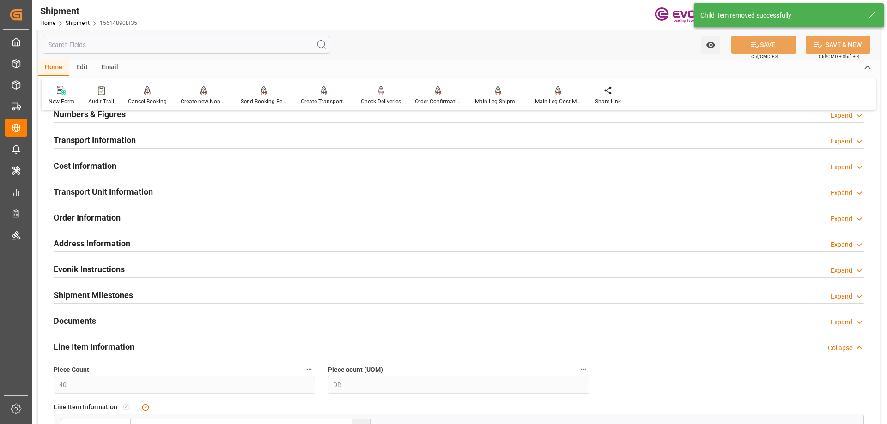
click at [119, 186] on h2 "Transport Unit Information" at bounding box center [103, 192] width 99 height 12
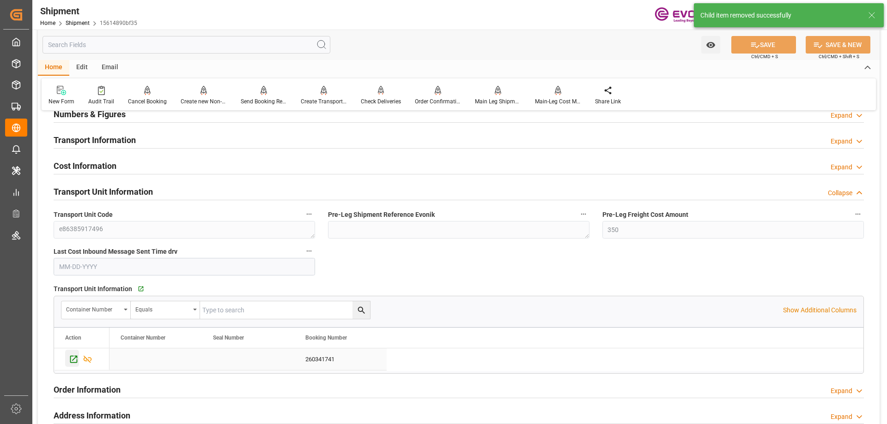
click at [73, 356] on icon "Press SPACE to select this row." at bounding box center [73, 359] width 7 height 7
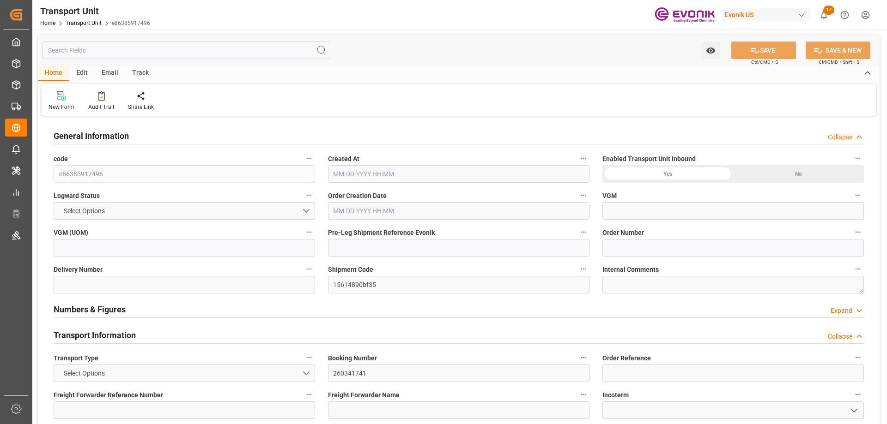
type input "Maersk"
type input "Maersk Line AS"
type input "USHOU"
type input "JPYOK"
type input "0"
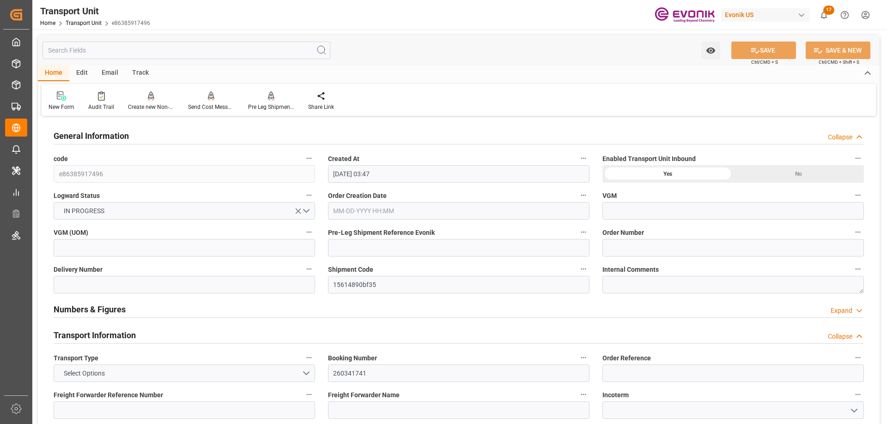
type input "10-07-2025 03:47"
type input "01-10-2026"
type input "11-23-2025 00:00"
type input "01-11-2026 00:00"
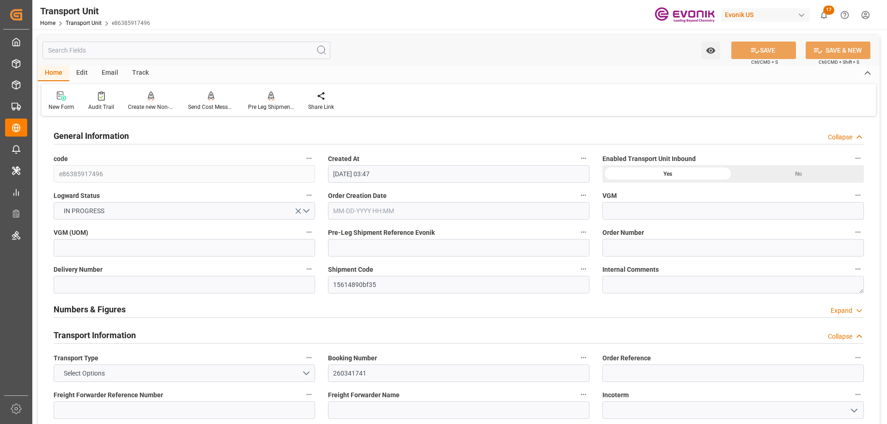
type input "12-11-2025 00:00"
type input "11-14-2025 00:00"
click at [212, 44] on input "text" at bounding box center [186, 51] width 288 height 18
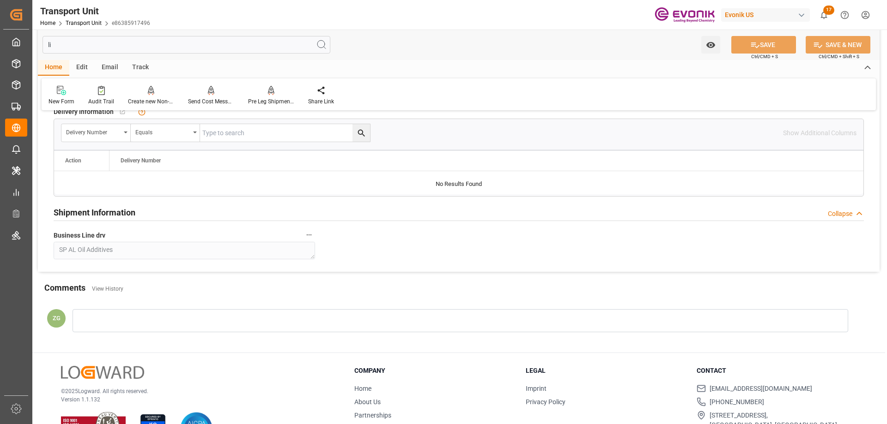
scroll to position [139, 0]
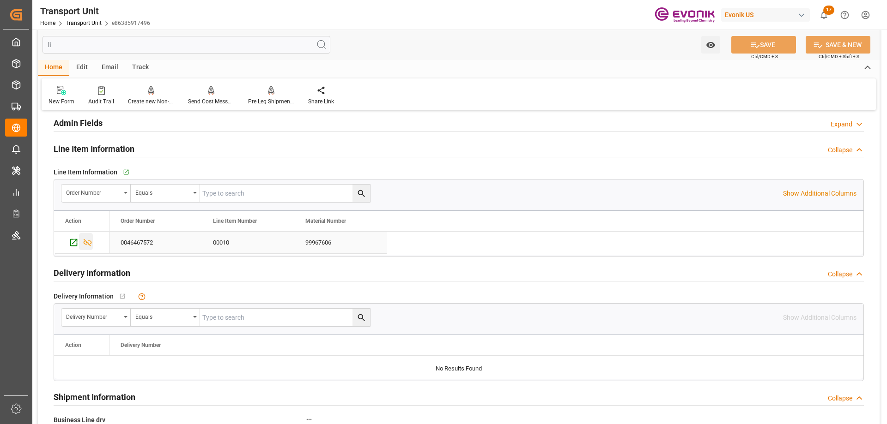
type input "li"
click at [85, 241] on icon "Press SPACE to select this row." at bounding box center [88, 243] width 10 height 10
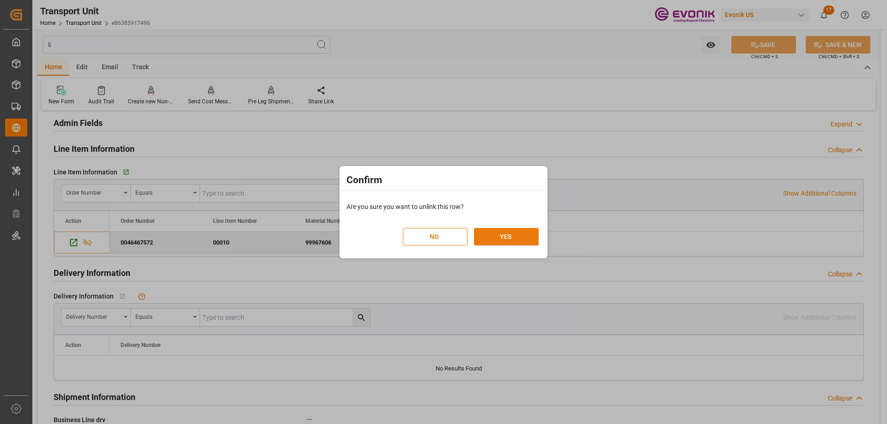
click at [481, 236] on button "YES" at bounding box center [506, 237] width 65 height 18
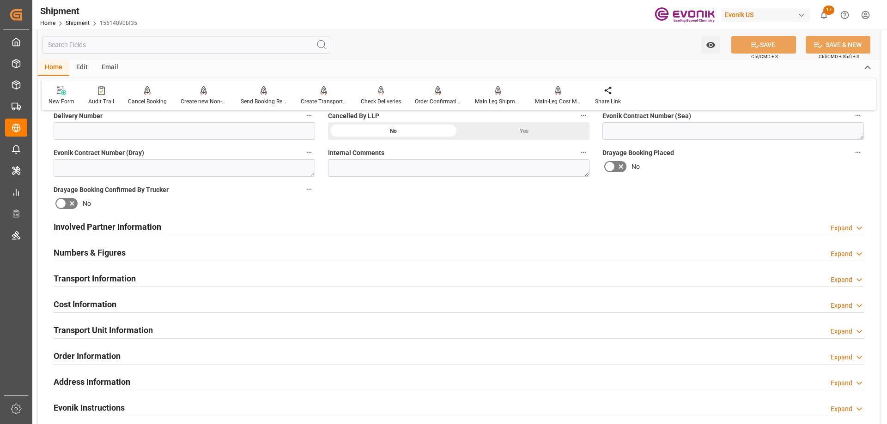
scroll to position [370, 0]
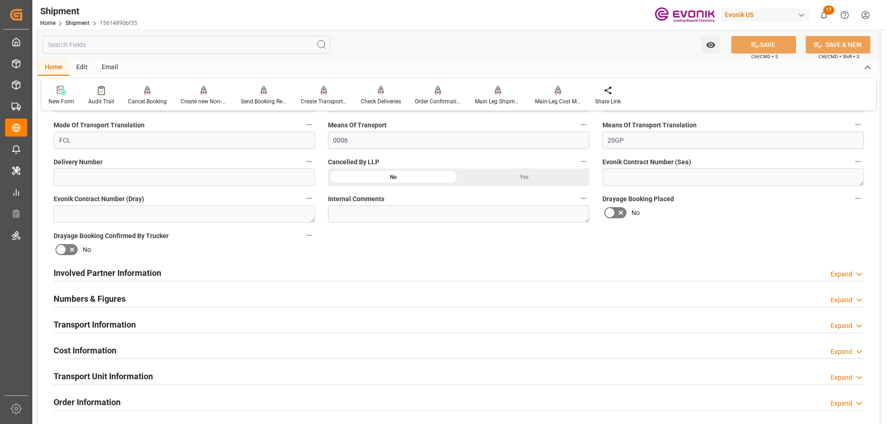
click at [510, 181] on div "Yes" at bounding box center [524, 178] width 131 height 18
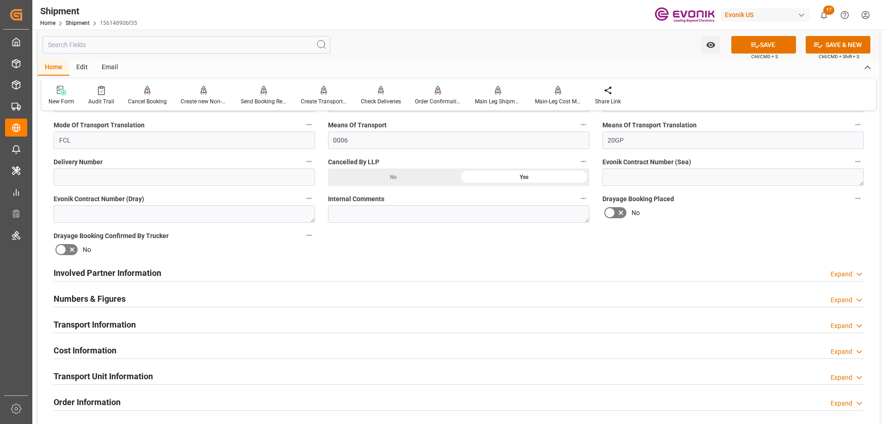
scroll to position [139, 0]
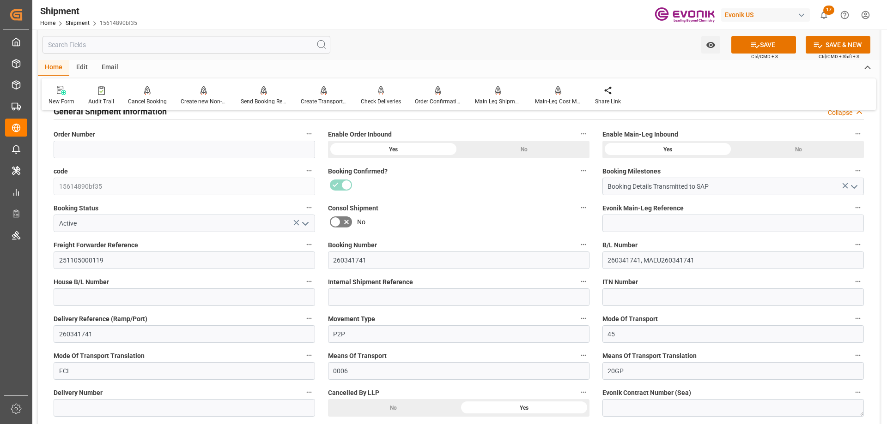
click at [310, 222] on icon "open menu" at bounding box center [305, 223] width 11 height 11
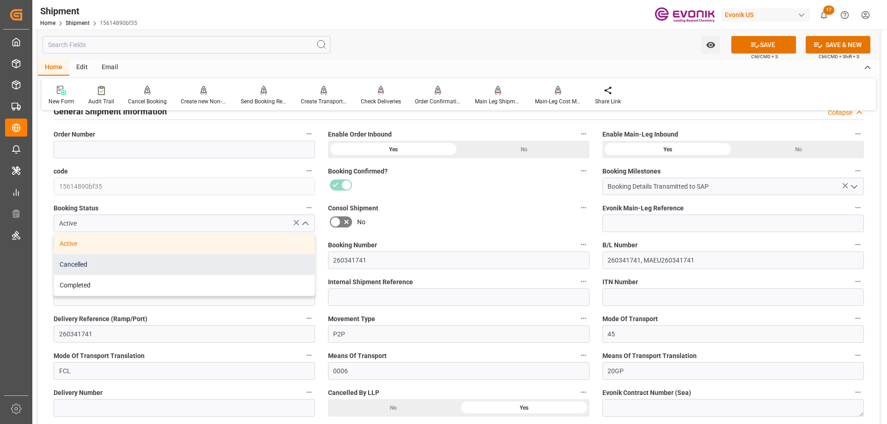
click at [92, 271] on div "Cancelled" at bounding box center [184, 265] width 261 height 21
type input "Cancelled"
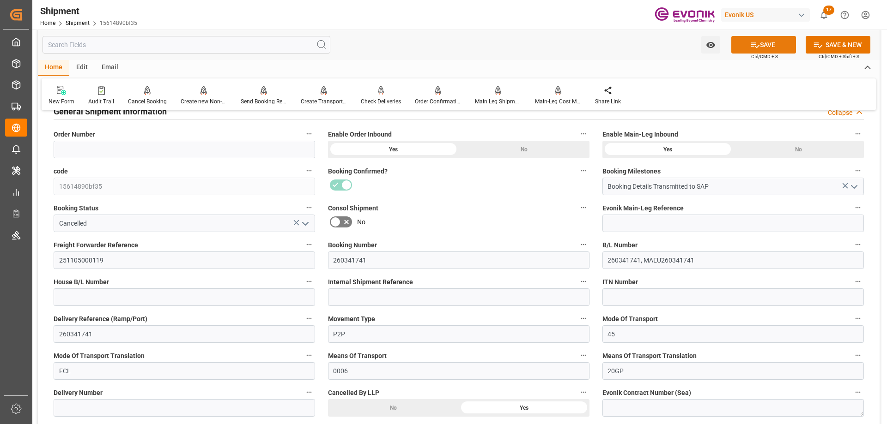
click at [747, 48] on button "SAVE" at bounding box center [763, 45] width 65 height 18
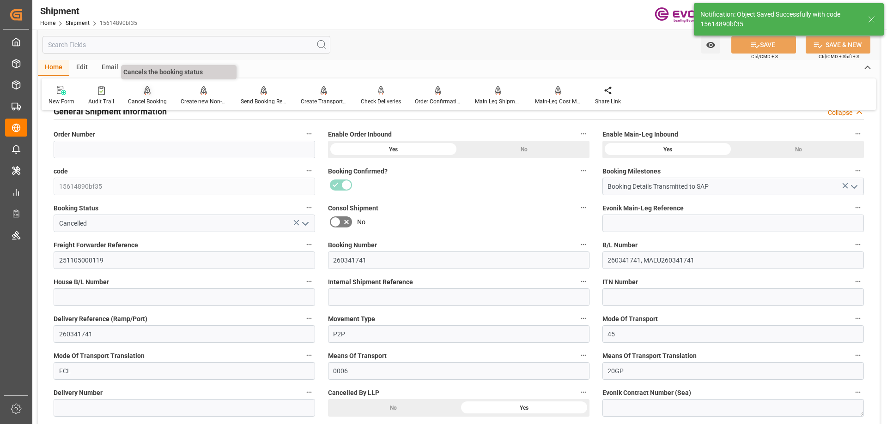
click at [146, 98] on div "Cancel Booking" at bounding box center [147, 101] width 39 height 8
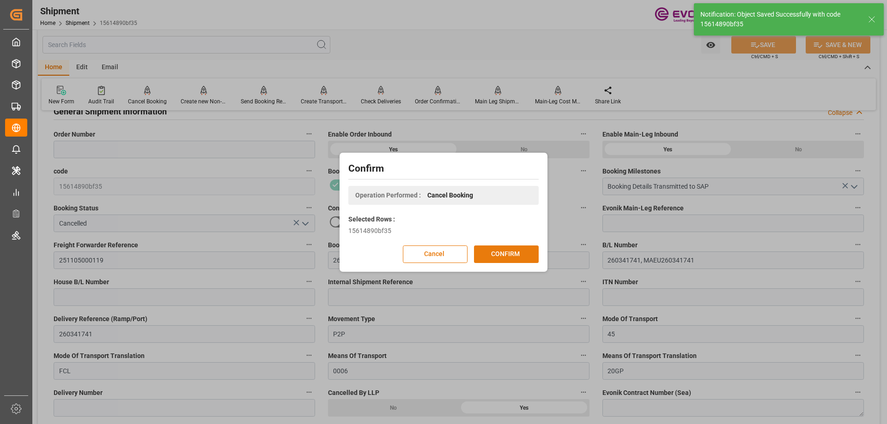
click at [492, 251] on button "CONFIRM" at bounding box center [506, 255] width 65 height 18
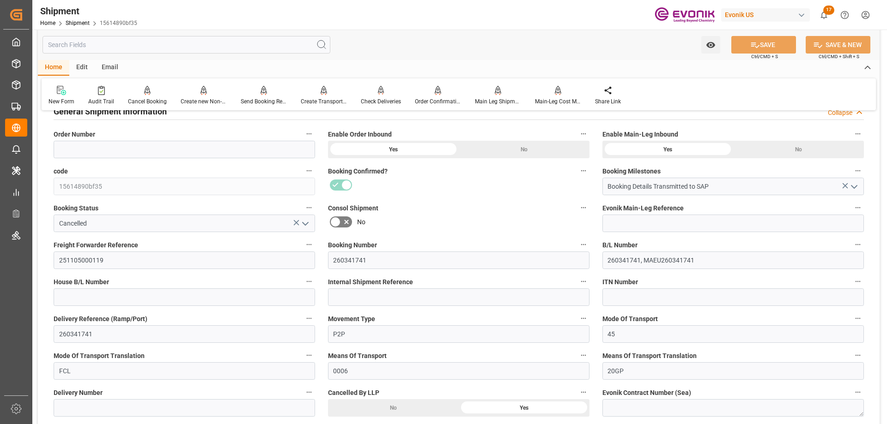
scroll to position [0, 0]
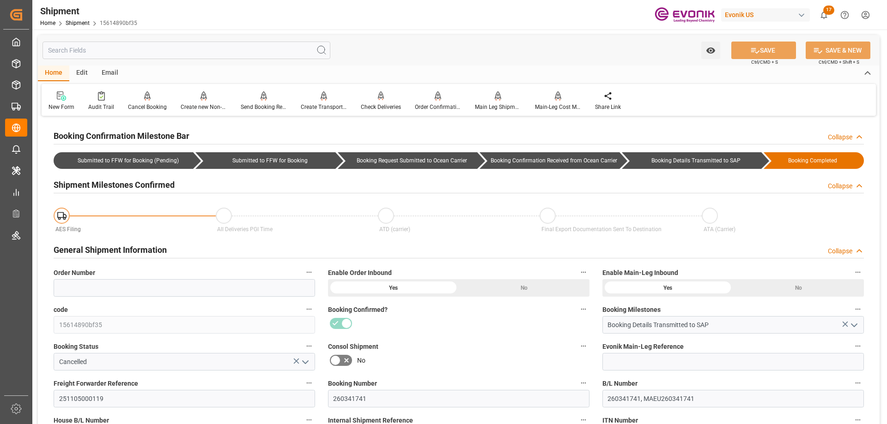
scroll to position [231, 0]
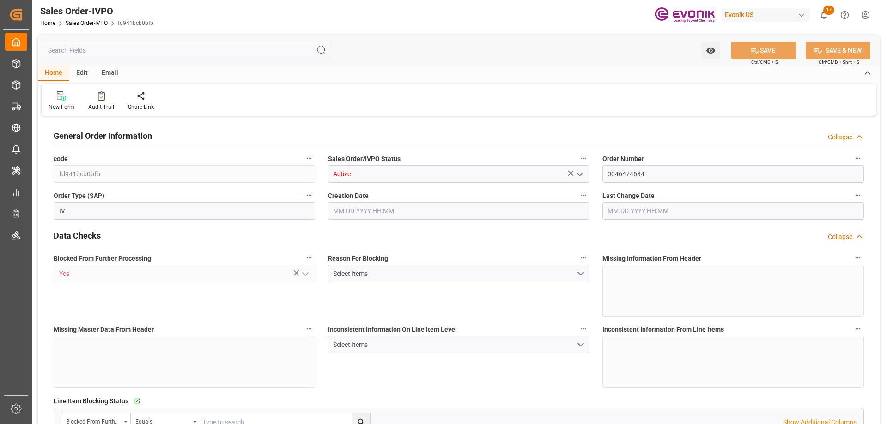
type input "NLRTM"
type input "0"
type input "1"
type input "2"
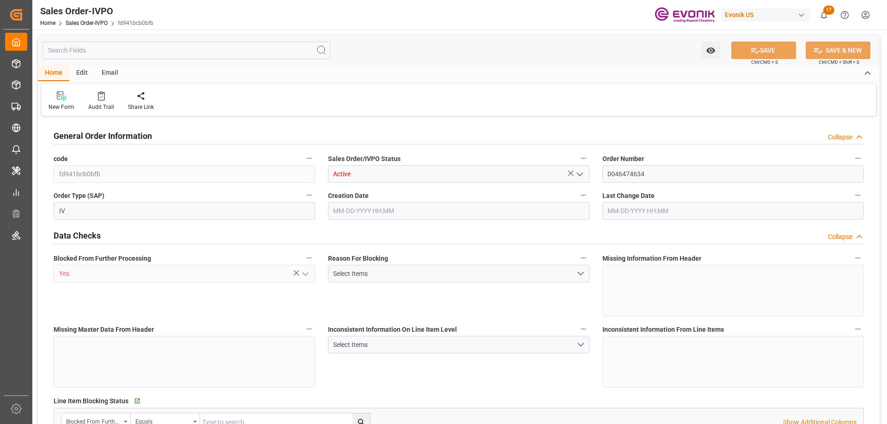
type input "19006.2"
type input "50.112"
type input "17000"
type input "30"
type input "[DATE] 13:28"
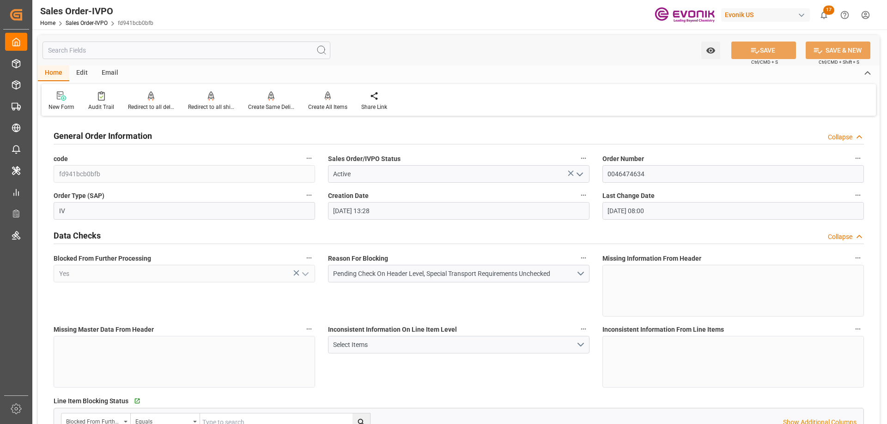
type input "[DATE] 08:00"
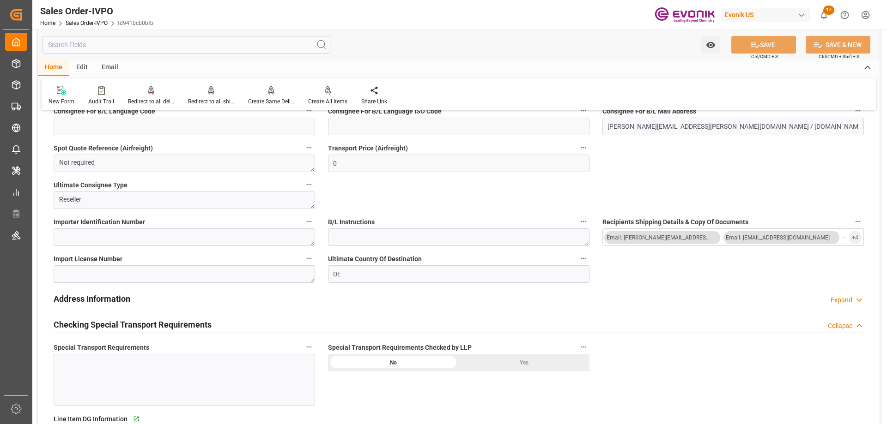
scroll to position [970, 0]
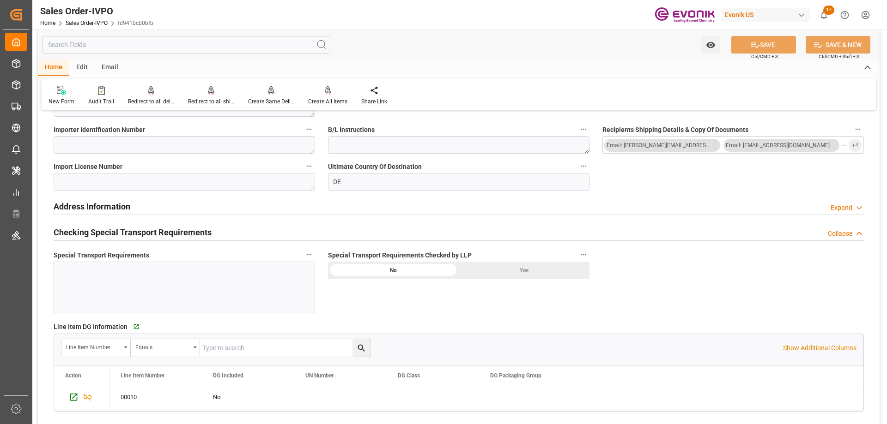
click at [174, 44] on input "text" at bounding box center [186, 45] width 288 height 18
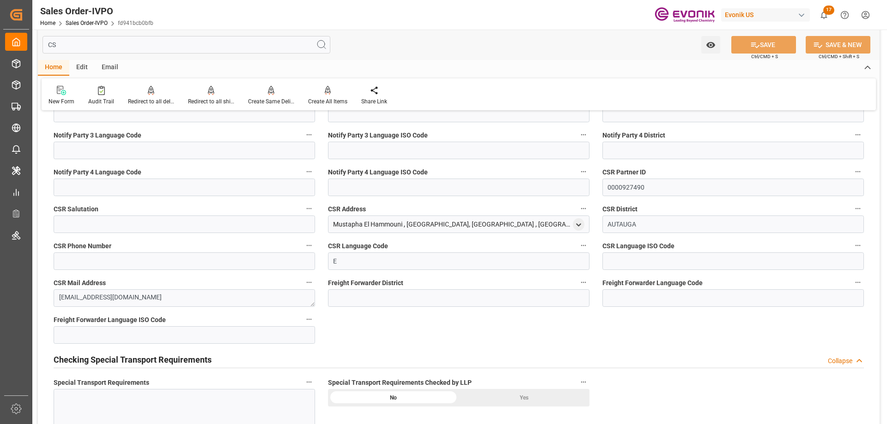
scroll to position [0, 0]
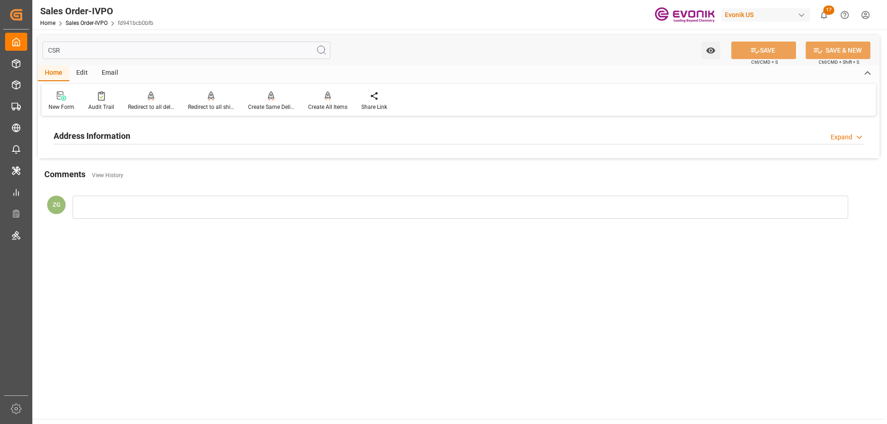
type input "CSR"
click at [165, 141] on div "Address Information Expand" at bounding box center [459, 136] width 810 height 18
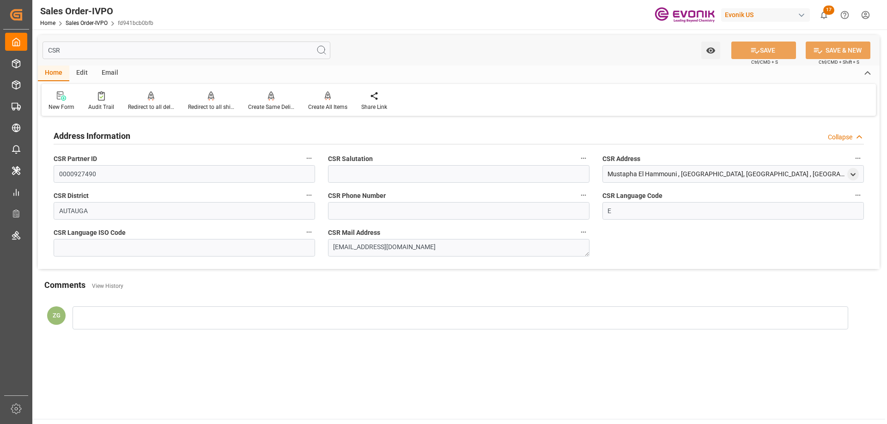
click at [110, 56] on input "CSR" at bounding box center [186, 51] width 288 height 18
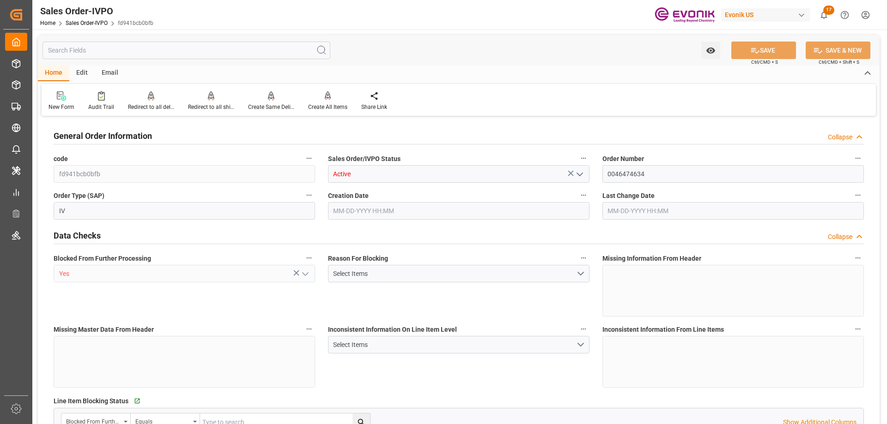
type input "NLRTM"
type input "0"
type input "1"
type input "2"
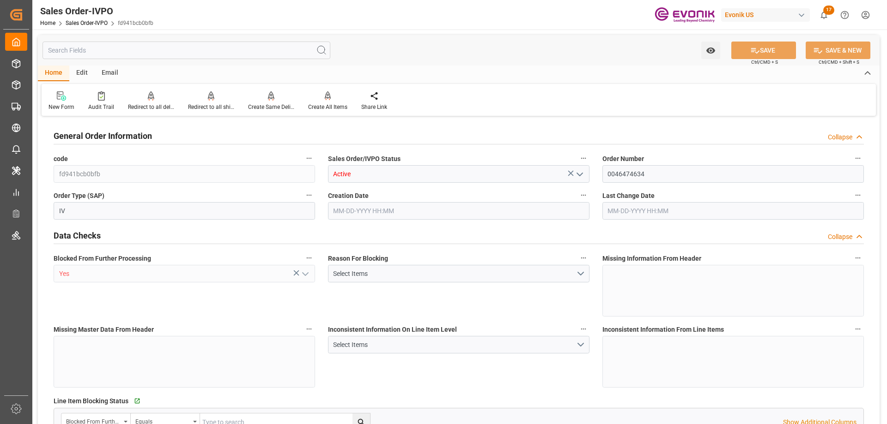
type input "19006.2"
type input "50.112"
type input "17000"
type input "30"
type input "[DATE] 13:28"
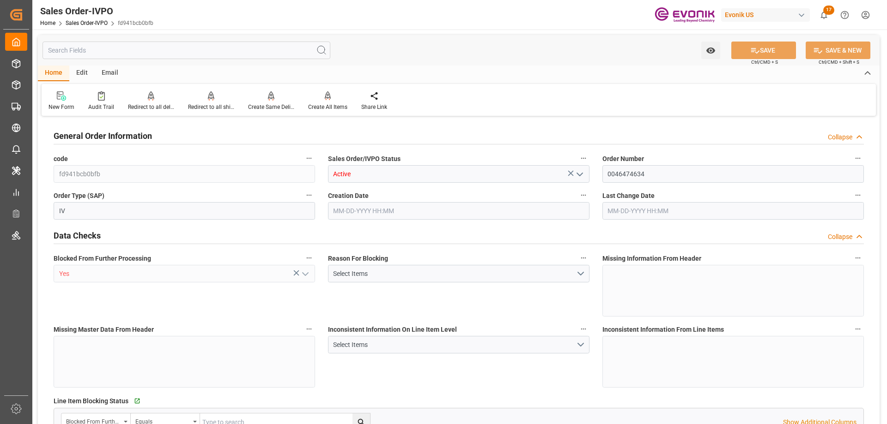
type input "[DATE] 08:00"
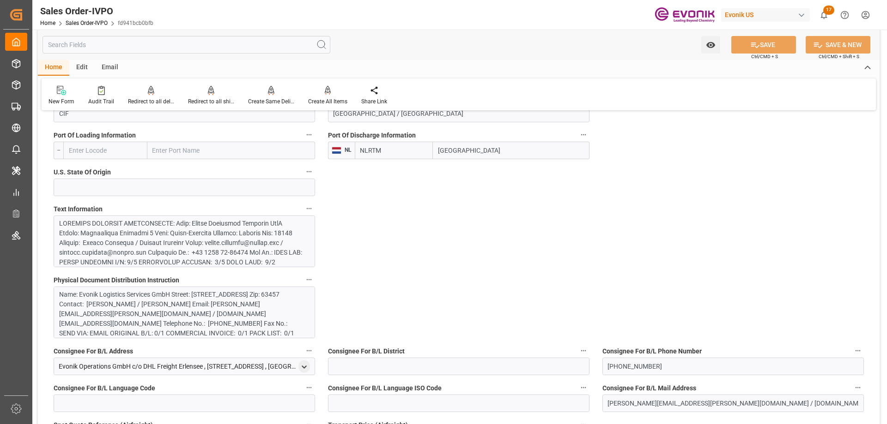
scroll to position [554, 0]
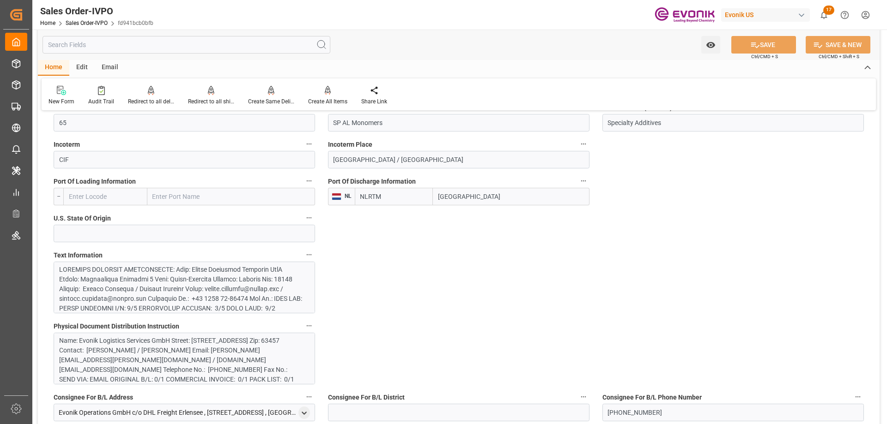
click at [153, 264] on div at bounding box center [184, 288] width 261 height 52
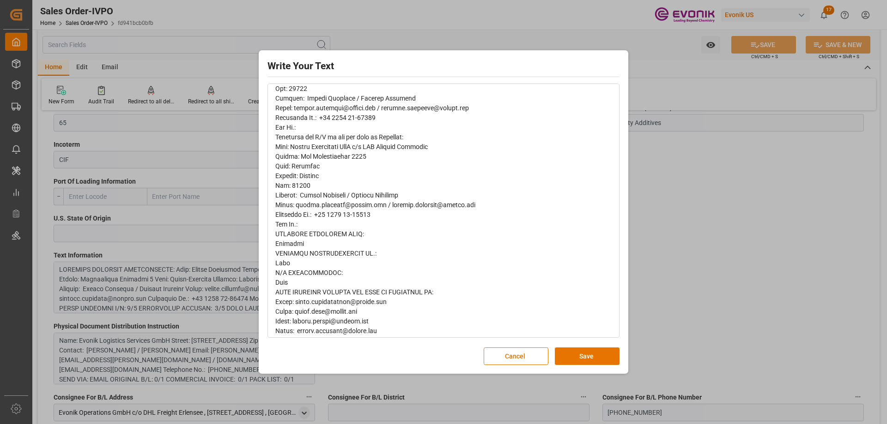
scroll to position [323, 0]
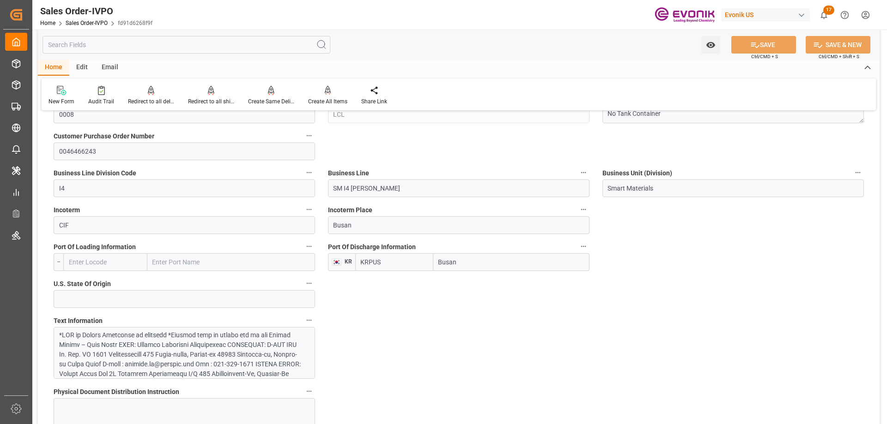
scroll to position [554, 0]
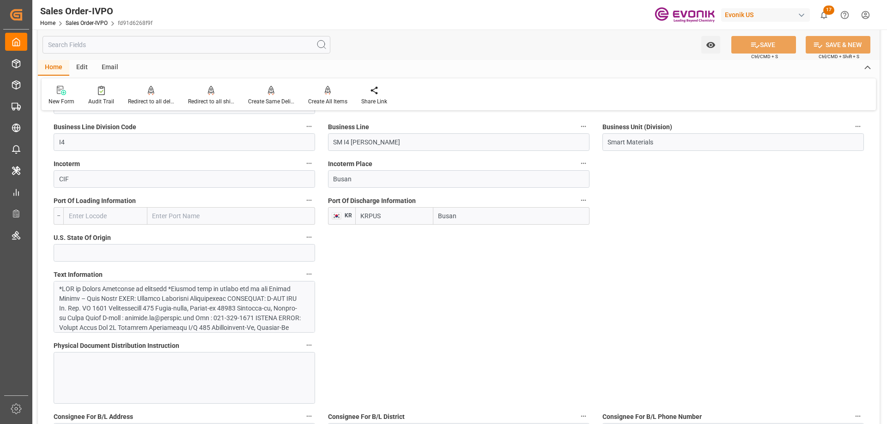
click at [201, 294] on div at bounding box center [180, 367] width 243 height 165
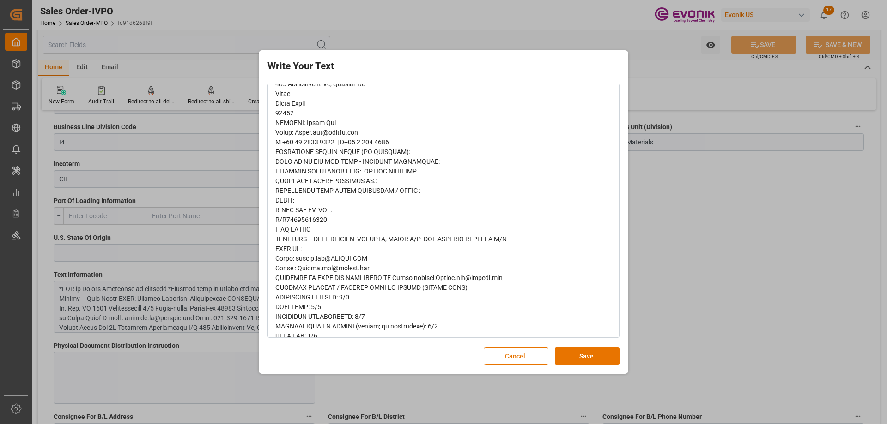
scroll to position [215, 0]
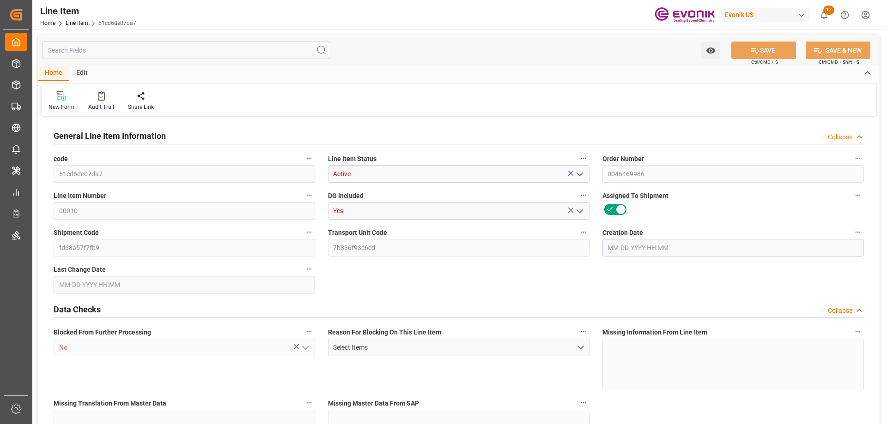
type input "2"
type input "654"
type input "600"
type input "2.1228"
type input "12"
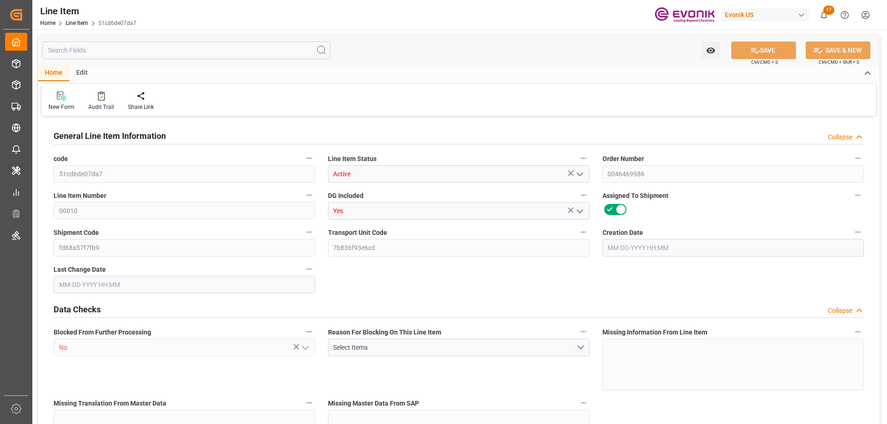
type input "13458"
type input "12"
type input "600"
type input "654"
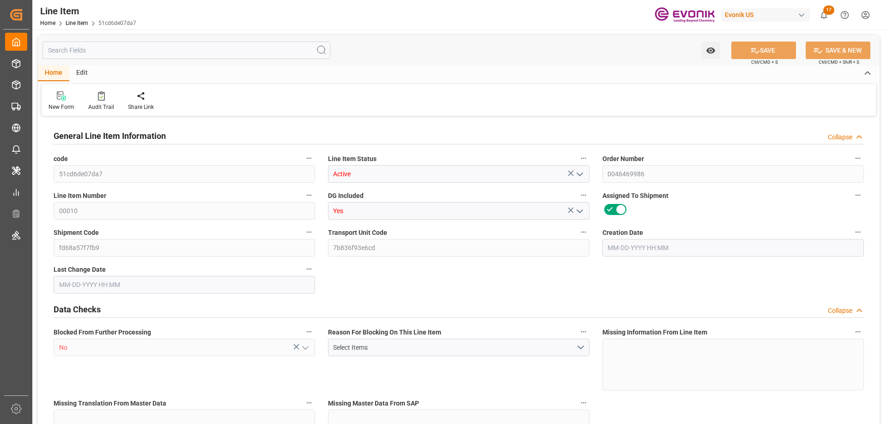
type input "708.4"
type input "600"
type input "2.1228"
type input "2122.8"
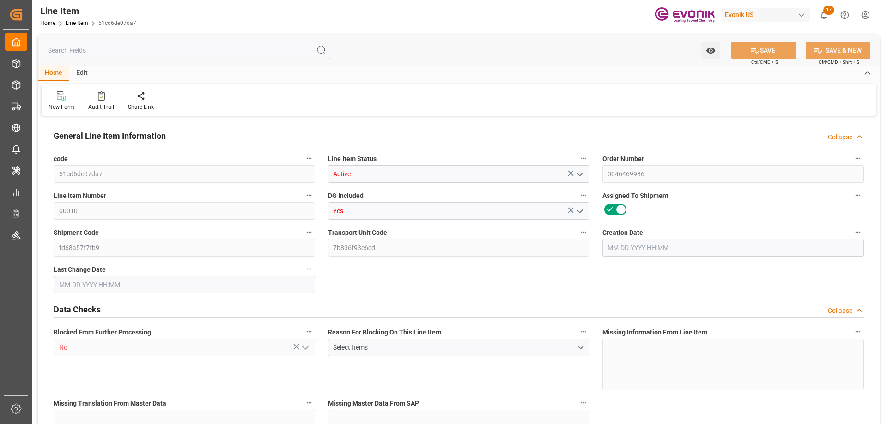
type input "12"
type input "654"
type input "600"
type input "2.1228"
type input "[DATE] 15:57"
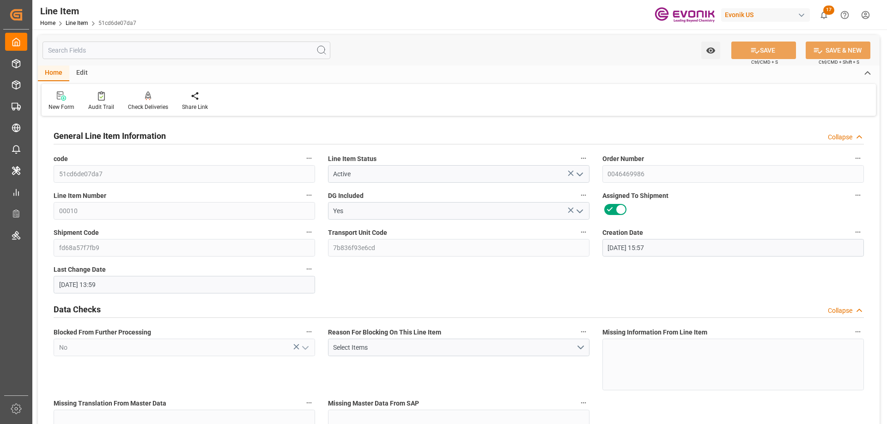
type input "[DATE] 13:59"
type input "[DATE]"
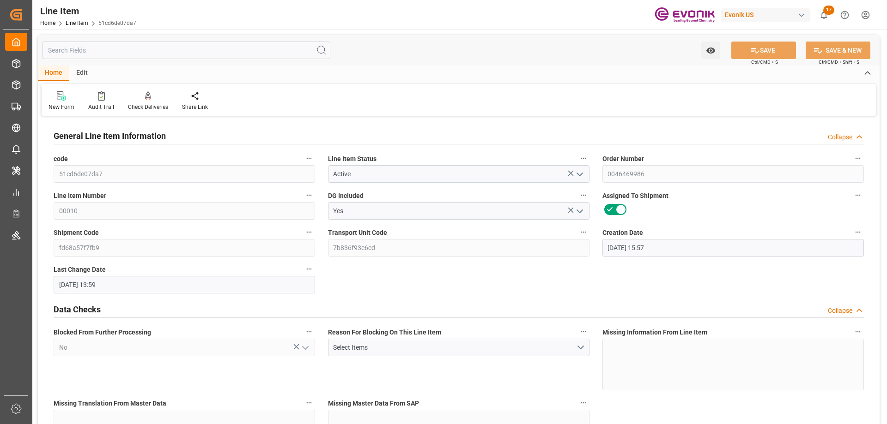
click at [166, 55] on input "text" at bounding box center [186, 51] width 288 height 18
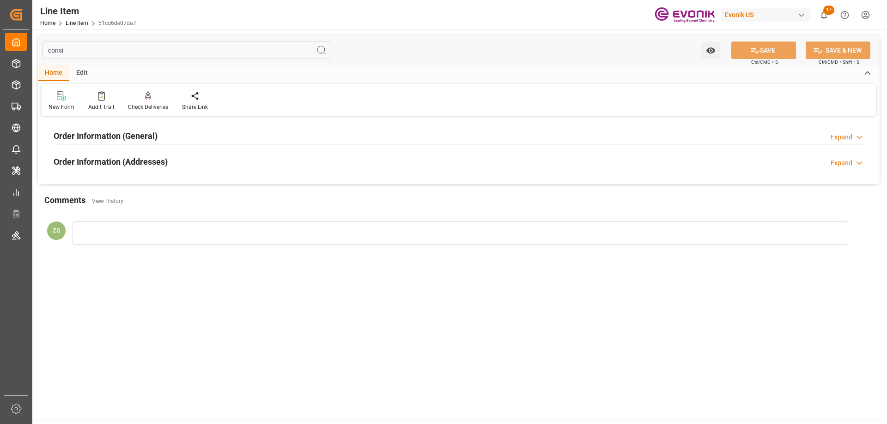
type input "consi"
click at [132, 147] on div "Order Information (General) Expand" at bounding box center [458, 136] width 823 height 26
click at [130, 158] on h2 "Order Information (Addresses)" at bounding box center [111, 162] width 114 height 12
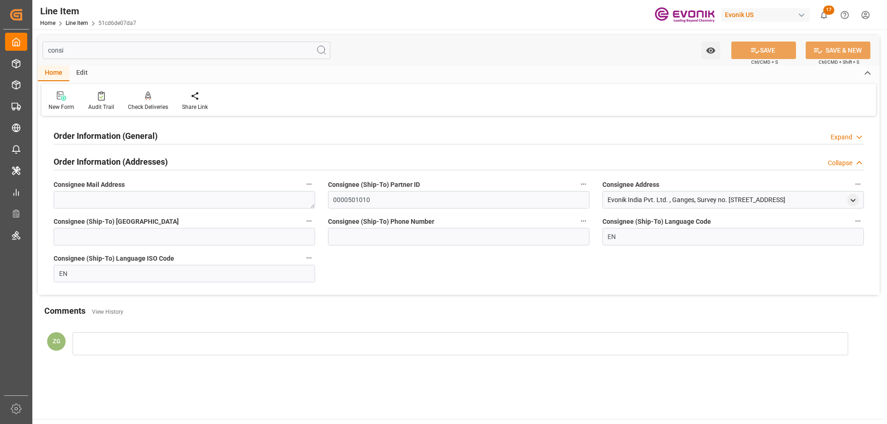
click at [130, 144] on div at bounding box center [459, 144] width 810 height 0
click at [128, 133] on h2 "Order Information (General)" at bounding box center [106, 136] width 104 height 12
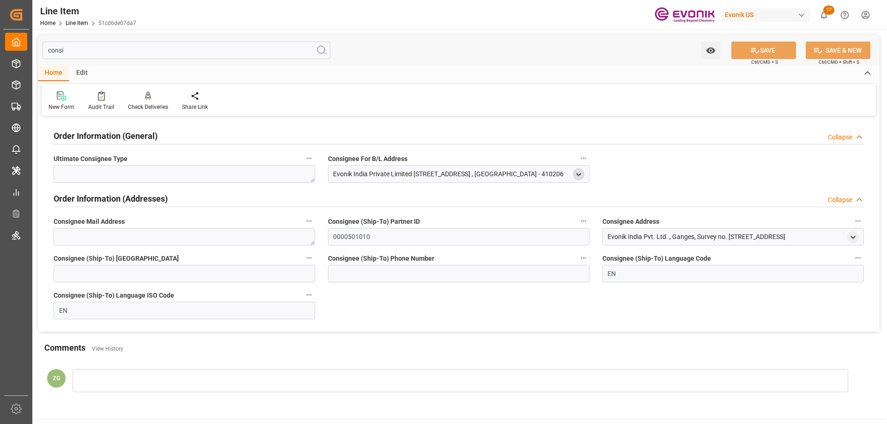
click at [578, 177] on icon "open menu" at bounding box center [579, 175] width 8 height 8
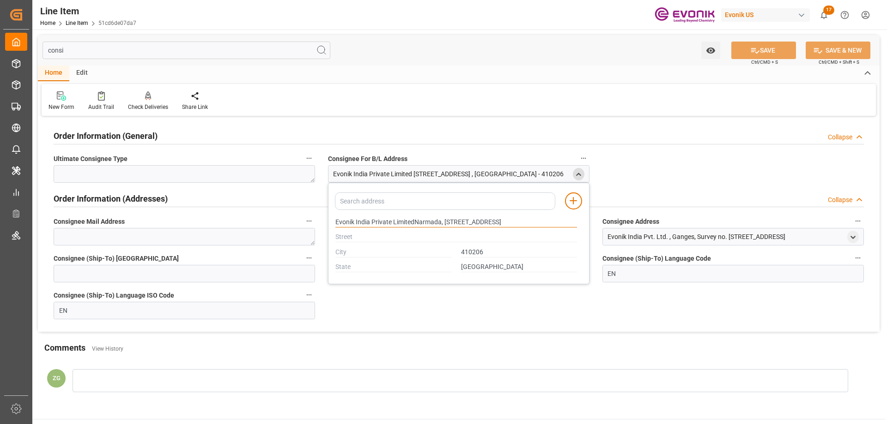
drag, startPoint x: 335, startPoint y: 220, endPoint x: 369, endPoint y: 219, distance: 33.3
click at [369, 219] on input "Evonik India Private LimitedNarmada, [STREET_ADDRESS]" at bounding box center [456, 223] width 242 height 10
click at [533, 222] on input "Evonik India Private LimitedNarmada, [STREET_ADDRESS]" at bounding box center [456, 223] width 242 height 10
drag, startPoint x: 546, startPoint y: 221, endPoint x: 600, endPoint y: 220, distance: 53.1
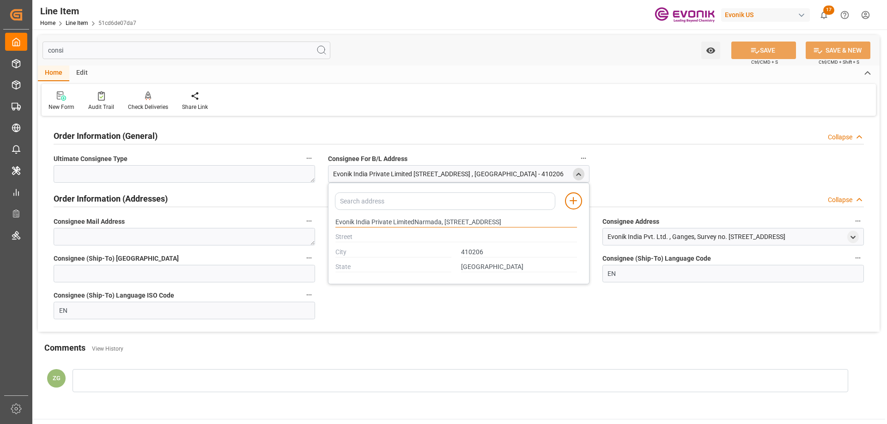
click at [600, 220] on div "Order Information (General) Collapse Ultimate Consignee Type Consignee For B/L …" at bounding box center [459, 225] width 842 height 213
click at [565, 221] on input "Evonik India Private LimitedNarmada, [STREET_ADDRESS]" at bounding box center [456, 223] width 242 height 10
type input "Evonik India Private LimitedNarmada, [STREET_ADDRESS]"
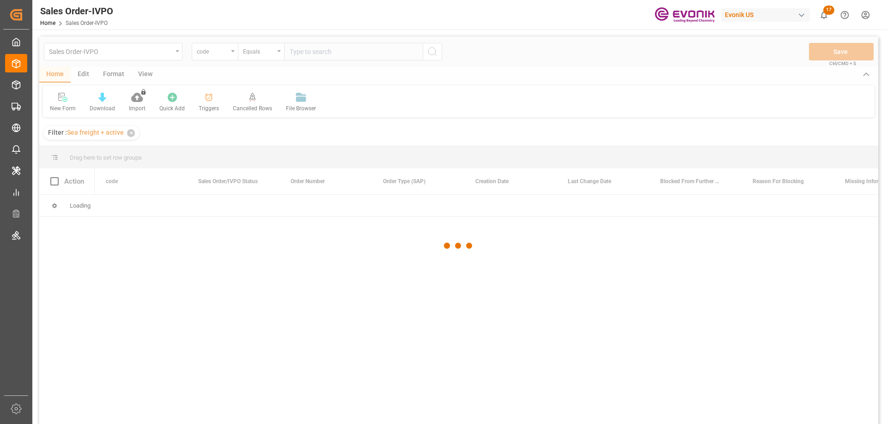
click at [227, 55] on div at bounding box center [458, 245] width 839 height 419
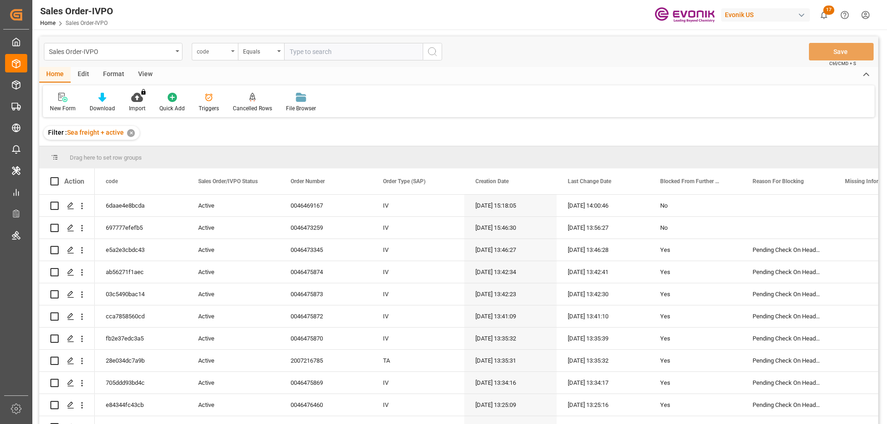
click at [229, 54] on div "code" at bounding box center [215, 52] width 46 height 18
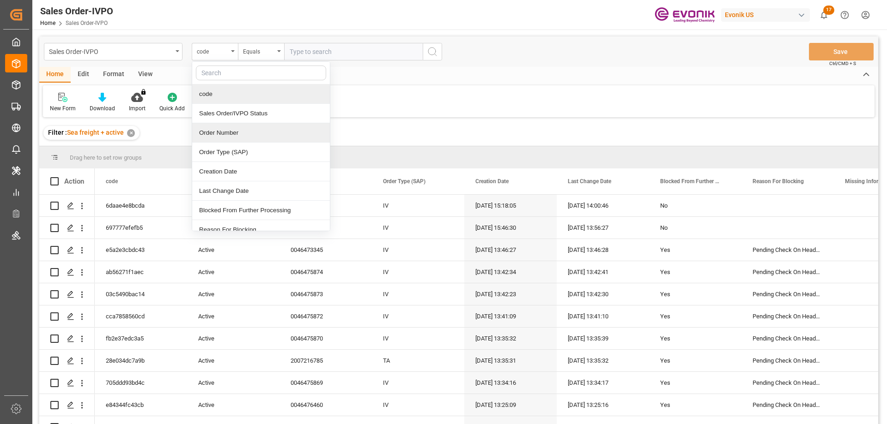
click at [242, 136] on div "Order Number" at bounding box center [261, 132] width 138 height 19
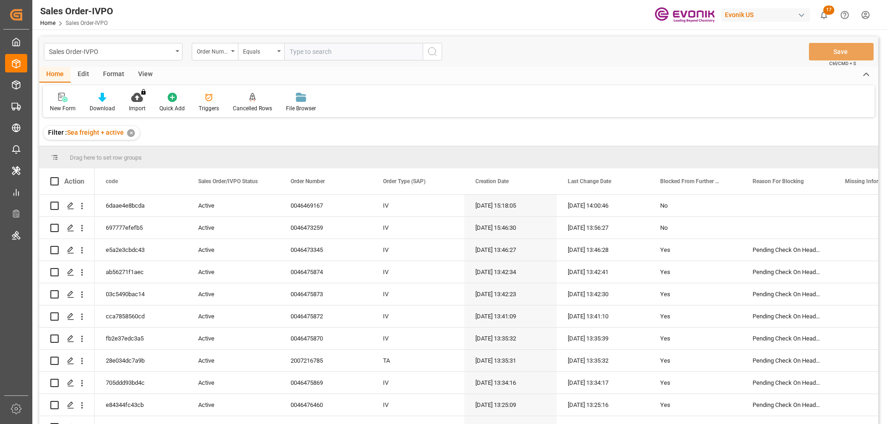
click at [333, 55] on input "text" at bounding box center [353, 52] width 139 height 18
paste input "2006868288"
type input "2006868288"
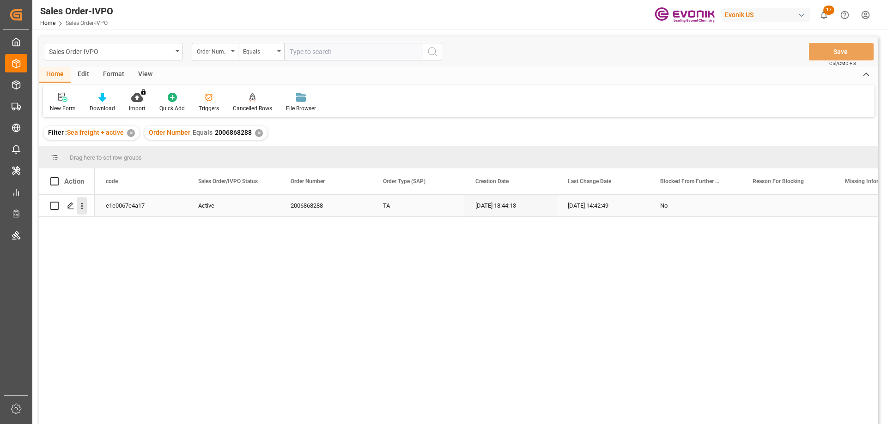
click at [79, 204] on icon "open menu" at bounding box center [82, 206] width 10 height 10
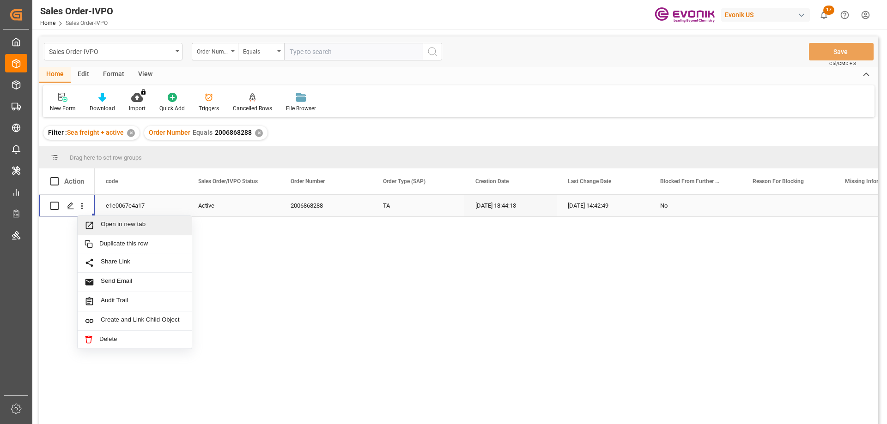
click at [111, 231] on div "Open in new tab" at bounding box center [135, 225] width 114 height 19
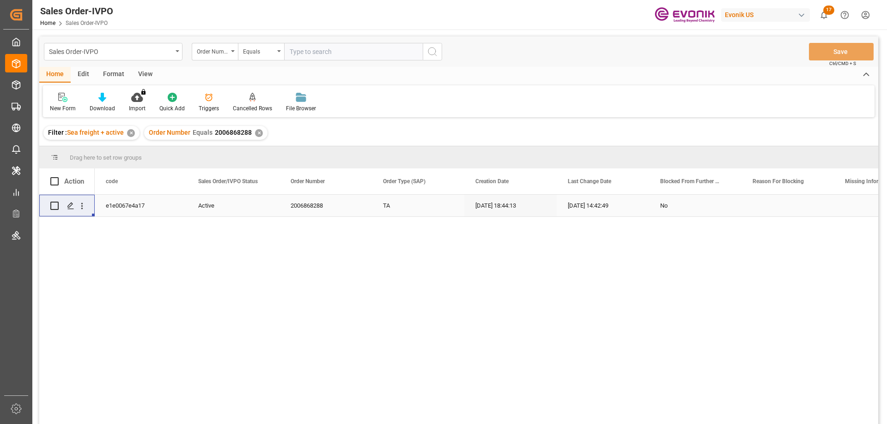
click at [315, 53] on input "text" at bounding box center [353, 52] width 139 height 18
paste input "0046470287"
type input "0046470287"
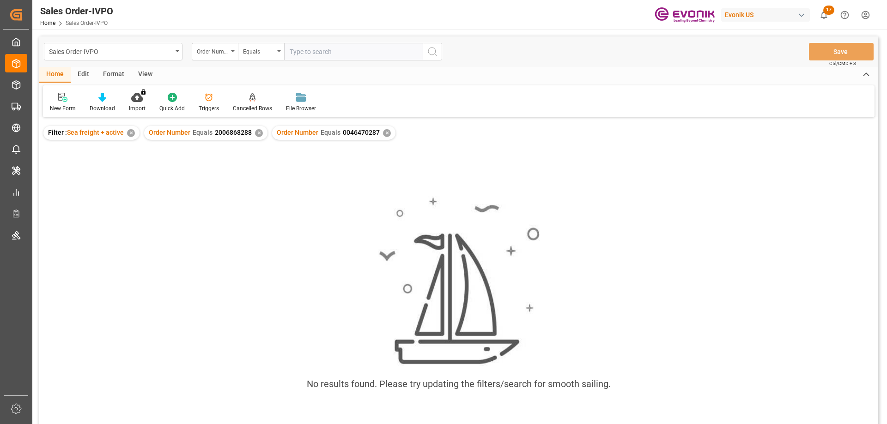
click at [259, 134] on div "✕" at bounding box center [259, 133] width 8 height 8
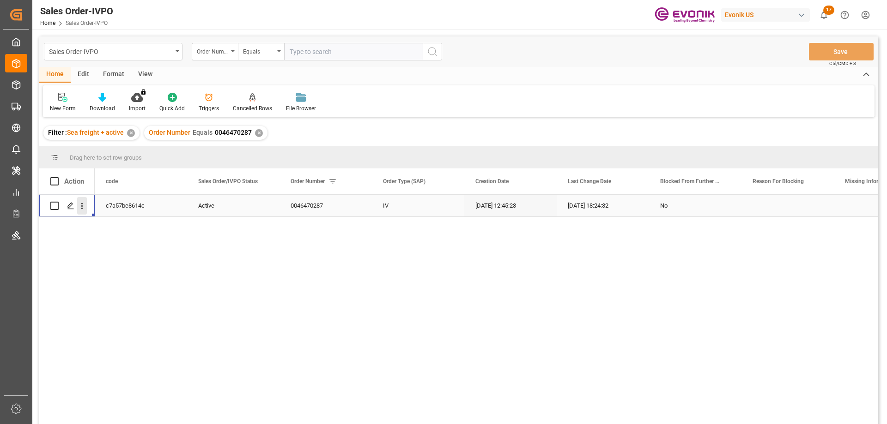
click at [82, 204] on icon "open menu" at bounding box center [82, 206] width 2 height 6
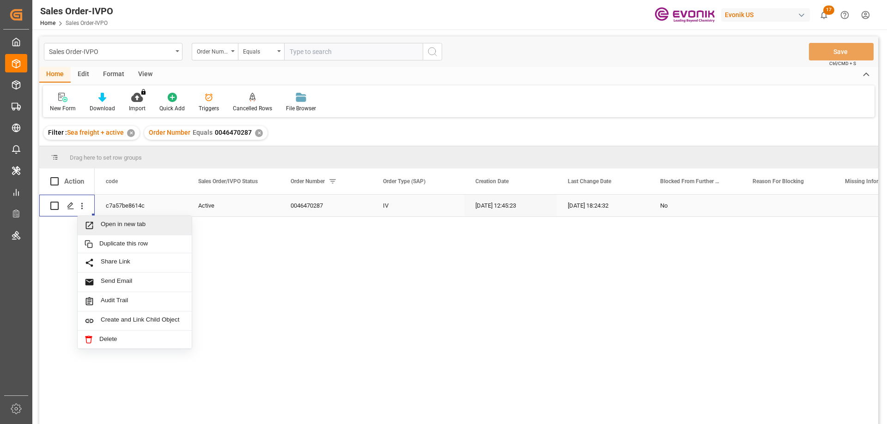
click at [121, 228] on span "Open in new tab" at bounding box center [143, 226] width 84 height 10
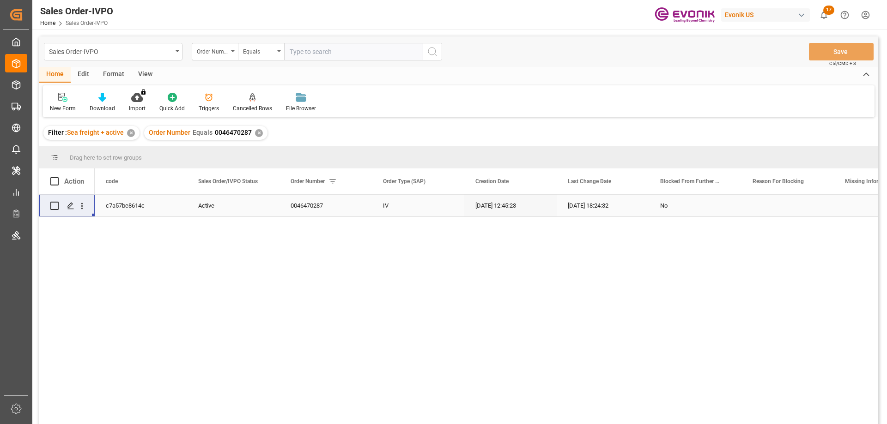
click at [299, 45] on input "text" at bounding box center [353, 52] width 139 height 18
paste input "0046471275"
type input "0046471275"
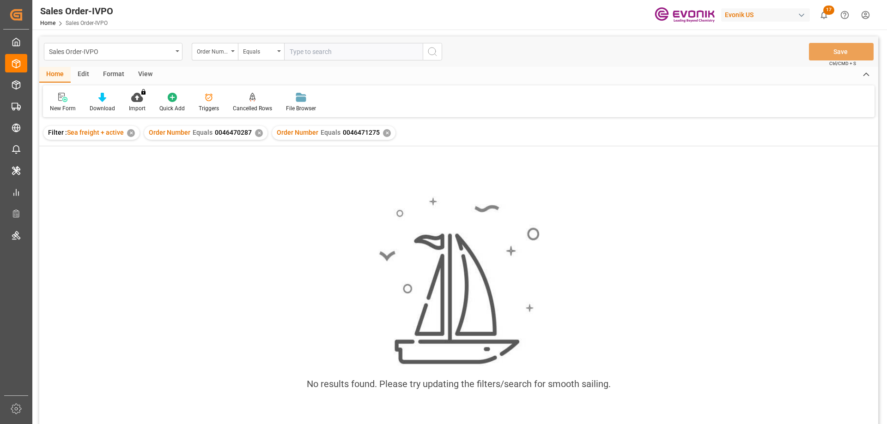
click at [257, 133] on div "✕" at bounding box center [259, 133] width 8 height 8
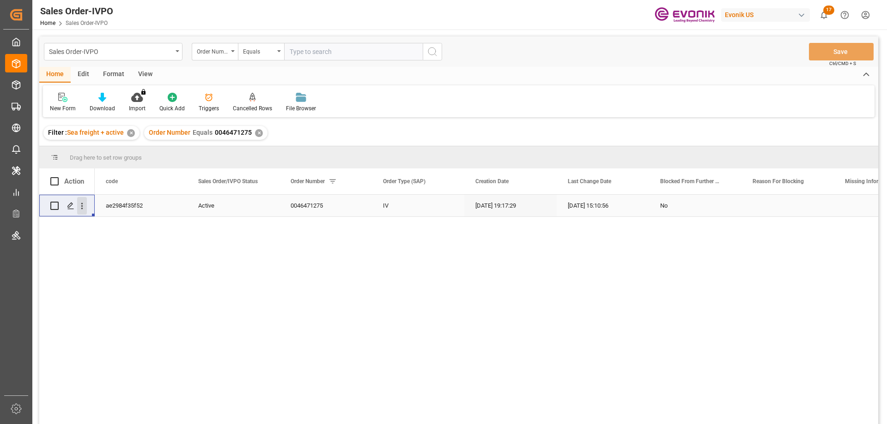
click at [79, 203] on icon "open menu" at bounding box center [82, 206] width 10 height 10
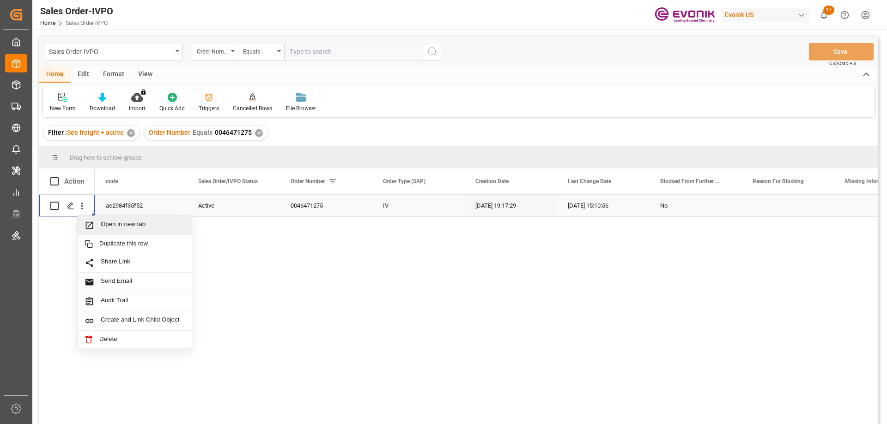
click at [113, 224] on span "Open in new tab" at bounding box center [143, 226] width 84 height 10
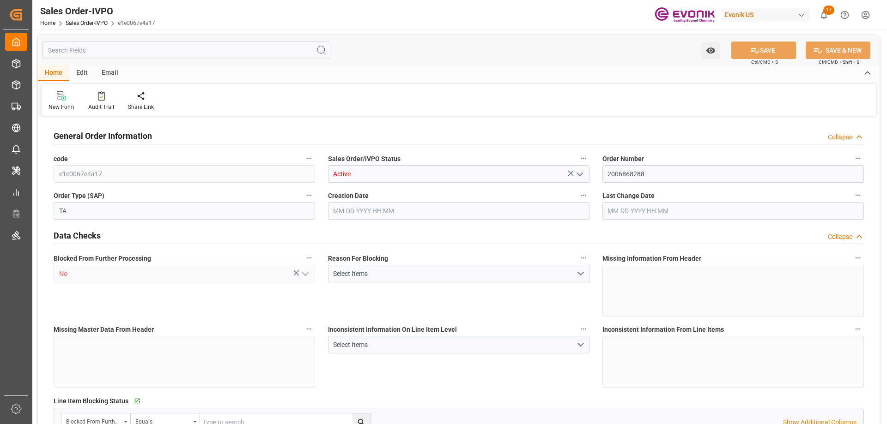
type input "BRSSZ"
type input "0"
type input "1"
type input "2"
type input "20000"
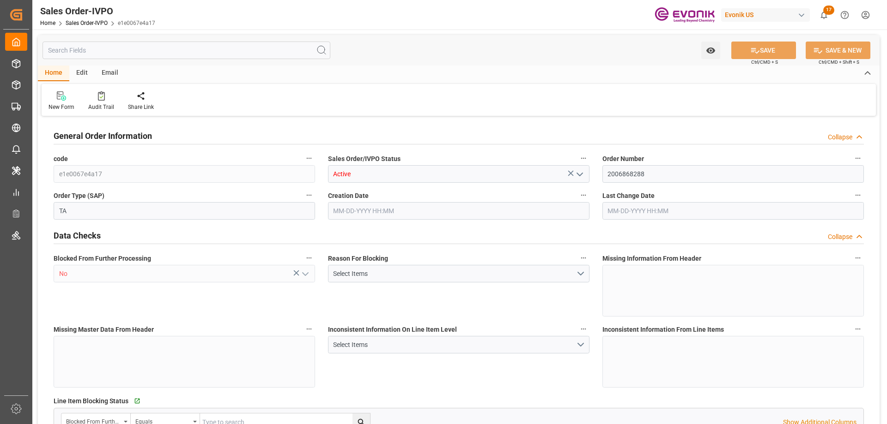
type input "0"
type input "17000"
type input "30"
type input "[DATE] 18:44"
type input "[DATE] 14:42"
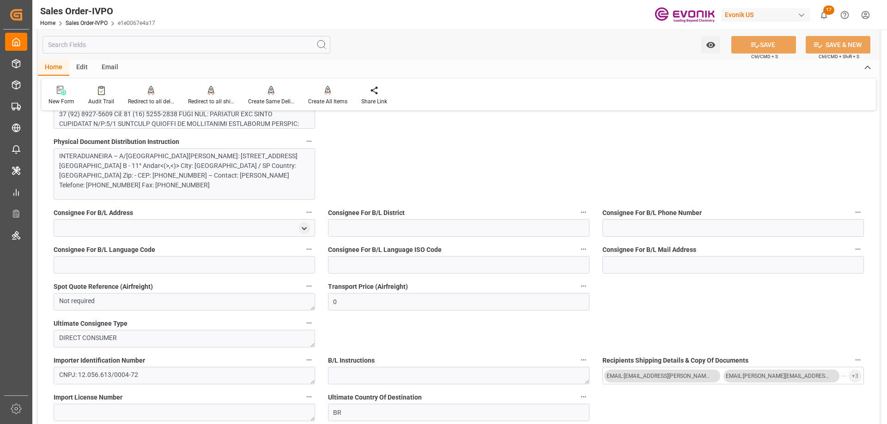
scroll to position [693, 0]
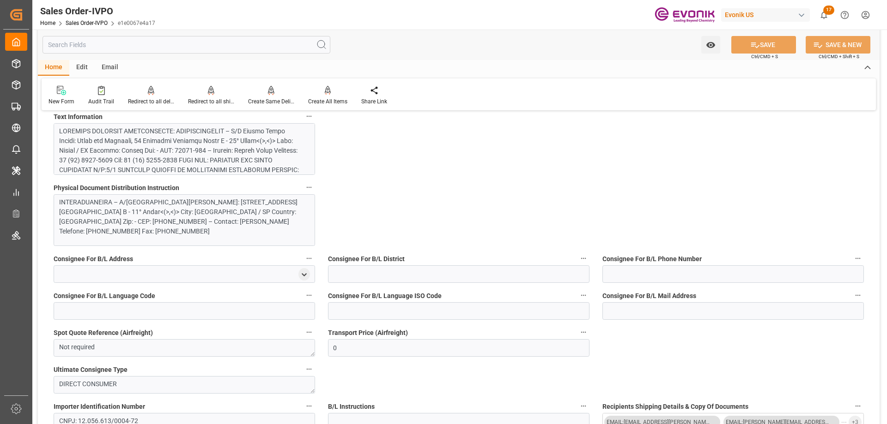
click at [179, 161] on div at bounding box center [180, 321] width 243 height 388
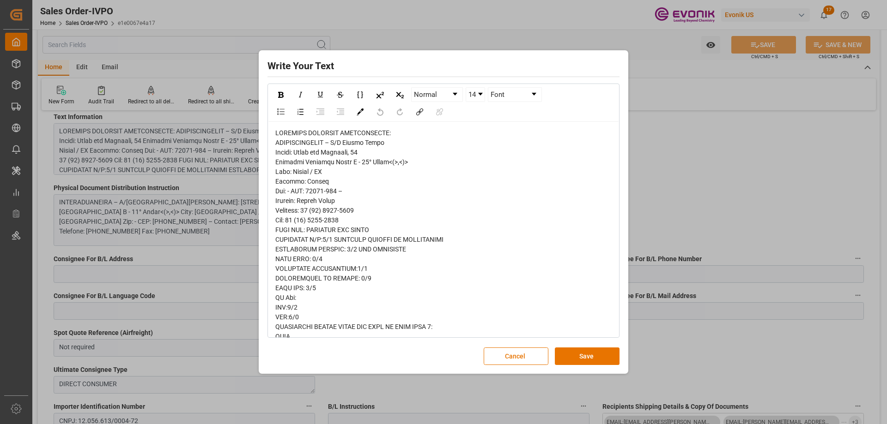
scroll to position [139, 0]
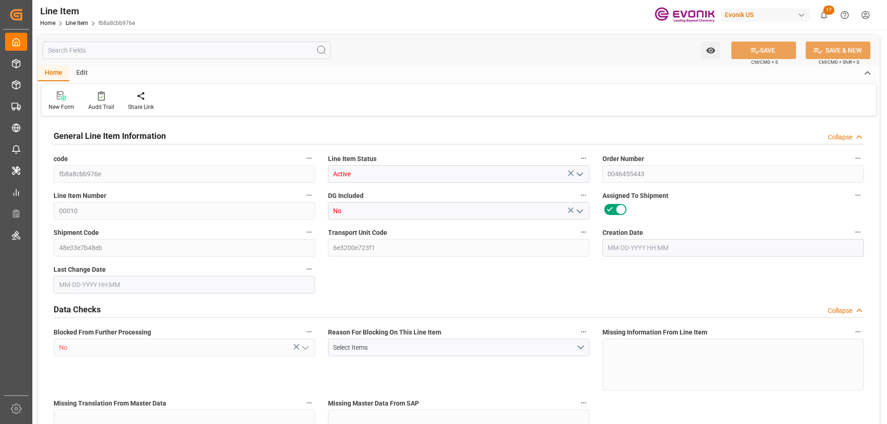
type input "16"
type input "5062.176"
type input "4898.88"
type input "36.6574"
type input "432"
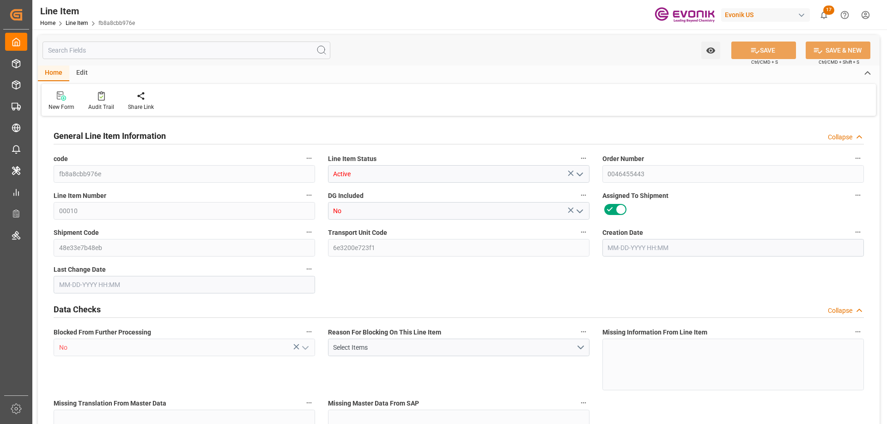
type input "21702.04"
type input "432"
type input "5062.176"
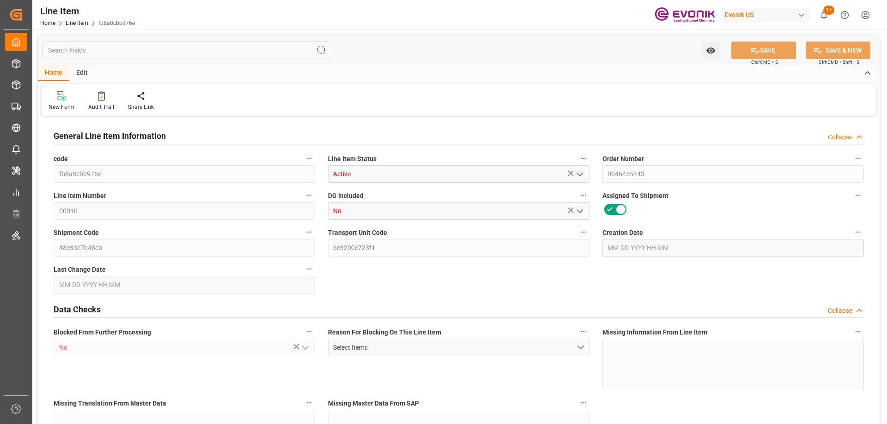
type input "5316.576"
type input "4898.88"
type input "36.6574"
type input "36657.36"
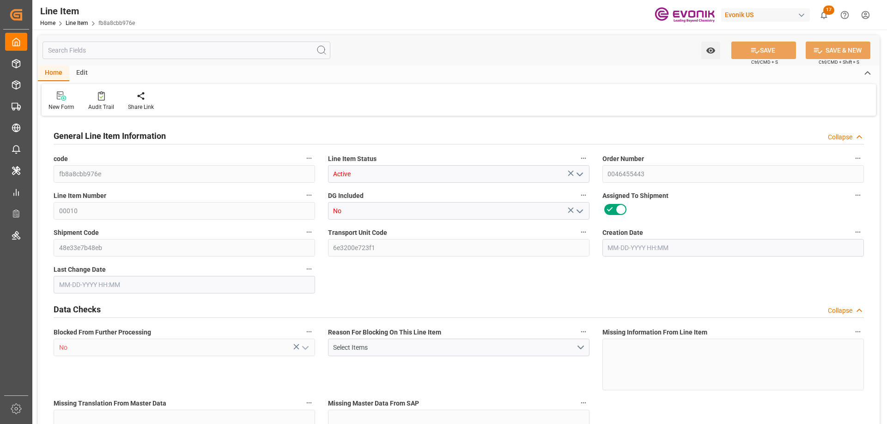
type input "432"
type input "5062.176"
type input "4898.88"
type input "36.6574"
click at [168, 47] on input "text" at bounding box center [186, 51] width 288 height 18
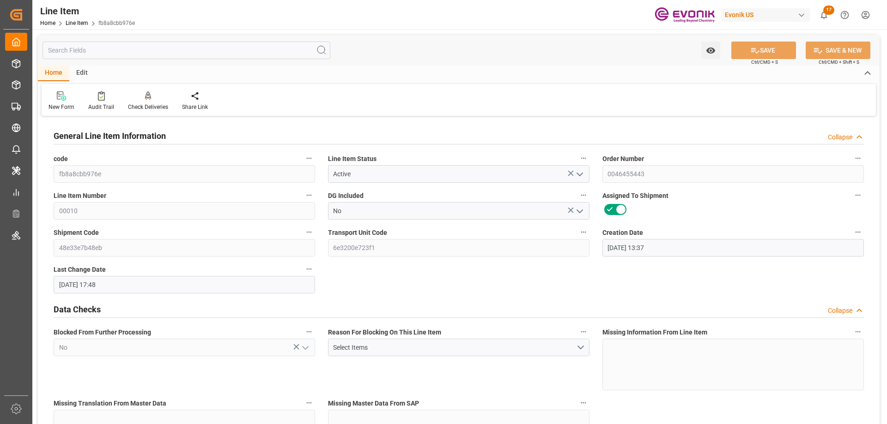
type input "[DATE] 13:37"
type input "[DATE] 17:48"
type input "[DATE]"
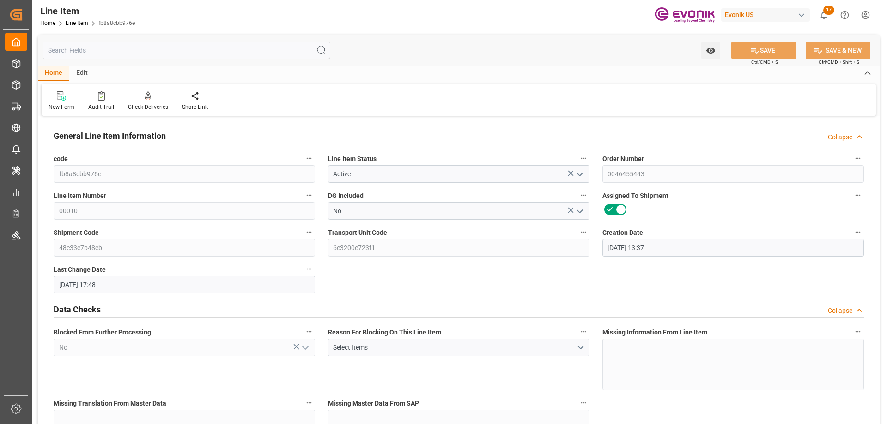
type input "[DATE]"
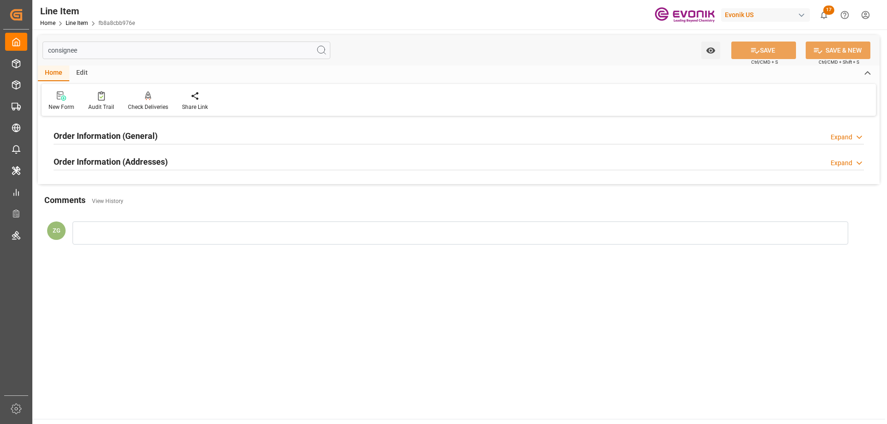
type input "consignee"
click at [138, 152] on div "Order Information (Addresses)" at bounding box center [111, 161] width 114 height 18
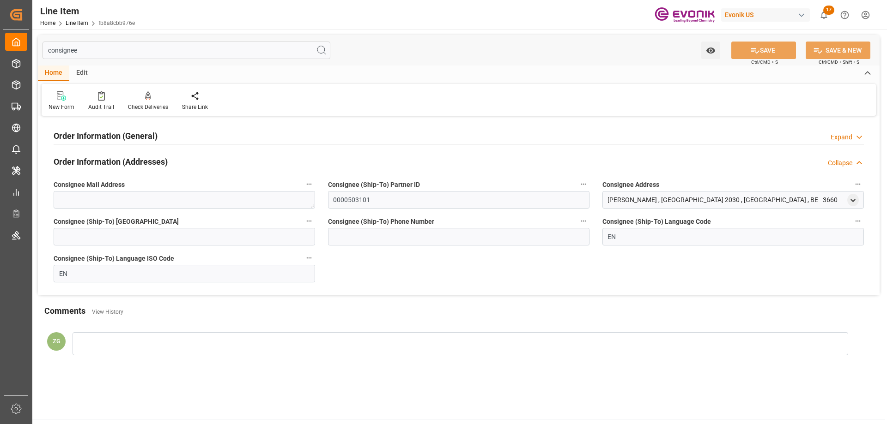
click at [125, 133] on h2 "Order Information (General)" at bounding box center [106, 136] width 104 height 12
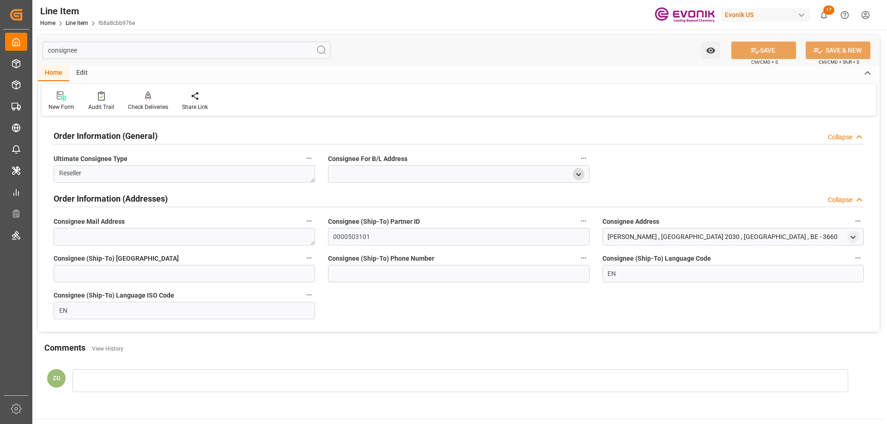
click at [577, 172] on icon "open menu" at bounding box center [579, 175] width 8 height 8
click at [850, 239] on icon "open menu" at bounding box center [853, 238] width 8 height 8
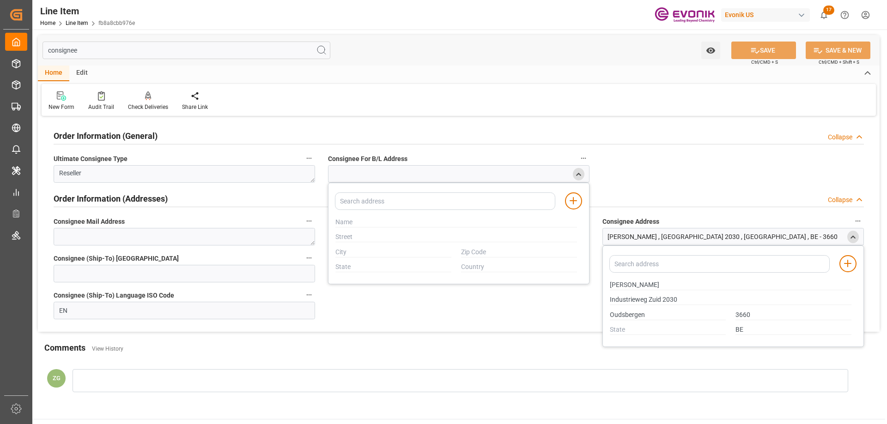
drag, startPoint x: 609, startPoint y: 285, endPoint x: 636, endPoint y: 284, distance: 26.8
click at [636, 284] on div "H.Essers" at bounding box center [730, 285] width 251 height 15
drag, startPoint x: 637, startPoint y: 285, endPoint x: 609, endPoint y: 286, distance: 28.2
click at [609, 286] on div "H.Essers" at bounding box center [730, 285] width 251 height 15
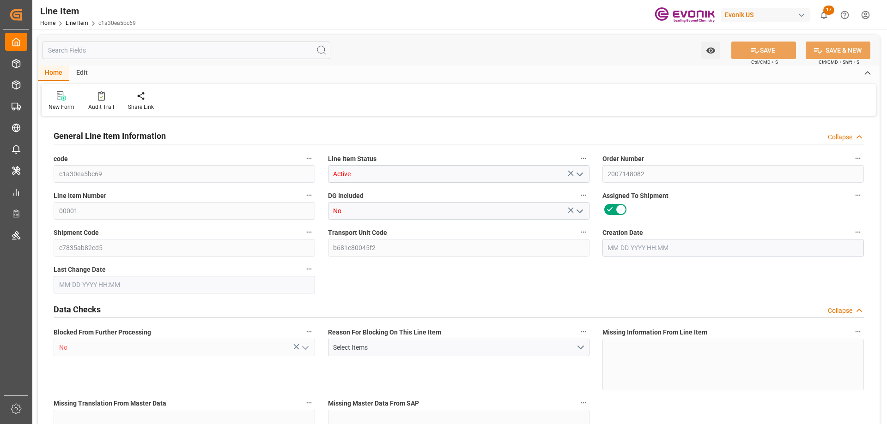
type input "8"
type input "9720"
type input "9600"
type input "21.1637"
type input "480"
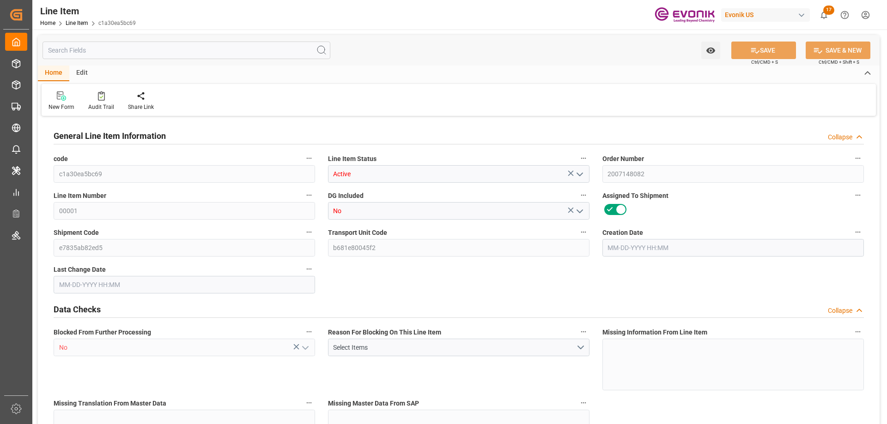
type input "24000"
type input "480"
type input "9720"
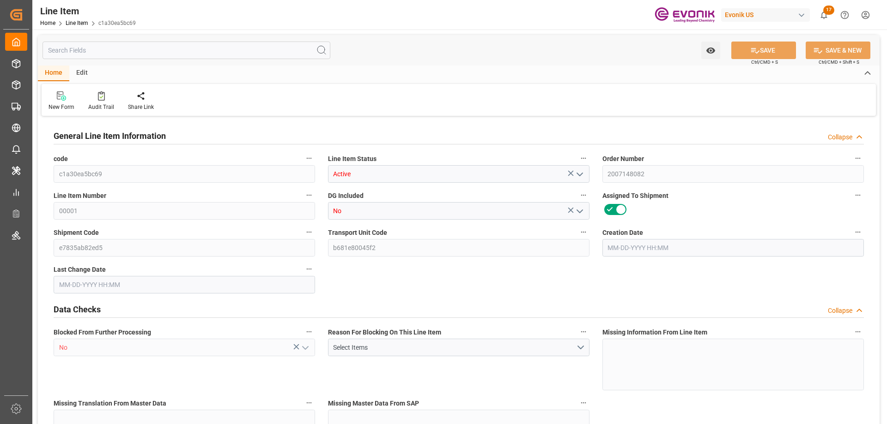
type input "9847.2"
type input "9600"
type input "21.1637"
type input "21163.68"
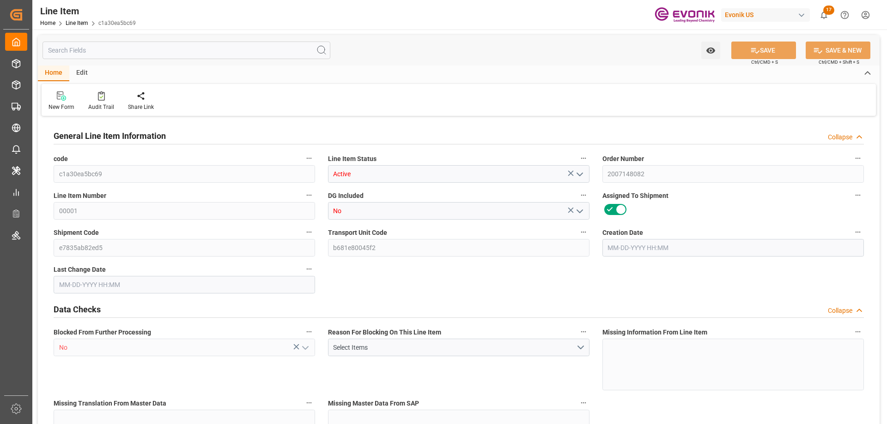
type input "480"
type input "9720"
type input "9600"
type input "21.1637"
type input "[DATE] 18:35"
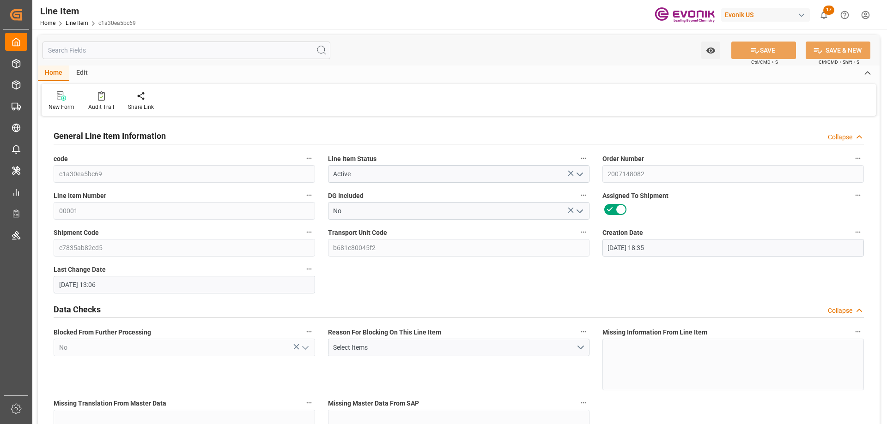
type input "10-06-2025 13:06"
type input "11-14-2025"
type input "10-13-2025"
type input "09-18-2025"
type input "10-06-2025"
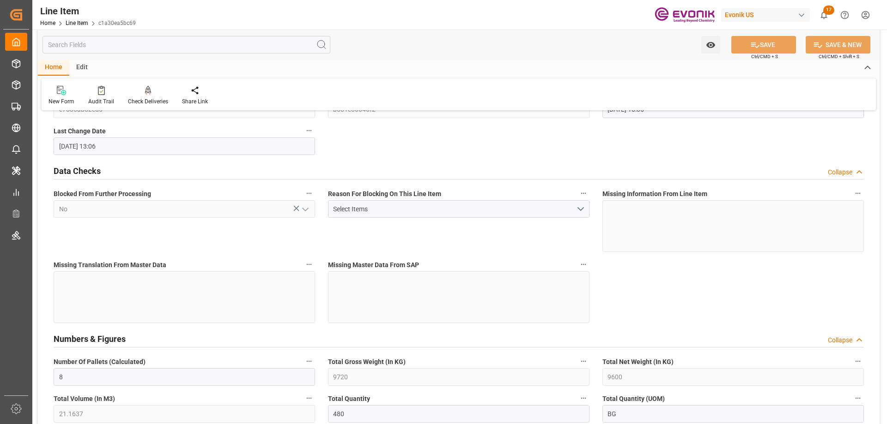
scroll to position [185, 0]
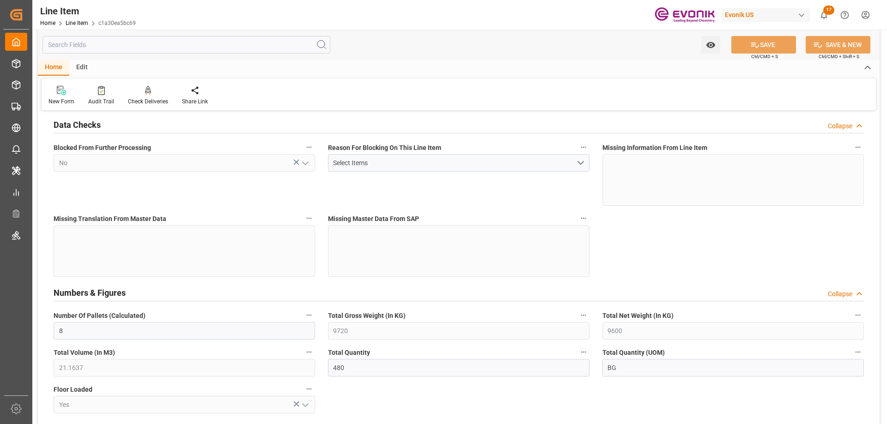
click at [158, 44] on input "text" at bounding box center [186, 45] width 288 height 18
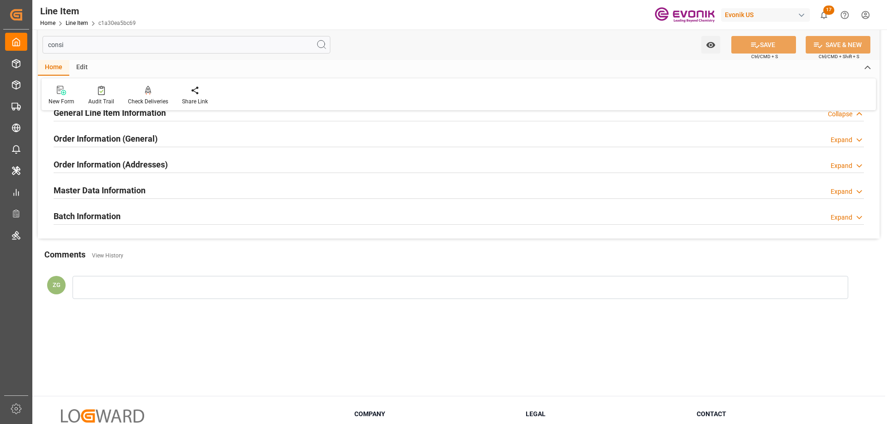
scroll to position [0, 0]
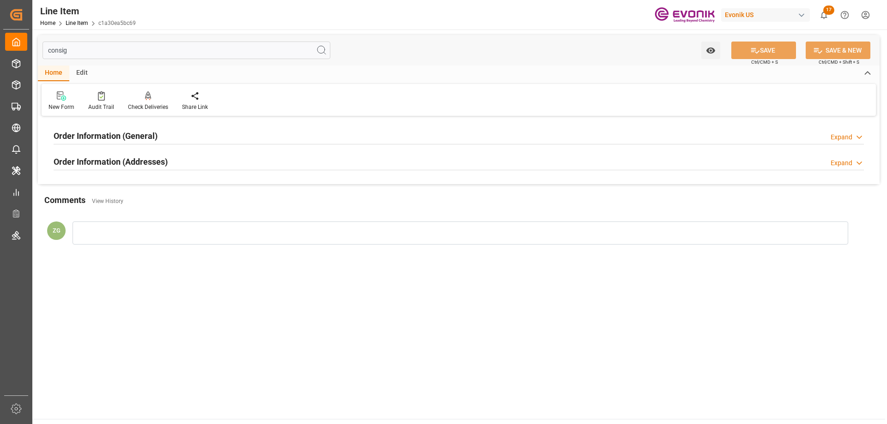
type input "consig"
click at [114, 164] on h2 "Order Information (Addresses)" at bounding box center [111, 162] width 114 height 12
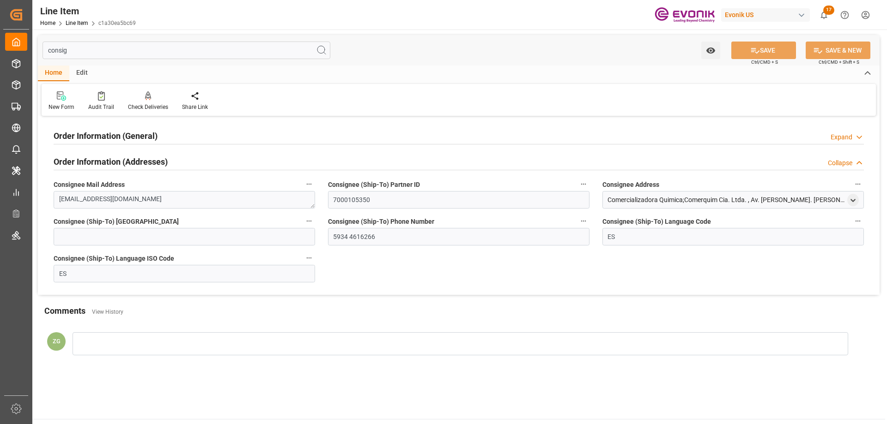
click at [114, 129] on div "Order Information (General)" at bounding box center [106, 136] width 104 height 18
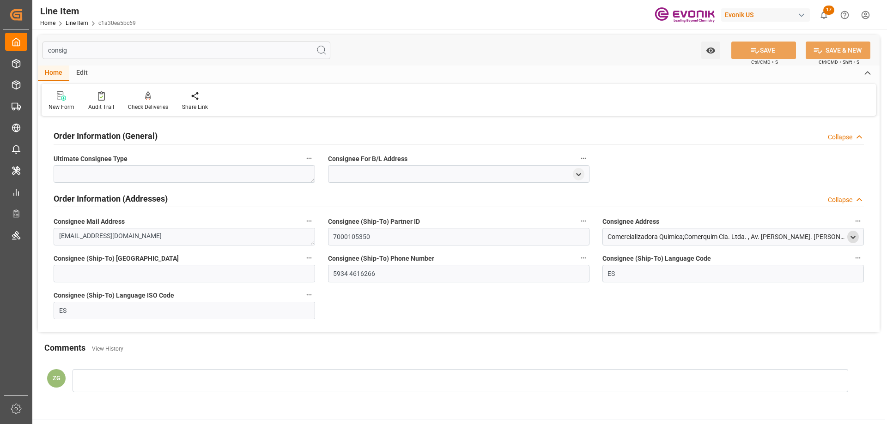
click at [849, 236] on icon "open menu" at bounding box center [853, 238] width 8 height 8
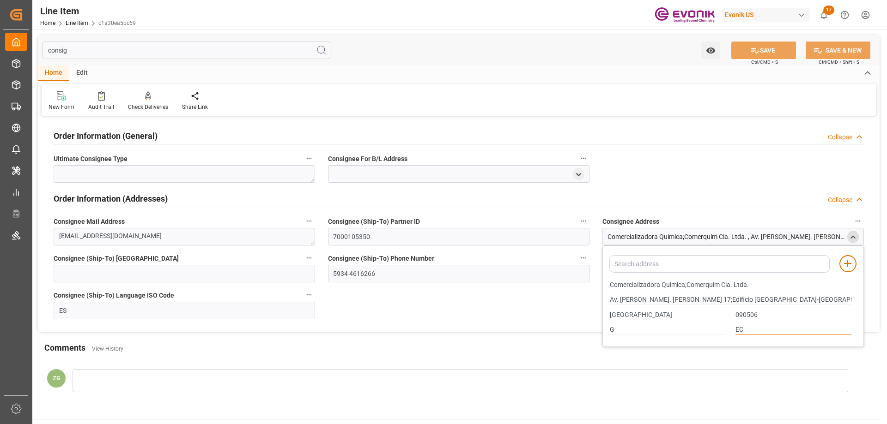
drag, startPoint x: 746, startPoint y: 328, endPoint x: 730, endPoint y: 328, distance: 15.2
click at [731, 328] on div "EC" at bounding box center [794, 330] width 126 height 15
drag, startPoint x: 611, startPoint y: 284, endPoint x: 685, endPoint y: 288, distance: 74.5
click at [685, 288] on input "Comercializadora Quimica;Comerquim Cia. Ltda." at bounding box center [731, 285] width 242 height 10
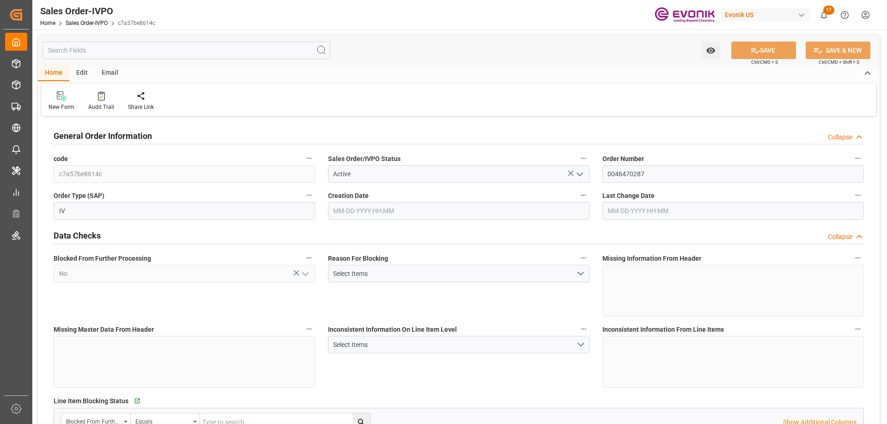
type input "CNSHA"
type input "0"
type input "1"
type input "3508.208"
type input "[DATE] 12:45"
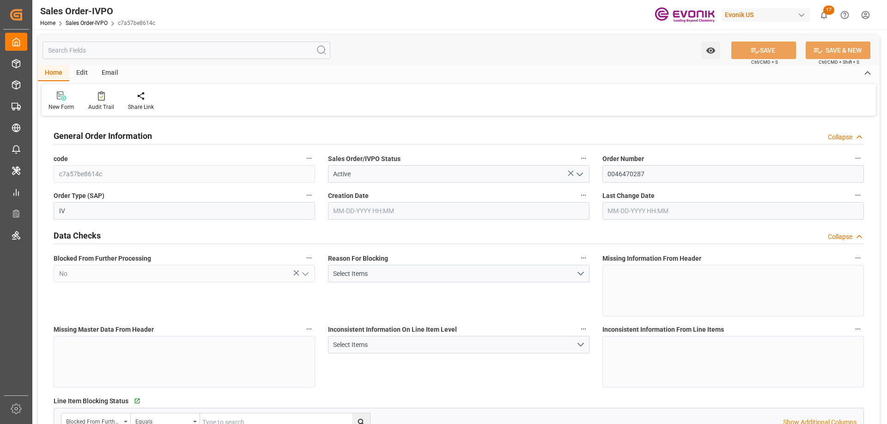
type input "09-25-2025 18:24"
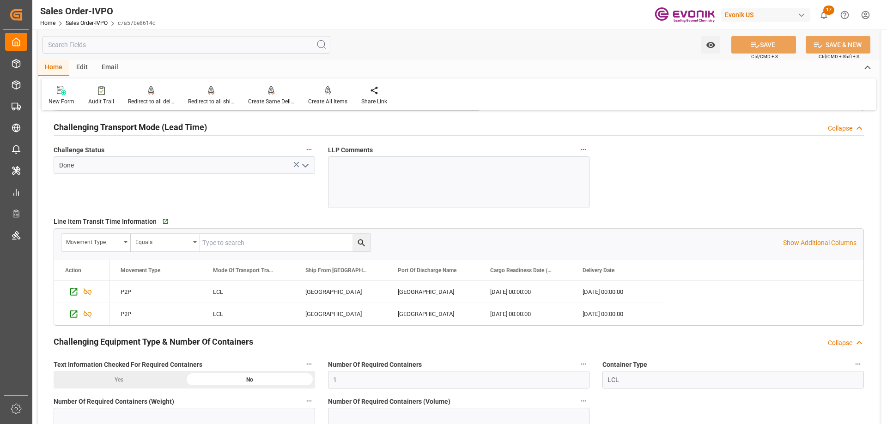
scroll to position [1478, 0]
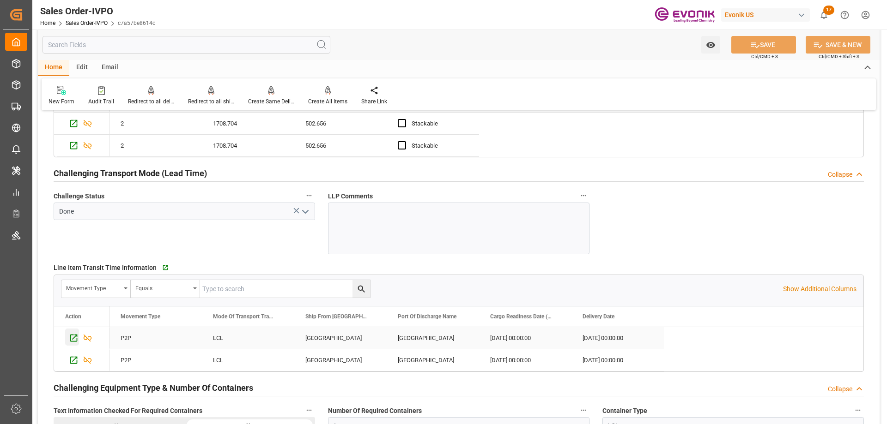
click at [74, 337] on icon "Press SPACE to select this row." at bounding box center [74, 338] width 10 height 10
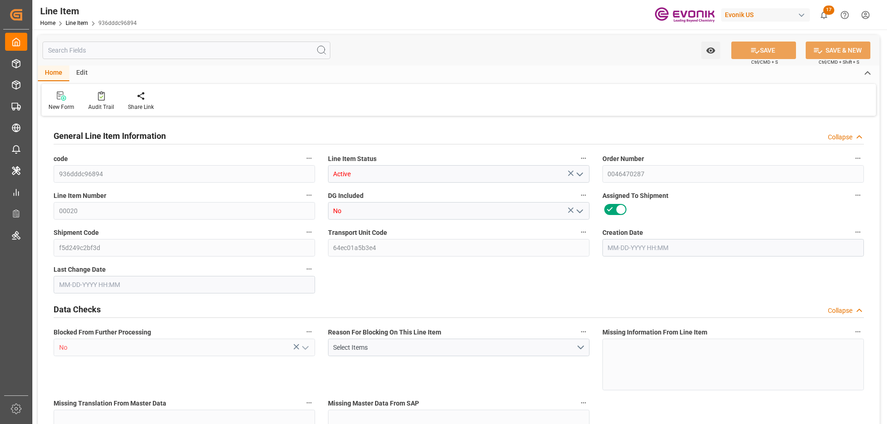
type input "2"
type input "1708.704"
type input "1632"
type input "502.656"
type input "8"
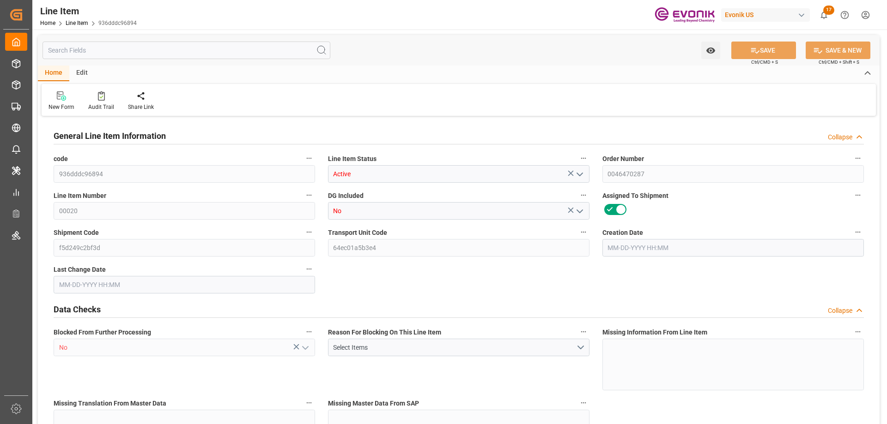
type input "6479.04"
type input "8"
type input "1632"
type input "1708.704"
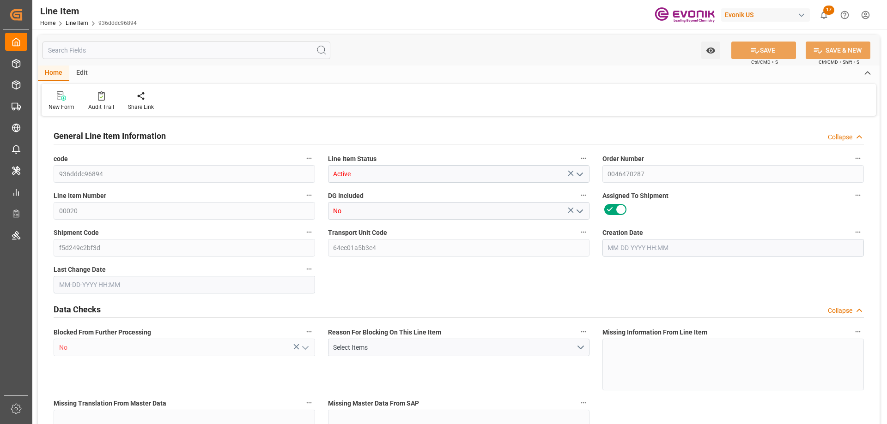
type input "1754.104"
type input "1632"
type input "2.4784"
type input "502.656"
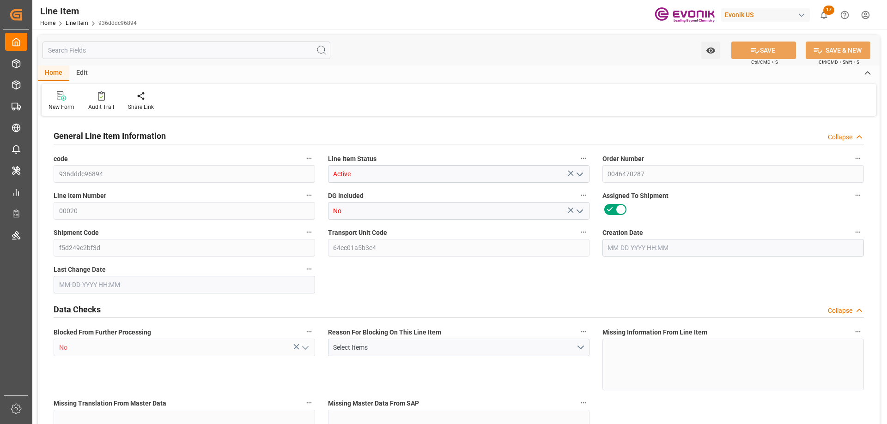
type input "8"
type input "1708.704"
type input "1632"
type input "502.656"
type input "[DATE] 12:45"
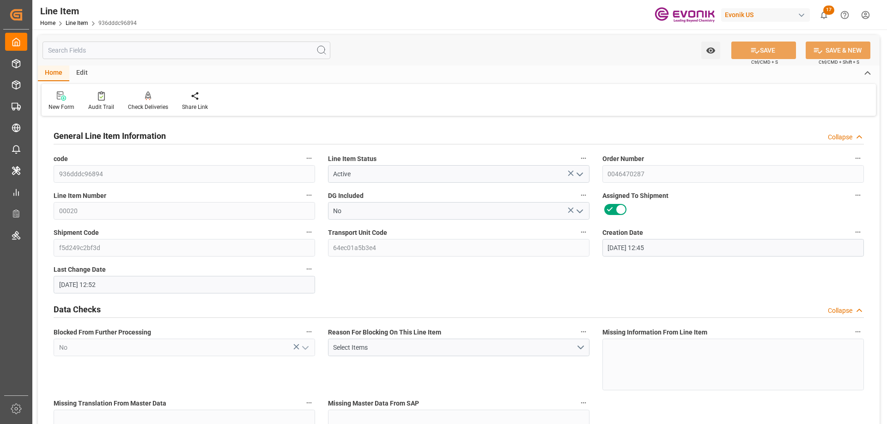
type input "[DATE] 12:52"
type input "[DATE]"
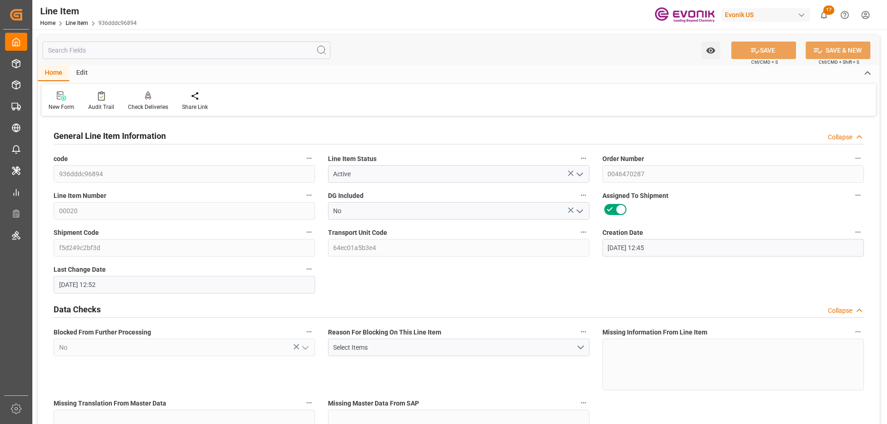
click at [241, 49] on input "text" at bounding box center [186, 51] width 288 height 18
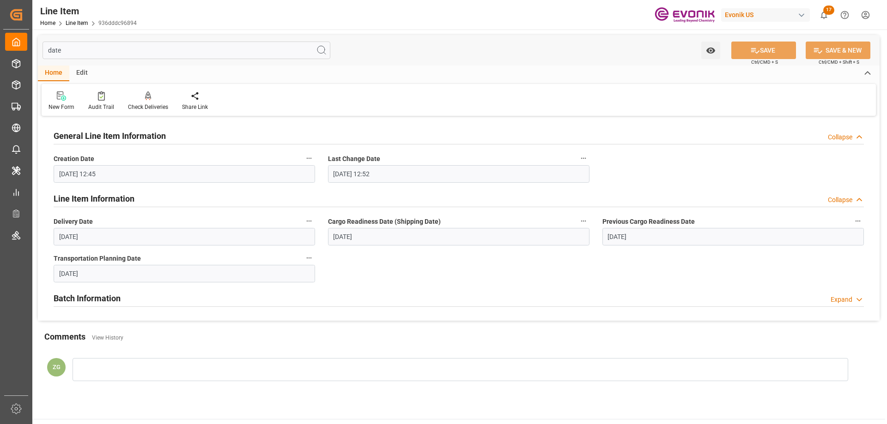
type input "date"
click at [310, 218] on icon "button" at bounding box center [308, 221] width 7 height 7
click at [329, 221] on li "Audits" at bounding box center [326, 221] width 47 height 15
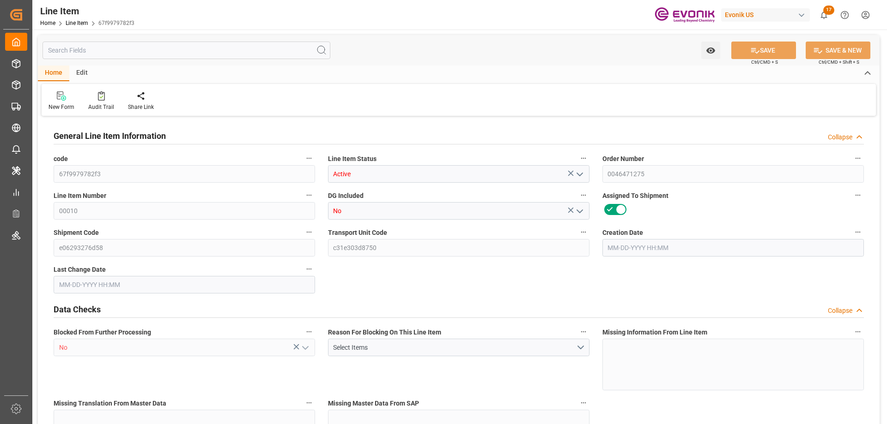
type input "10"
type input "10650"
type input "10000"
type input "14.04"
type input "10"
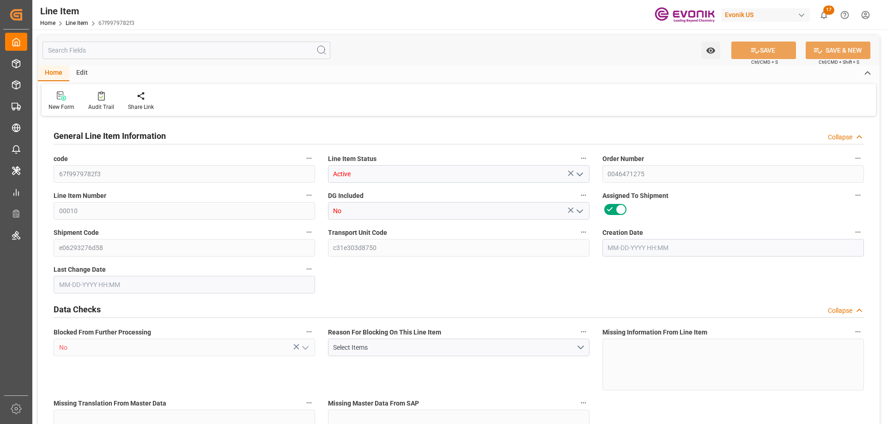
type input "86900"
type input "10"
type input "10650"
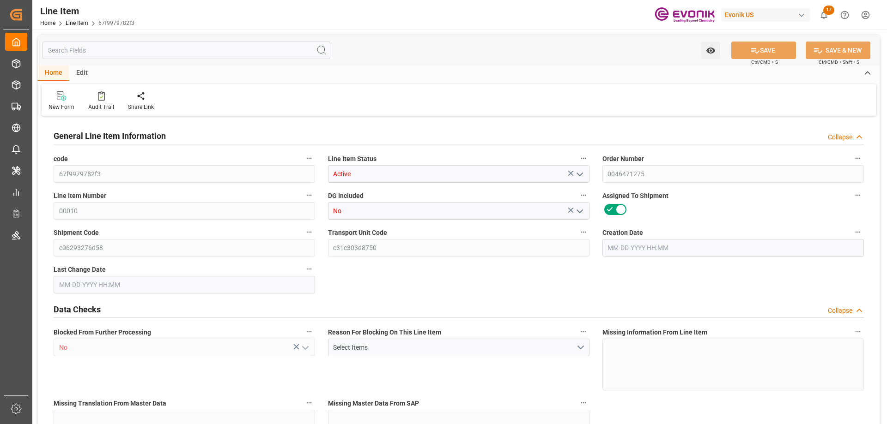
type input "10650"
type input "10000"
type input "14.04"
type input "14040"
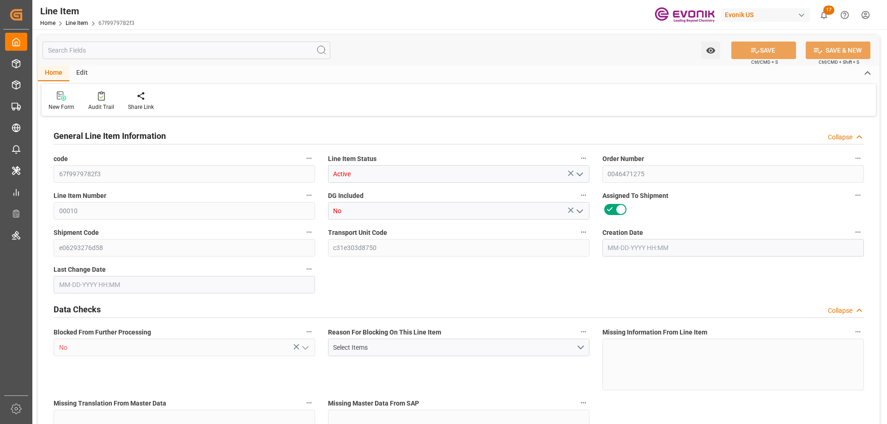
type input "0"
type input "[DATE] 19:17"
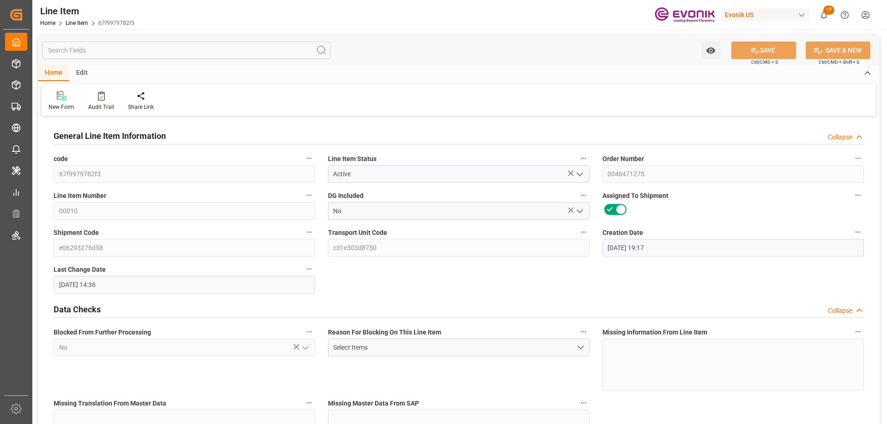
type input "10-08-2025 14:36"
type input "11-12-2025"
type input "10-10-2025"
type input "10-13-2025"
type input "10-10-2025"
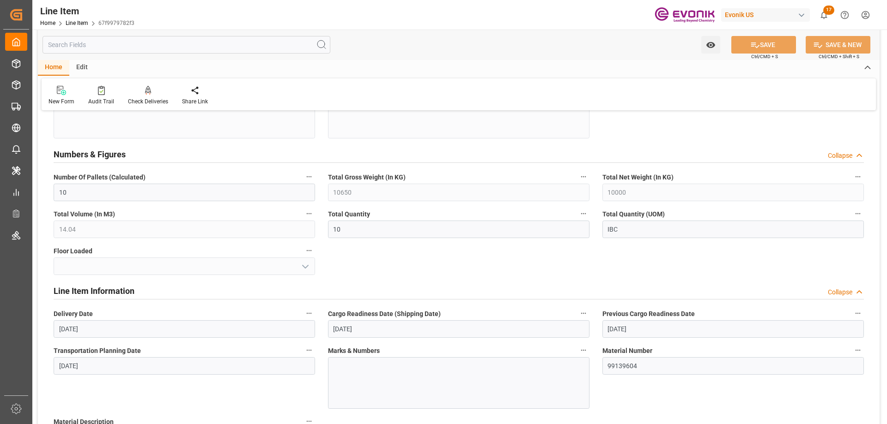
scroll to position [508, 0]
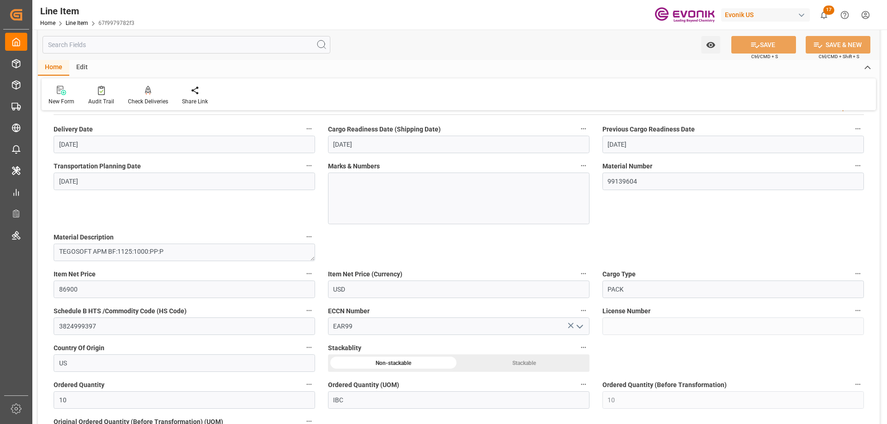
click at [146, 48] on input "text" at bounding box center [186, 45] width 288 height 18
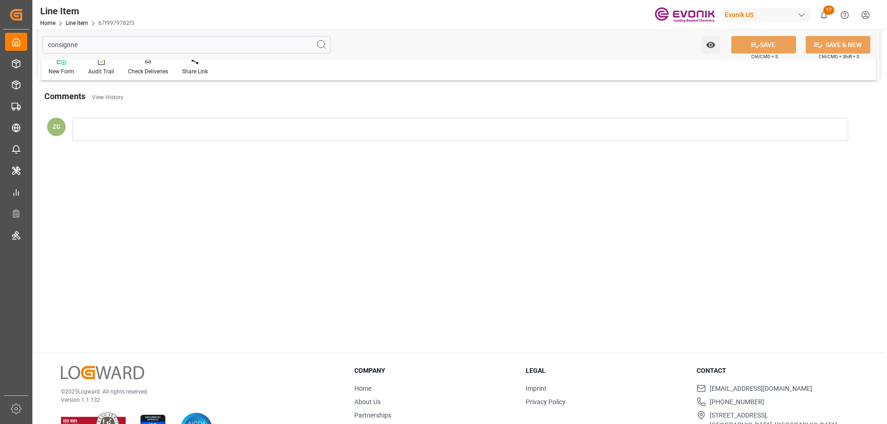
scroll to position [0, 0]
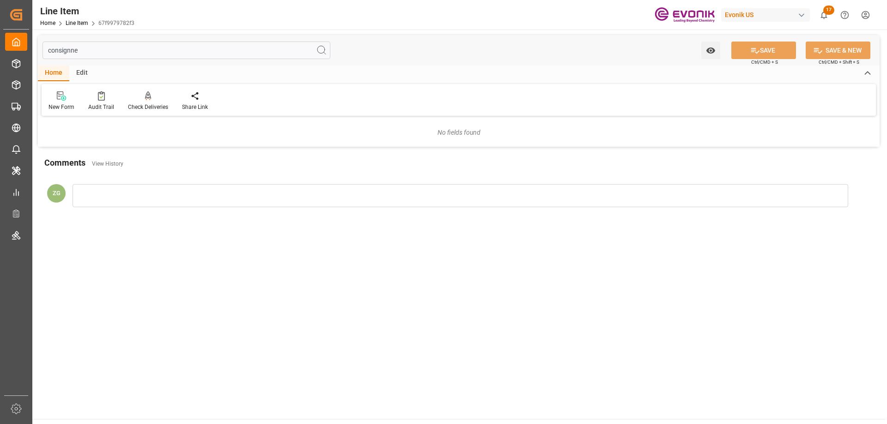
click at [67, 51] on input "consignne" at bounding box center [186, 51] width 288 height 18
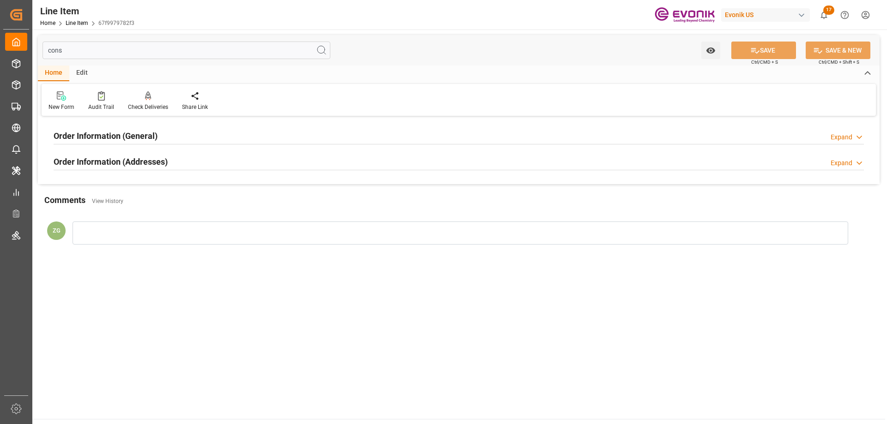
type input "cons"
click at [97, 166] on h2 "Order Information (Addresses)" at bounding box center [111, 162] width 114 height 12
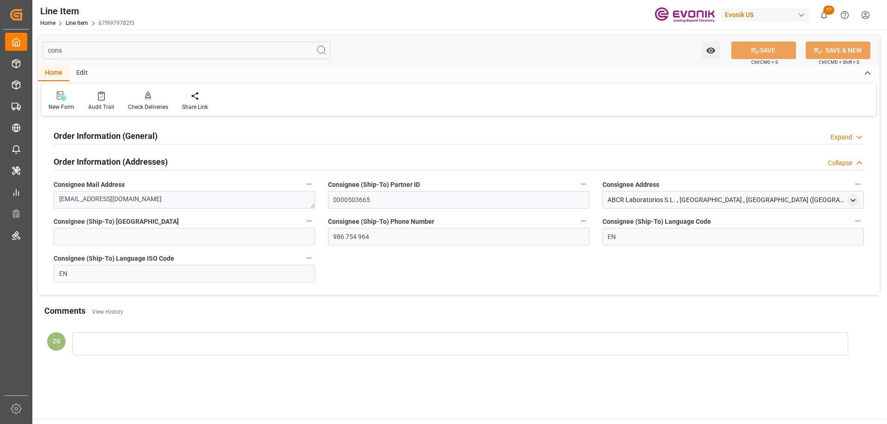
click at [97, 135] on h2 "Order Information (General)" at bounding box center [106, 136] width 104 height 12
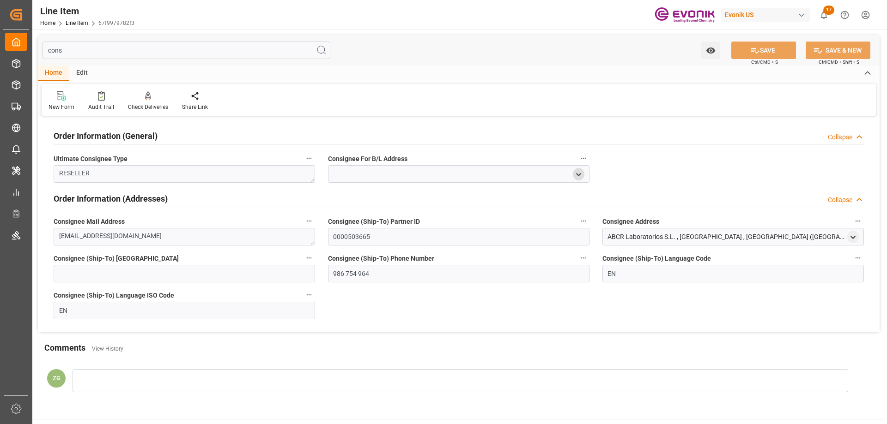
click at [576, 174] on polyline "open menu" at bounding box center [578, 175] width 4 height 2
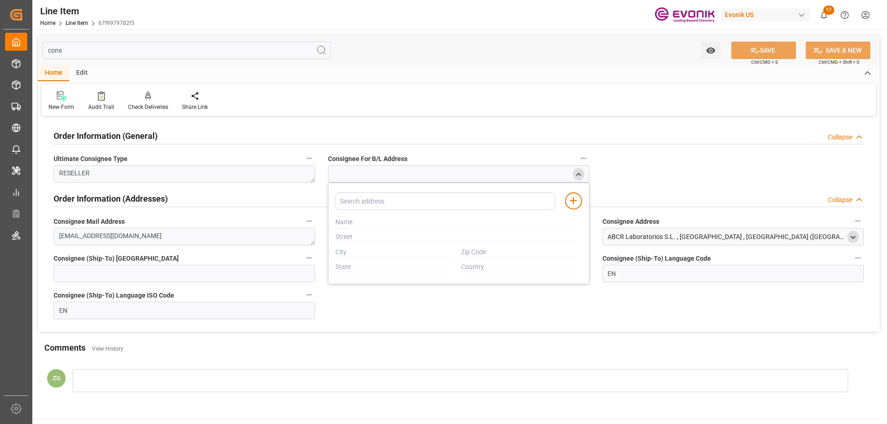
click at [851, 239] on icon "open menu" at bounding box center [853, 238] width 8 height 8
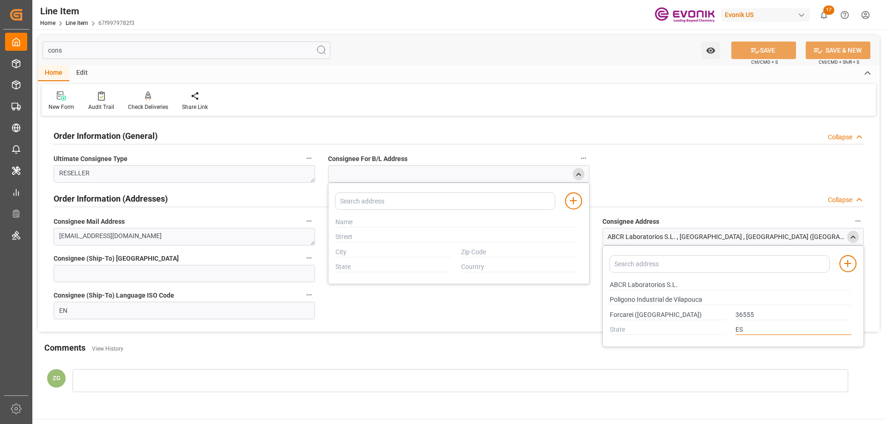
drag, startPoint x: 749, startPoint y: 328, endPoint x: 723, endPoint y: 328, distance: 25.9
click at [723, 328] on div "ES" at bounding box center [730, 330] width 251 height 15
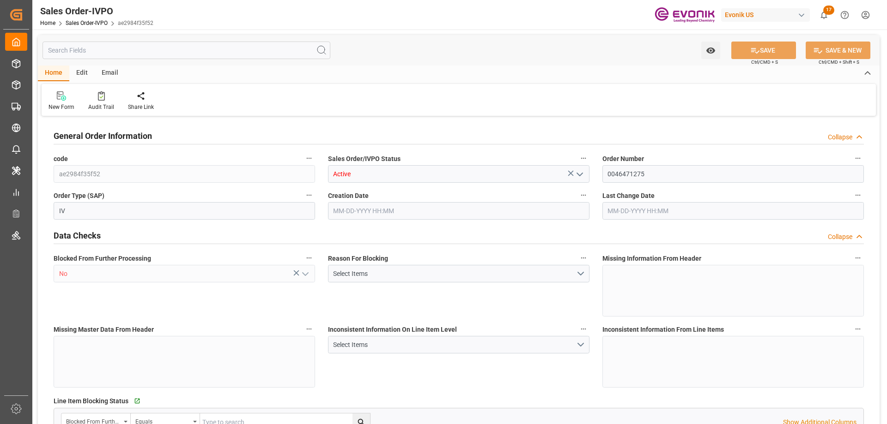
type input "BEANR"
type input "0"
type input "1"
type input "2"
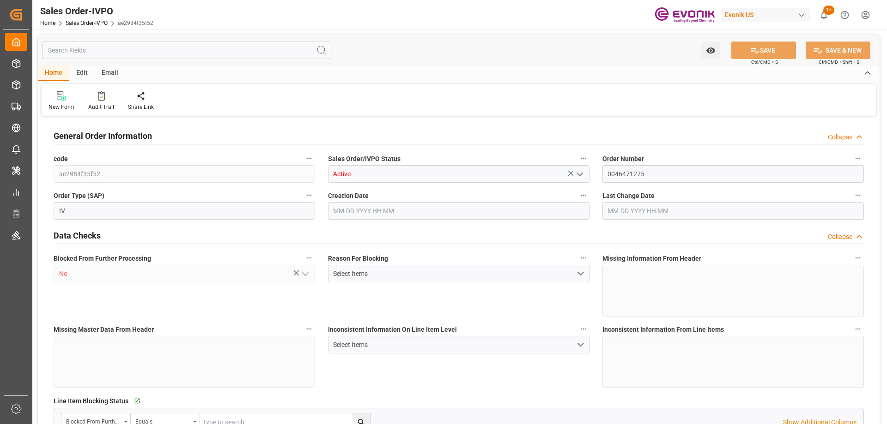
type input "21300"
type input "56.16"
type input "17000"
type input "30"
type input "[DATE] 19:17"
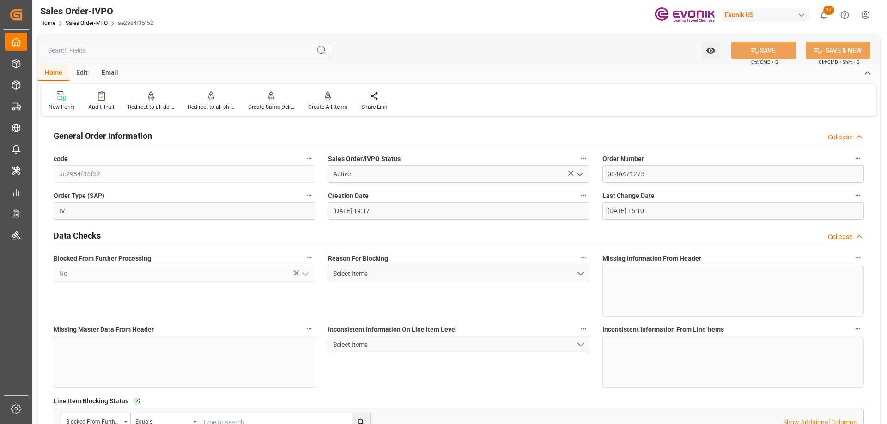
type input "[DATE] 15:10"
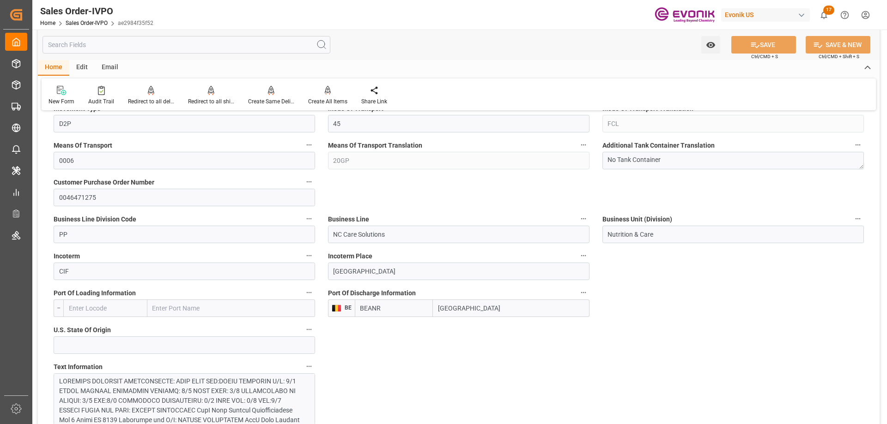
scroll to position [554, 0]
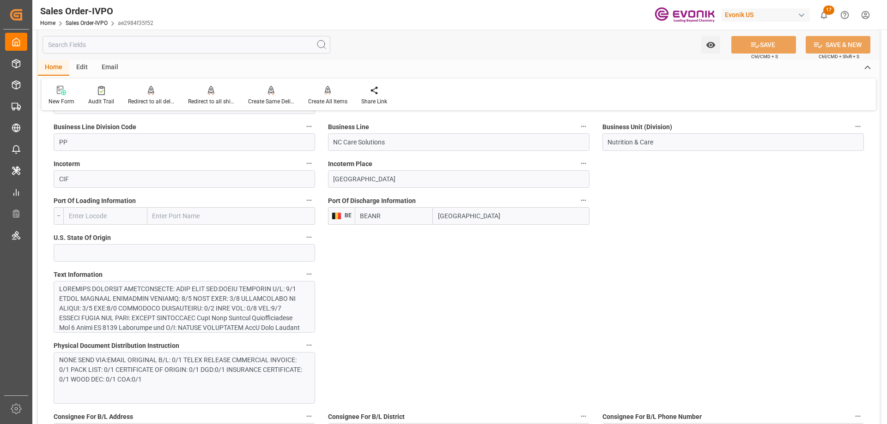
click at [200, 309] on div at bounding box center [180, 362] width 243 height 155
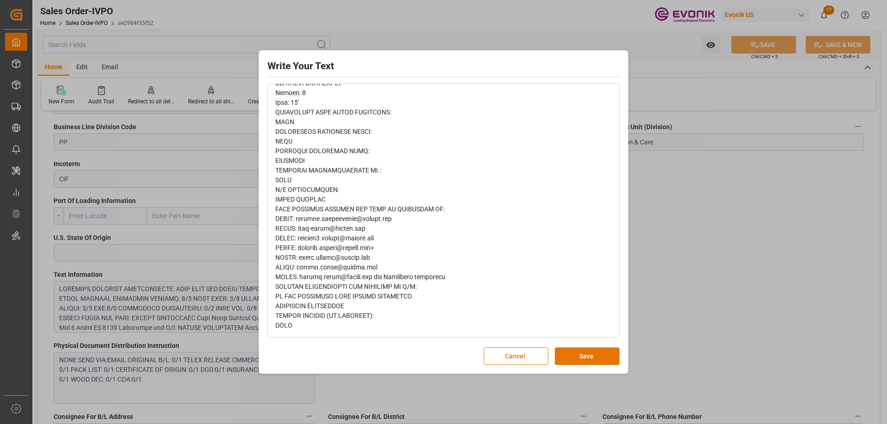
scroll to position [0, 0]
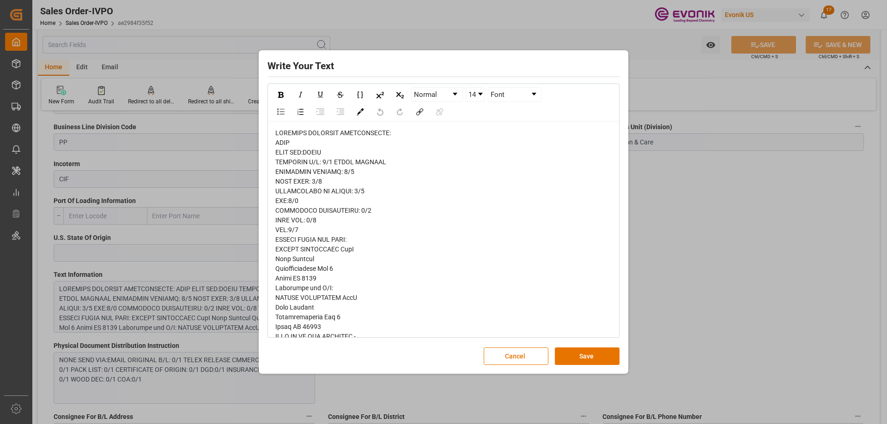
click at [685, 247] on div "Write Your Text Normal 14 Font Cancel Save" at bounding box center [443, 212] width 887 height 424
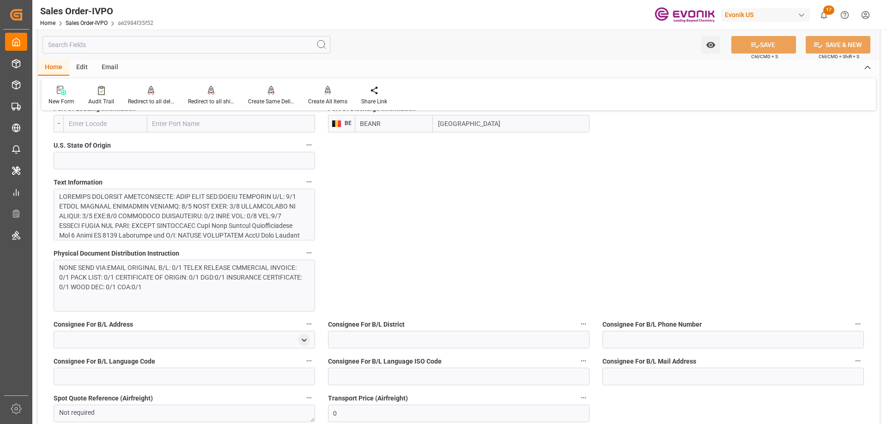
scroll to position [600, 0]
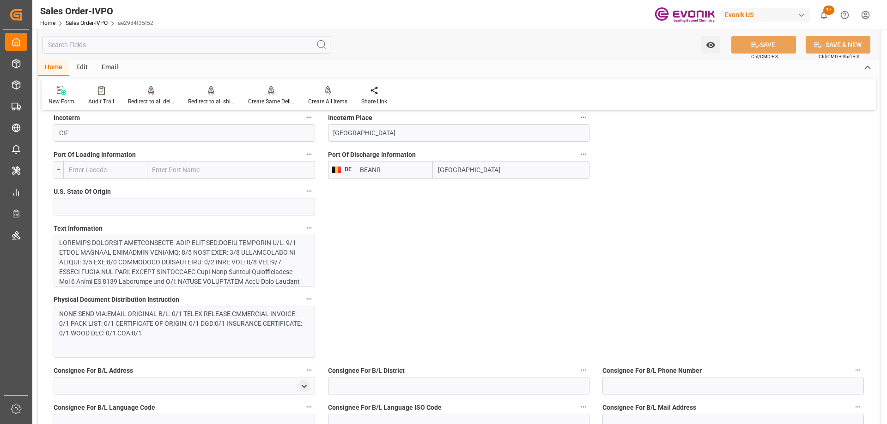
click at [145, 243] on div at bounding box center [180, 315] width 243 height 155
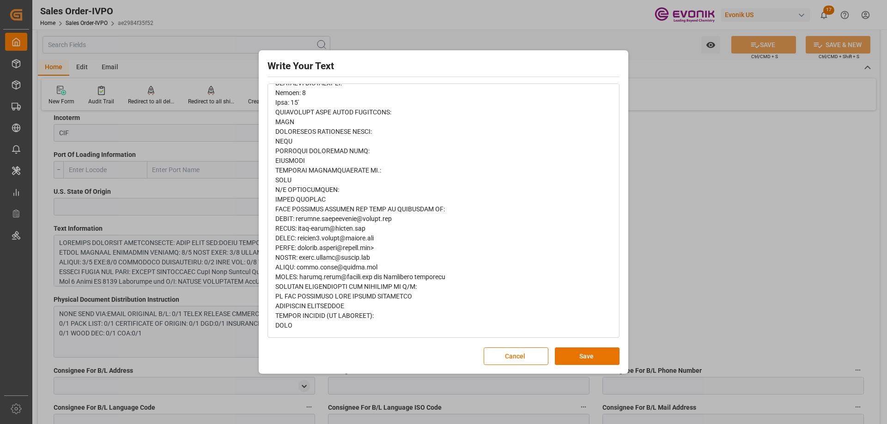
scroll to position [0, 0]
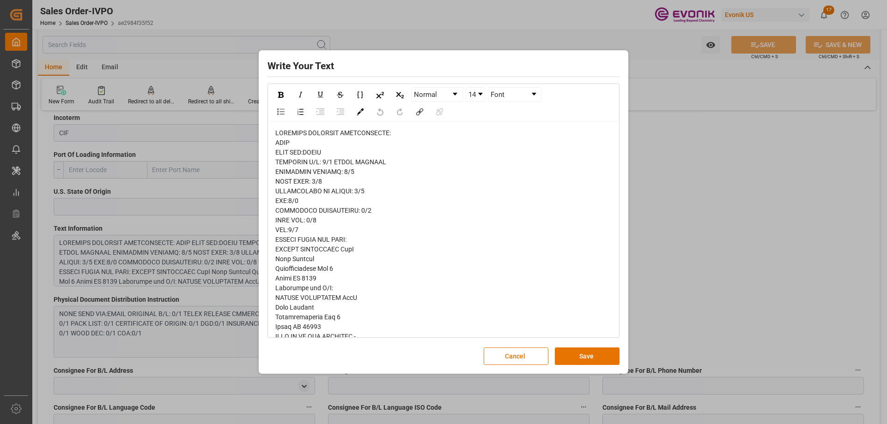
click at [656, 211] on div "Write Your Text Normal 14 Font Cancel Save" at bounding box center [443, 212] width 887 height 424
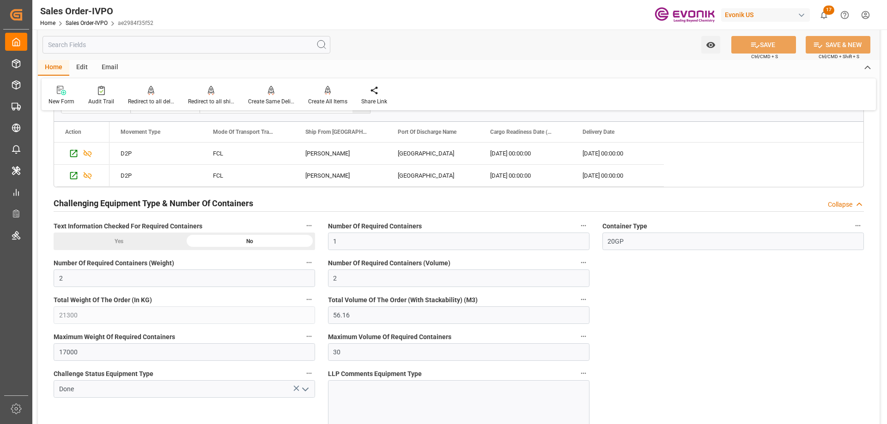
scroll to position [1801, 0]
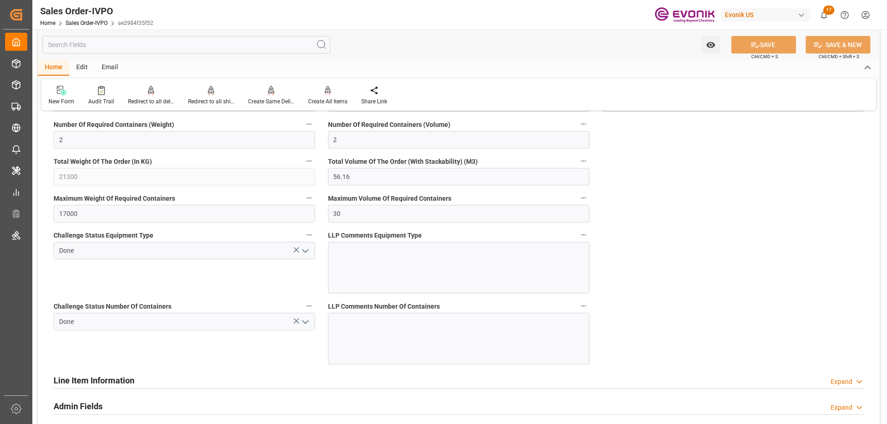
click at [205, 47] on input "text" at bounding box center [186, 45] width 288 height 18
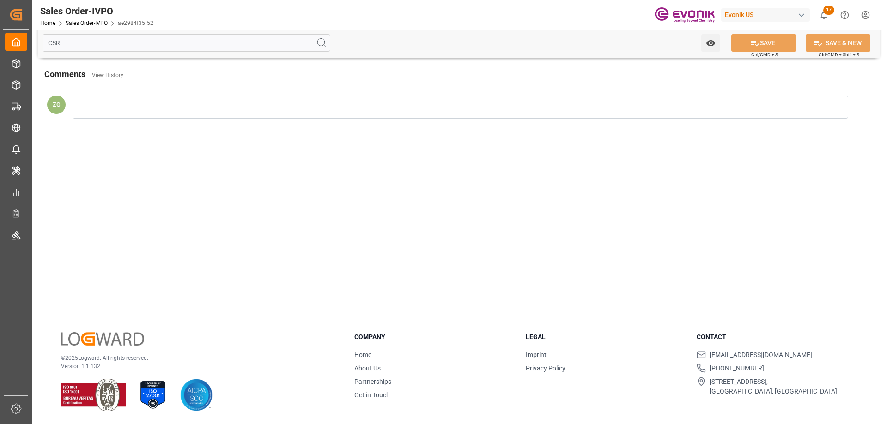
scroll to position [0, 0]
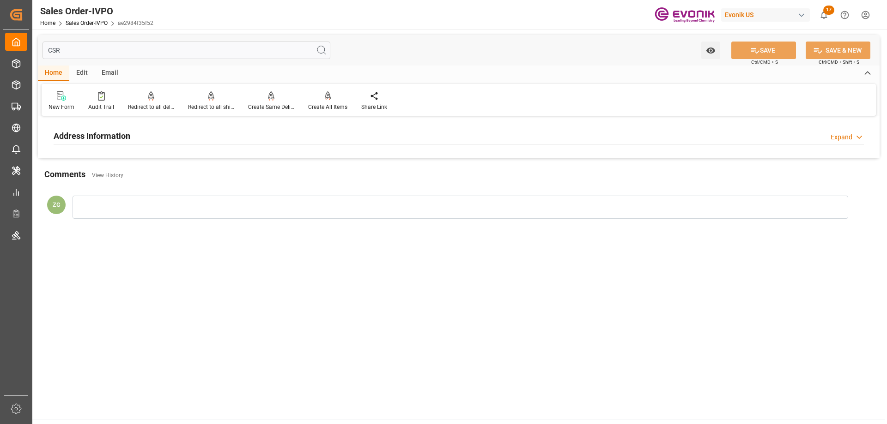
type input "CSR"
click at [126, 139] on h2 "Address Information" at bounding box center [92, 136] width 77 height 12
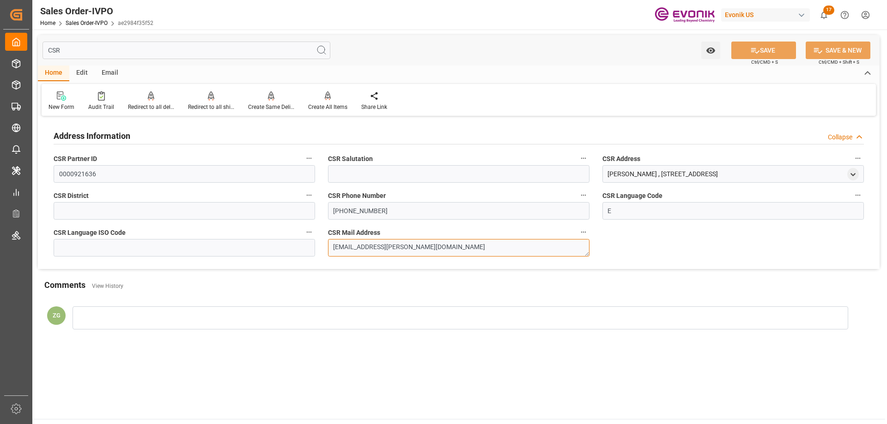
drag, startPoint x: 410, startPoint y: 248, endPoint x: 317, endPoint y: 248, distance: 92.8
click at [317, 248] on div "Address Information Collapse CSR Partner ID 0000921636 CSR Salutation CSR Addre…" at bounding box center [459, 194] width 842 height 151
click at [97, 52] on input "CSR" at bounding box center [186, 51] width 288 height 18
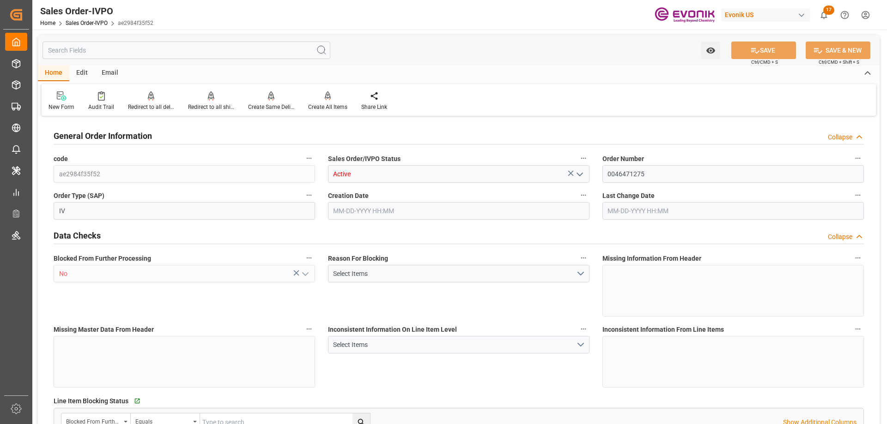
type input "BEANR"
type input "0"
type input "1"
type input "2"
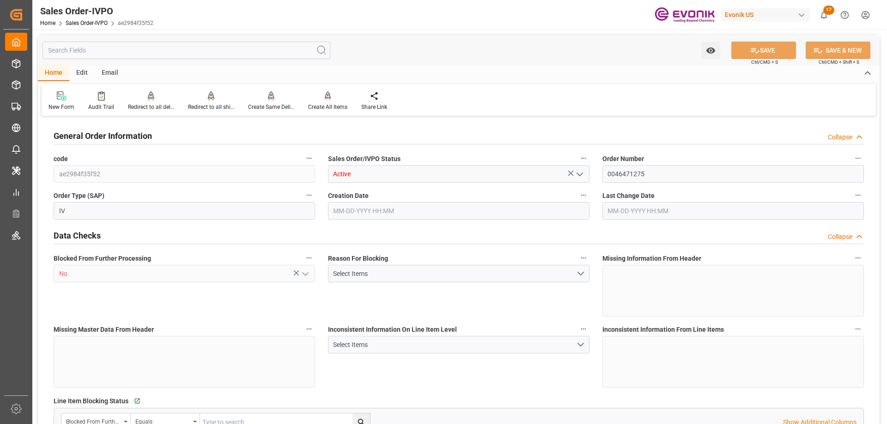
type input "21300"
type input "56.16"
type input "17000"
type input "30"
type input "09-25-2025 19:17"
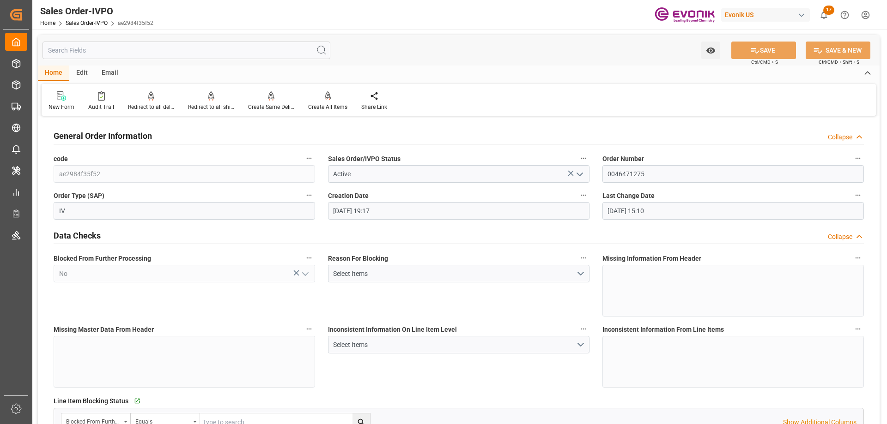
type input "10-06-2025 15:10"
click at [632, 175] on input "0046471275" at bounding box center [732, 174] width 261 height 18
click at [580, 40] on div "Watch Option SAVE Ctrl/CMD + S SAVE & NEW Ctrl/CMD + Shift + S" at bounding box center [459, 50] width 842 height 30
click at [590, 52] on div "Watch Option SAVE Ctrl/CMD + S SAVE & NEW Ctrl/CMD + Shift + S" at bounding box center [459, 50] width 842 height 30
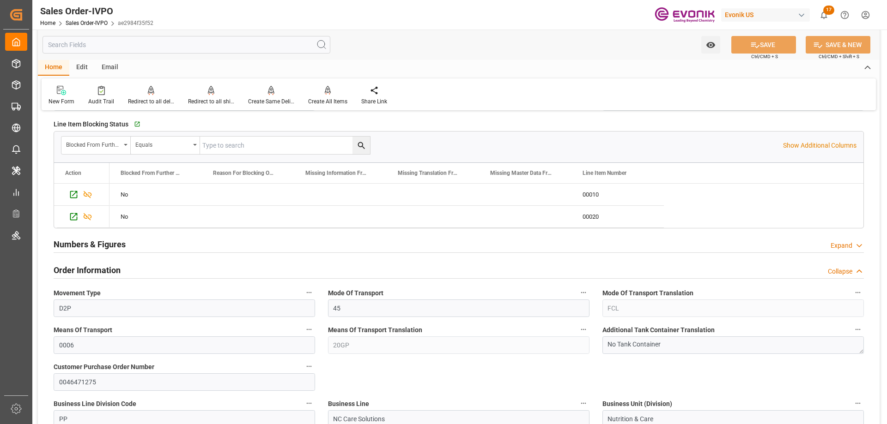
scroll to position [508, 0]
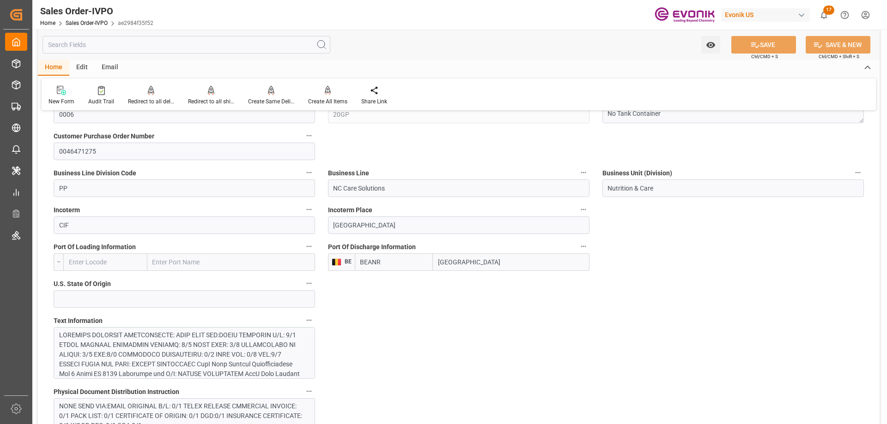
click at [136, 44] on input "text" at bounding box center [186, 45] width 288 height 18
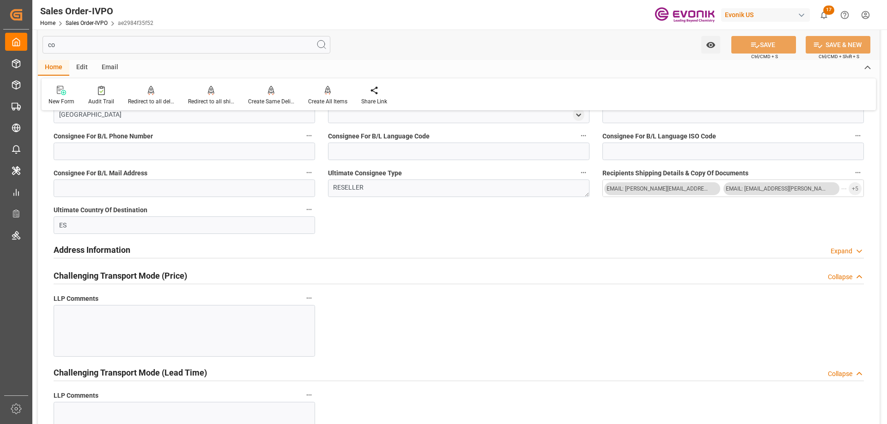
type input "con"
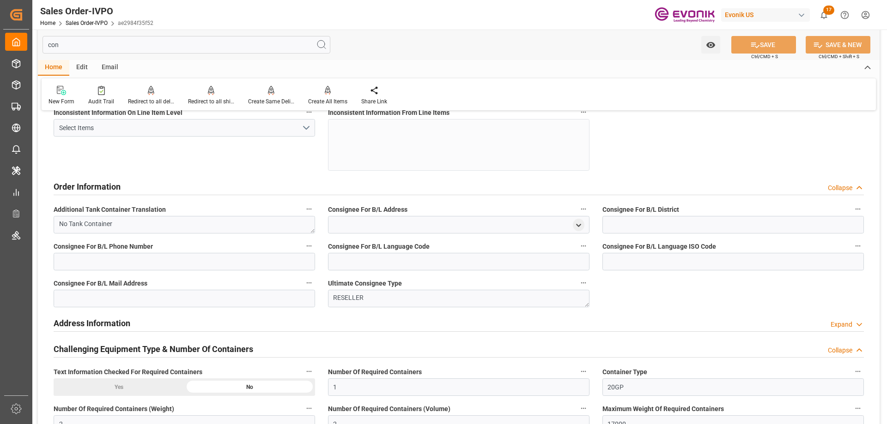
scroll to position [0, 0]
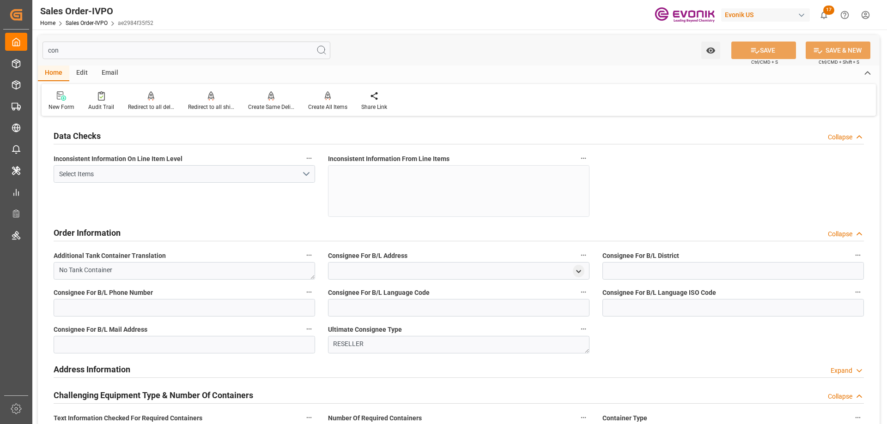
click at [69, 54] on input "con" at bounding box center [186, 51] width 288 height 18
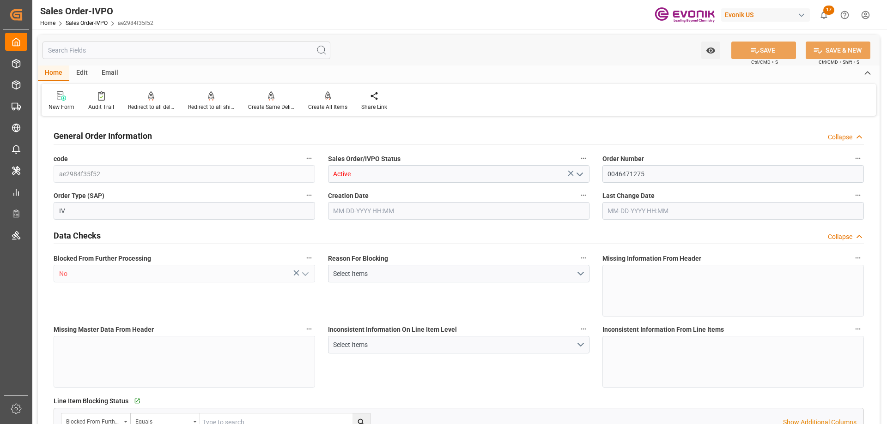
type input "BEANR"
type input "0"
type input "21300"
type input "56.16"
type input "09-25-2025 19:17"
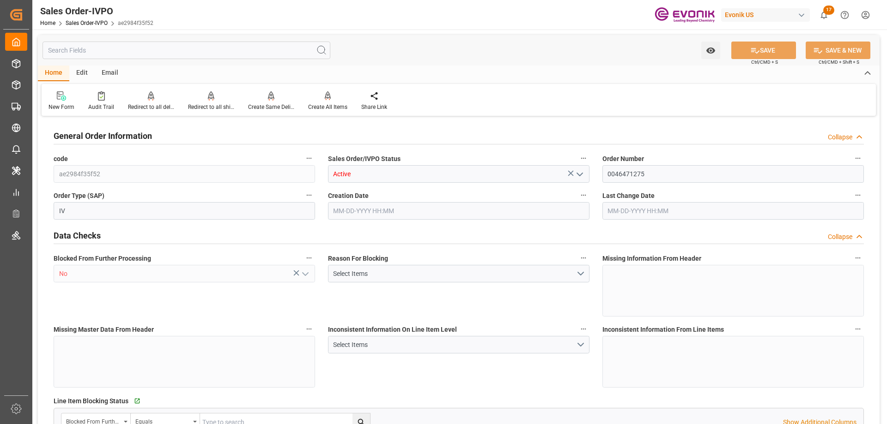
type input "10-06-2025 15:10"
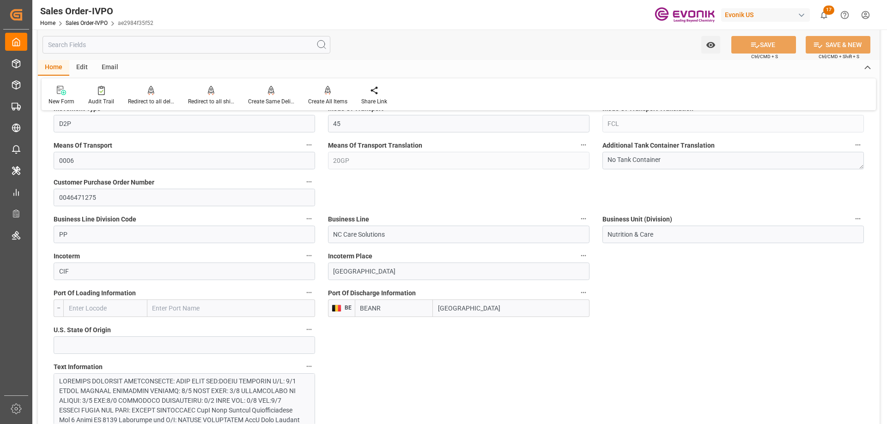
scroll to position [46, 0]
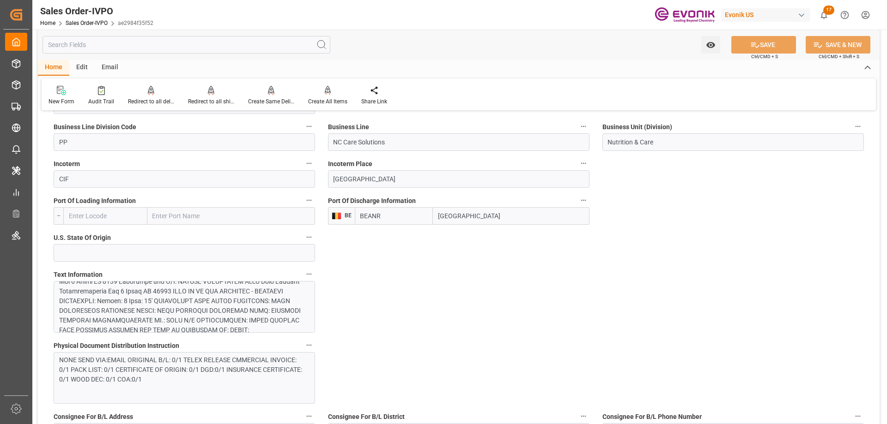
click at [144, 283] on div at bounding box center [180, 315] width 243 height 155
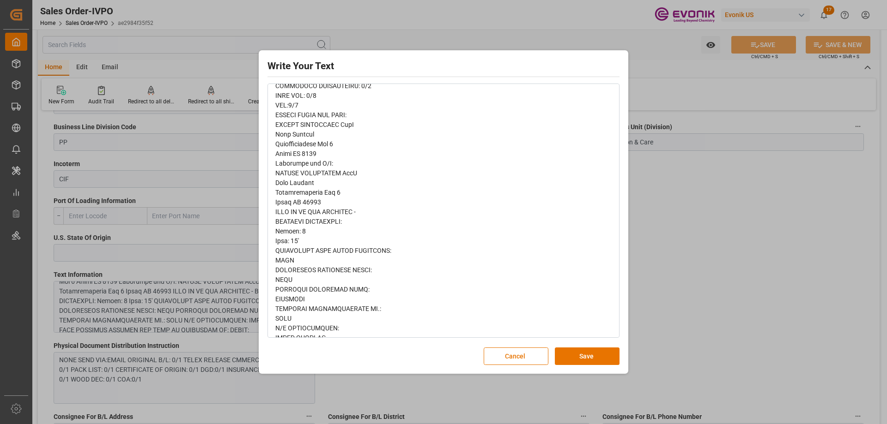
scroll to position [79, 0]
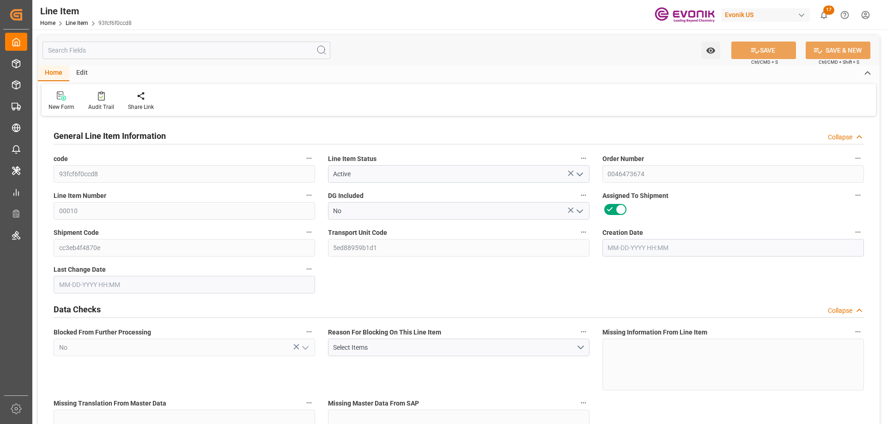
type input "18"
type input "18106.2"
type input "17100"
type input "25.056"
type input "18"
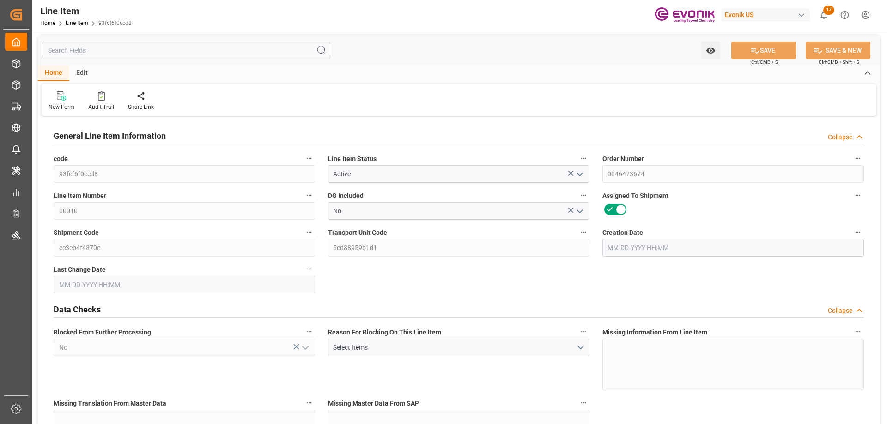
type input "74214"
type input "18"
type input "18106.2"
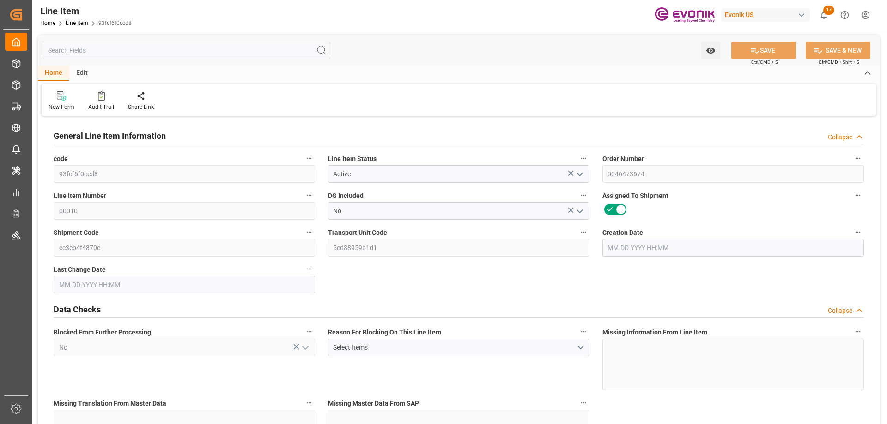
type input "18106.2"
type input "17100"
type input "25.056"
type input "25056"
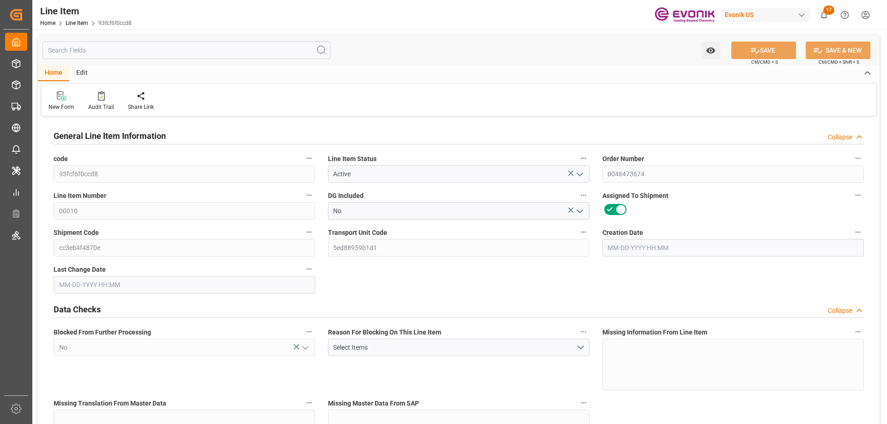
type input "18"
type input "18106.2"
type input "17100"
type input "25.056"
type input "[DATE] 16:00"
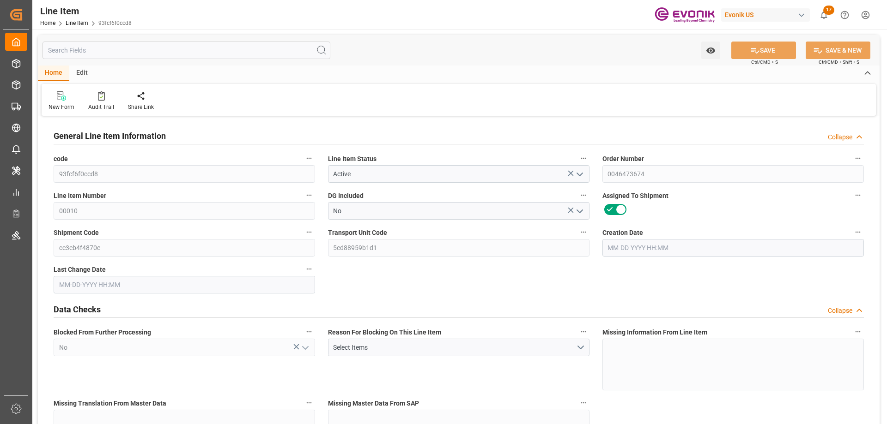
type input "[DATE] 13:18"
type input "[DATE]"
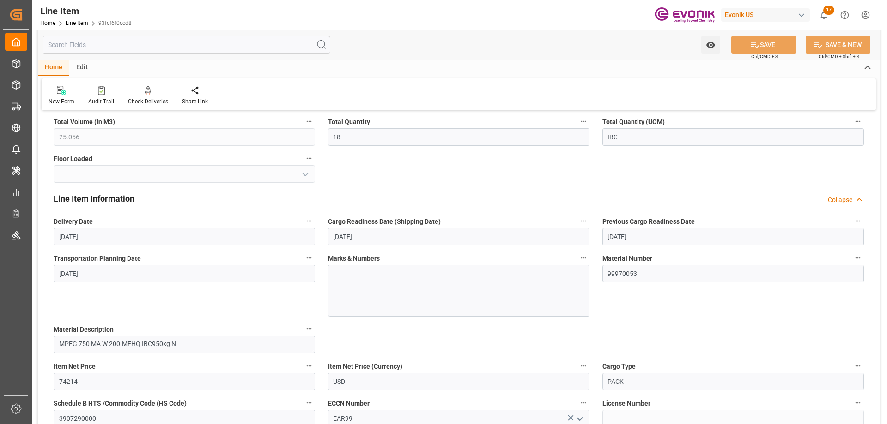
scroll to position [554, 0]
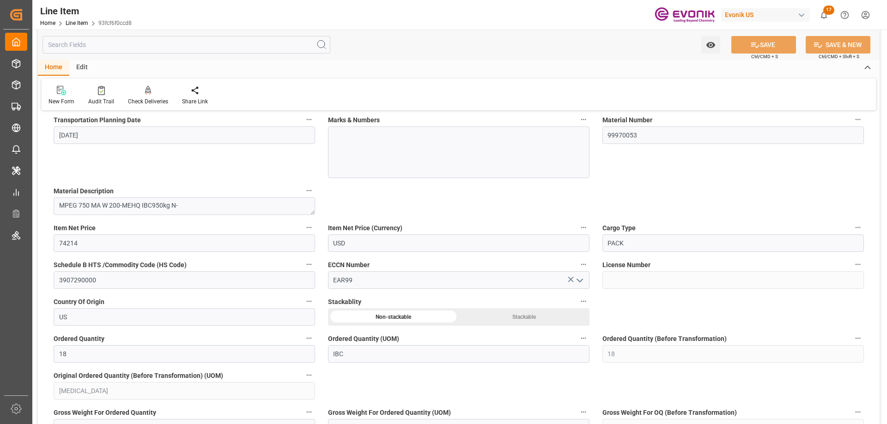
click at [130, 37] on input "text" at bounding box center [186, 45] width 288 height 18
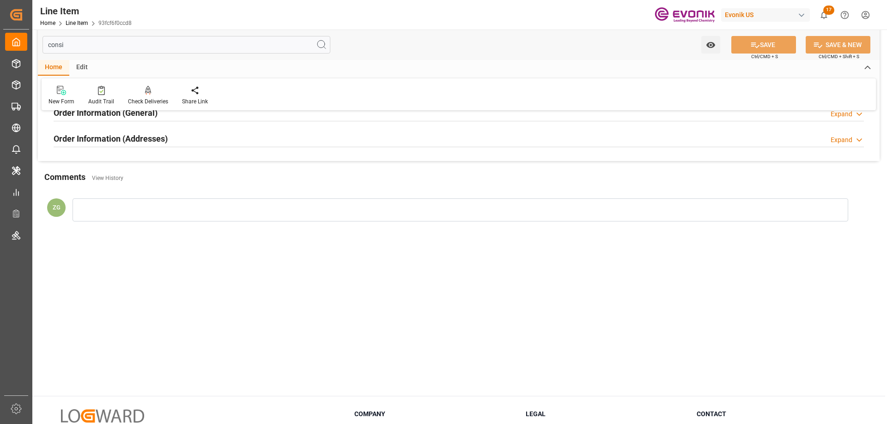
scroll to position [0, 0]
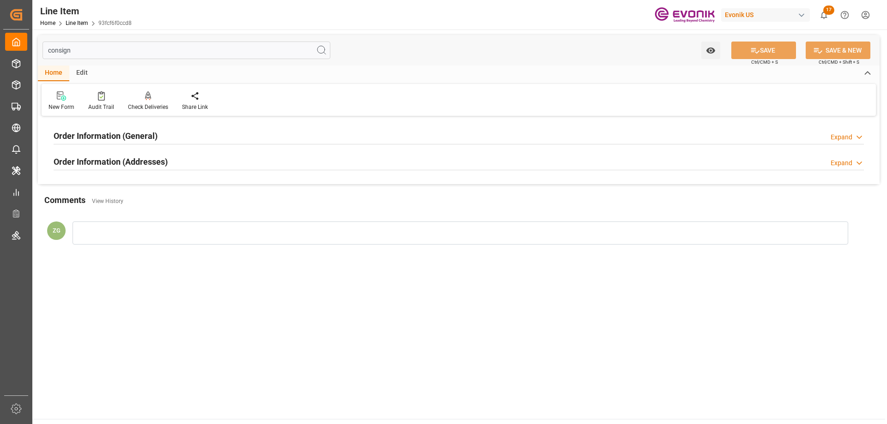
type input "consign"
click at [121, 163] on h2 "Order Information (Addresses)" at bounding box center [111, 162] width 114 height 12
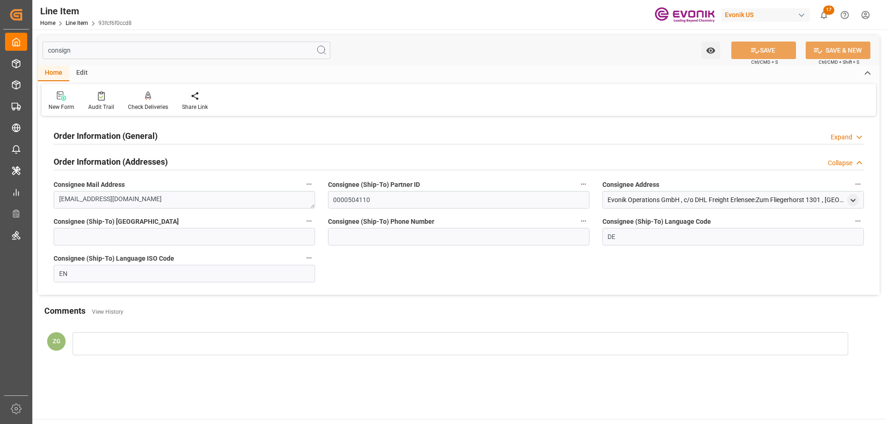
click at [114, 136] on h2 "Order Information (General)" at bounding box center [106, 136] width 104 height 12
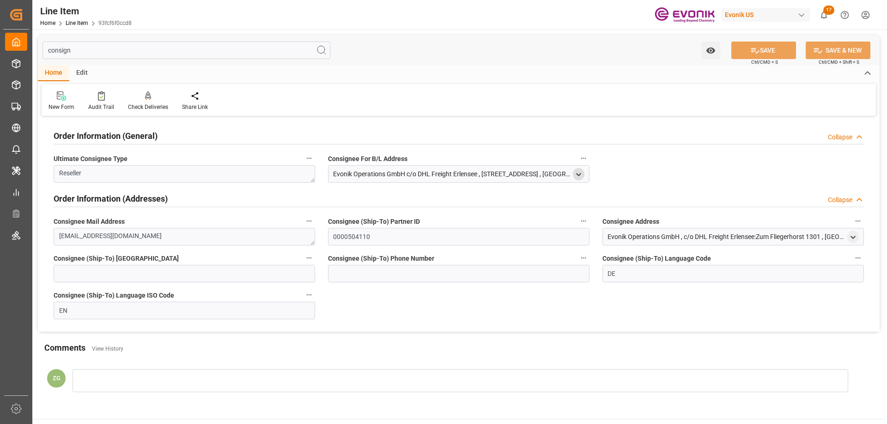
click at [578, 174] on icon "open menu" at bounding box center [579, 175] width 8 height 8
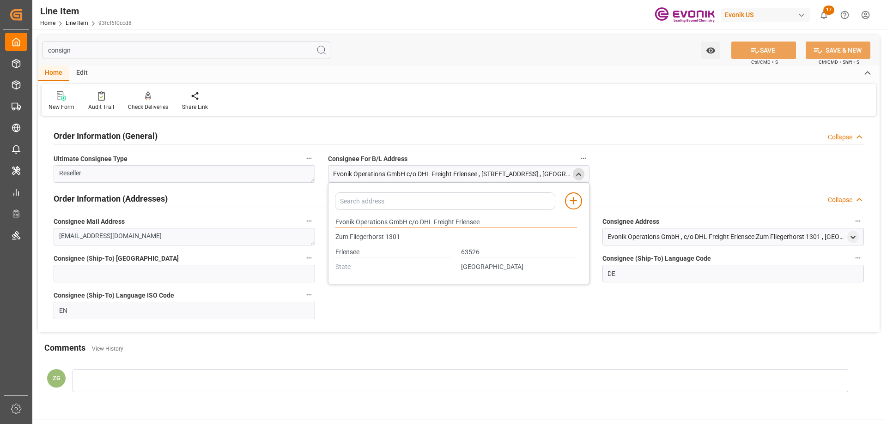
drag, startPoint x: 336, startPoint y: 223, endPoint x: 388, endPoint y: 223, distance: 52.2
click at [388, 223] on input "Evonik Operations GmbH c/o DHL Freight Erlensee" at bounding box center [456, 223] width 242 height 10
click at [346, 255] on input "Erlensee" at bounding box center [393, 253] width 116 height 10
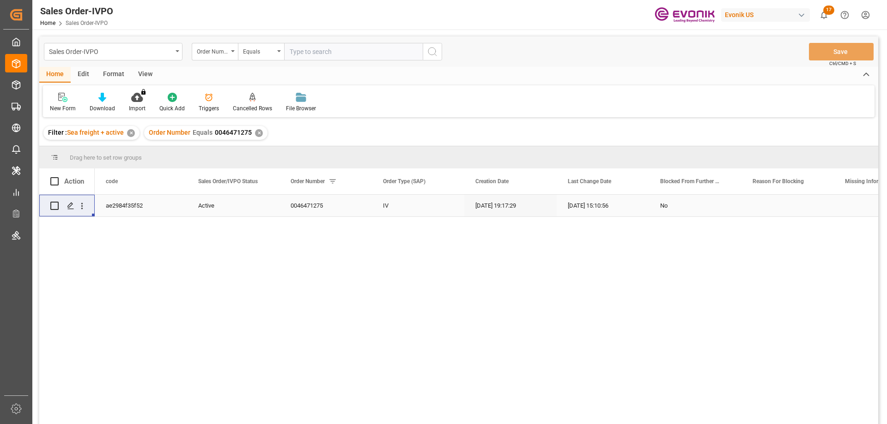
click at [339, 54] on input "text" at bounding box center [353, 52] width 139 height 18
paste input "46465077"
type input "0046465077"
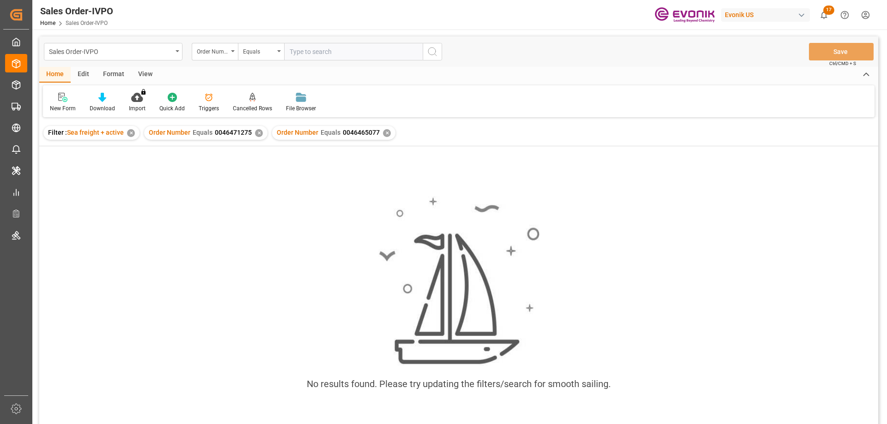
click at [255, 132] on div "✕" at bounding box center [259, 133] width 8 height 8
click at [143, 196] on div "No results found. Please try updating the filters/search for smooth sailing." at bounding box center [458, 298] width 839 height 219
